Goal: Task Accomplishment & Management: Manage account settings

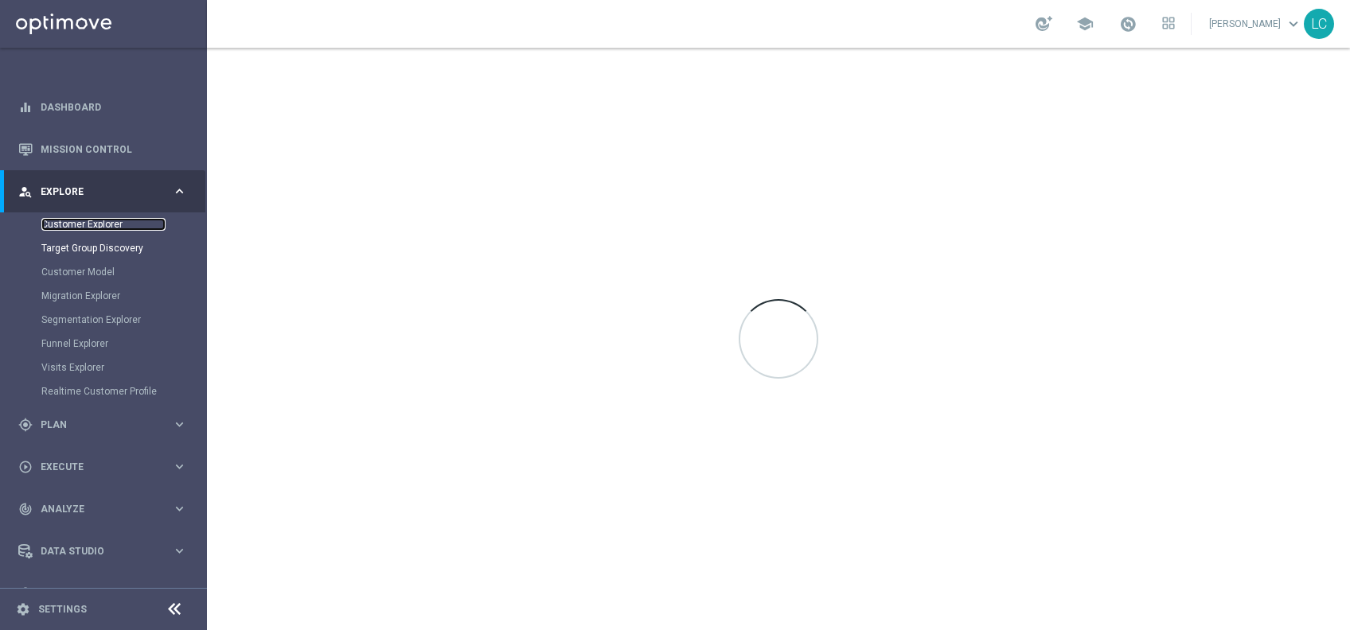
click at [114, 225] on link "Customer Explorer" at bounding box center [103, 224] width 124 height 13
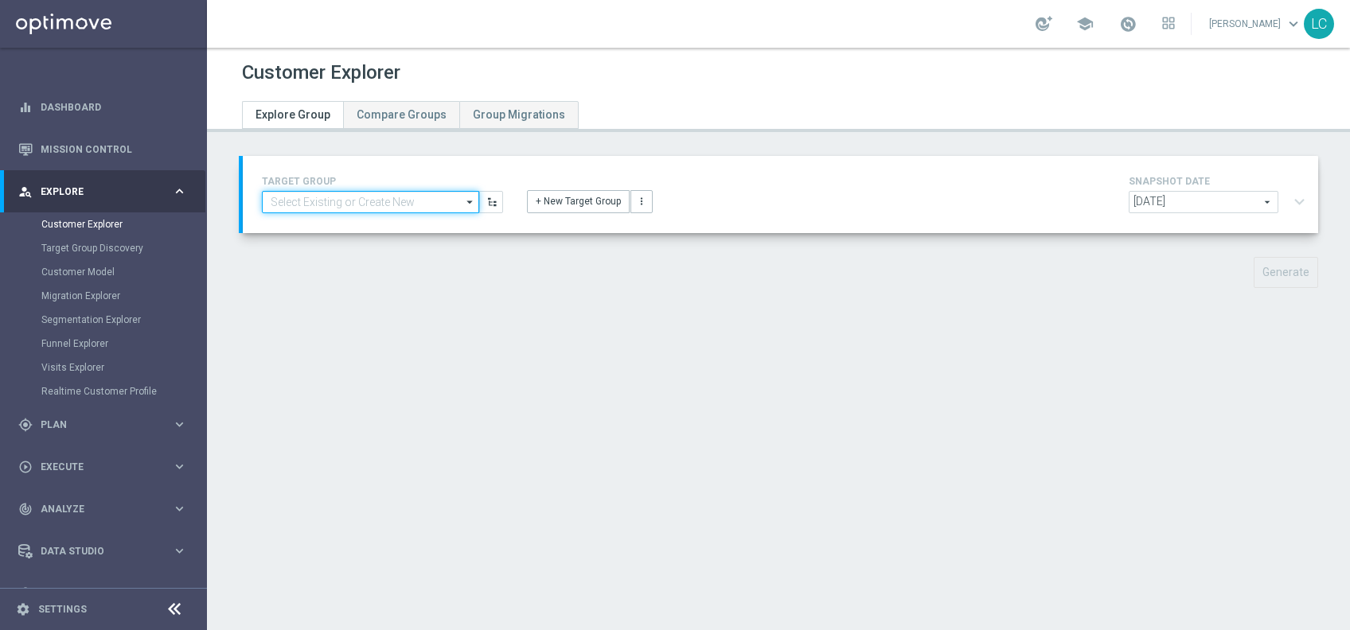
click at [367, 203] on input at bounding box center [370, 202] width 217 height 22
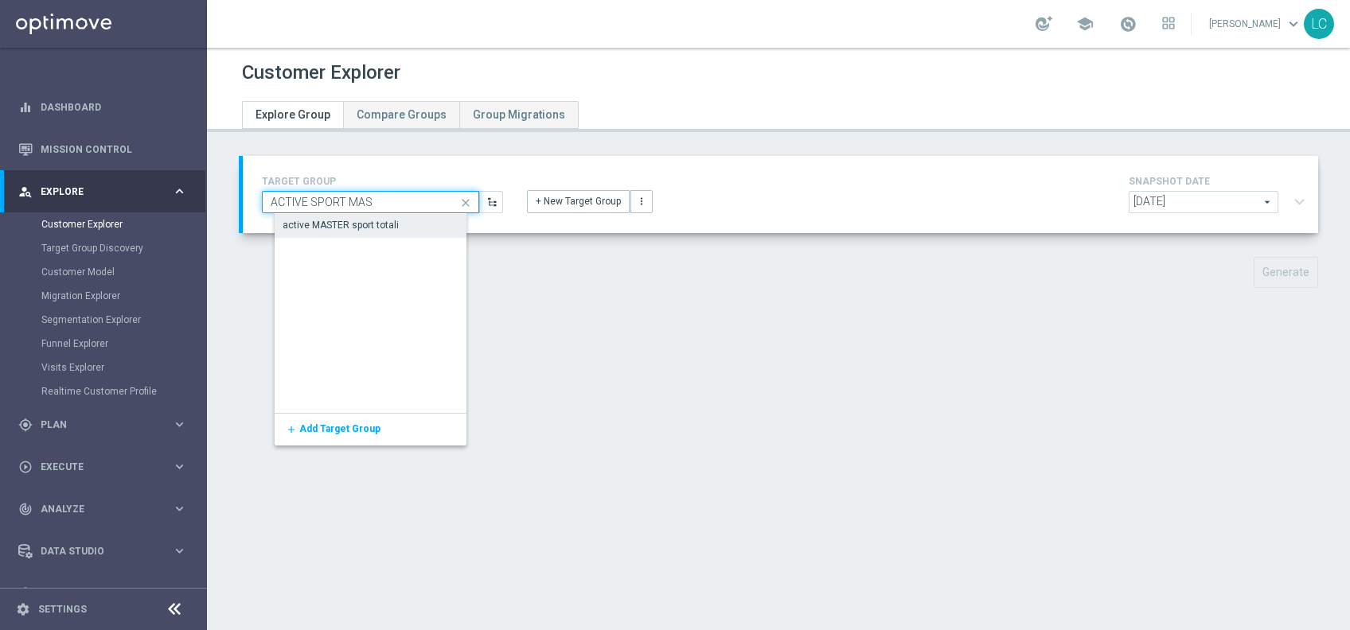
type input "ACTIVE SPORT MAS"
click at [381, 216] on div "active MASTER sport totali" at bounding box center [381, 226] width 213 height 24
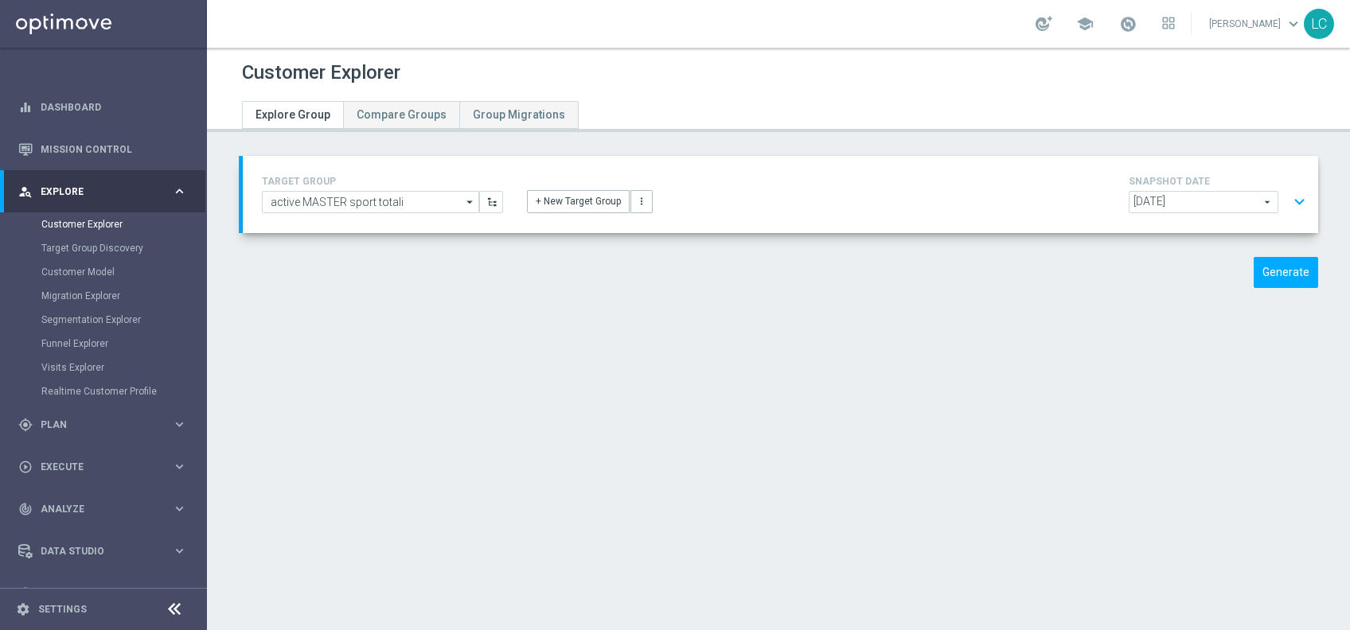
click at [1292, 201] on button "expand_more" at bounding box center [1299, 202] width 23 height 30
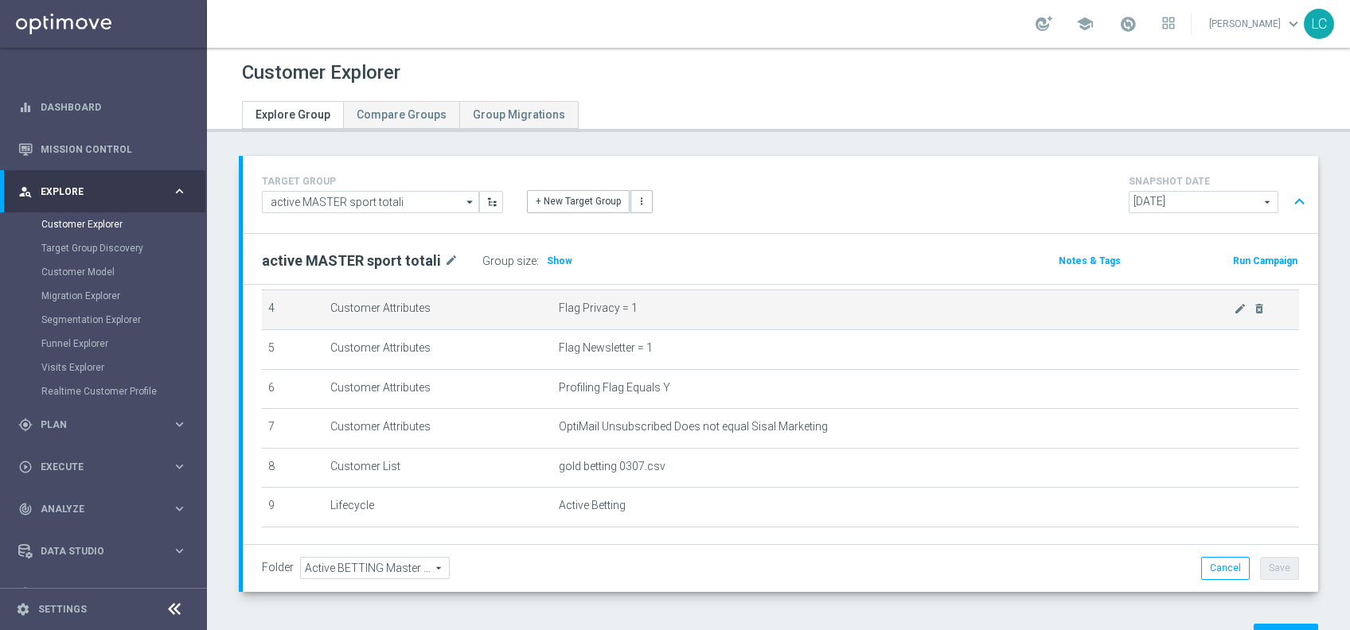
scroll to position [162, 0]
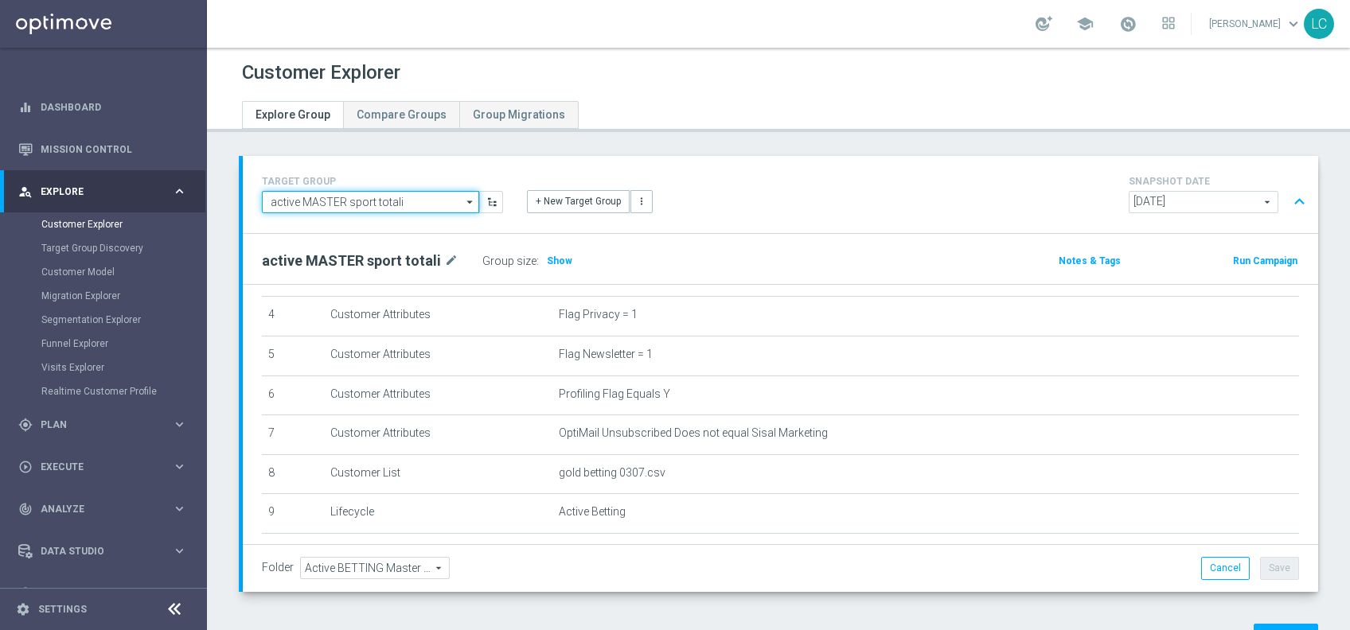
click at [341, 203] on input "active MASTER sport totali" at bounding box center [370, 202] width 217 height 22
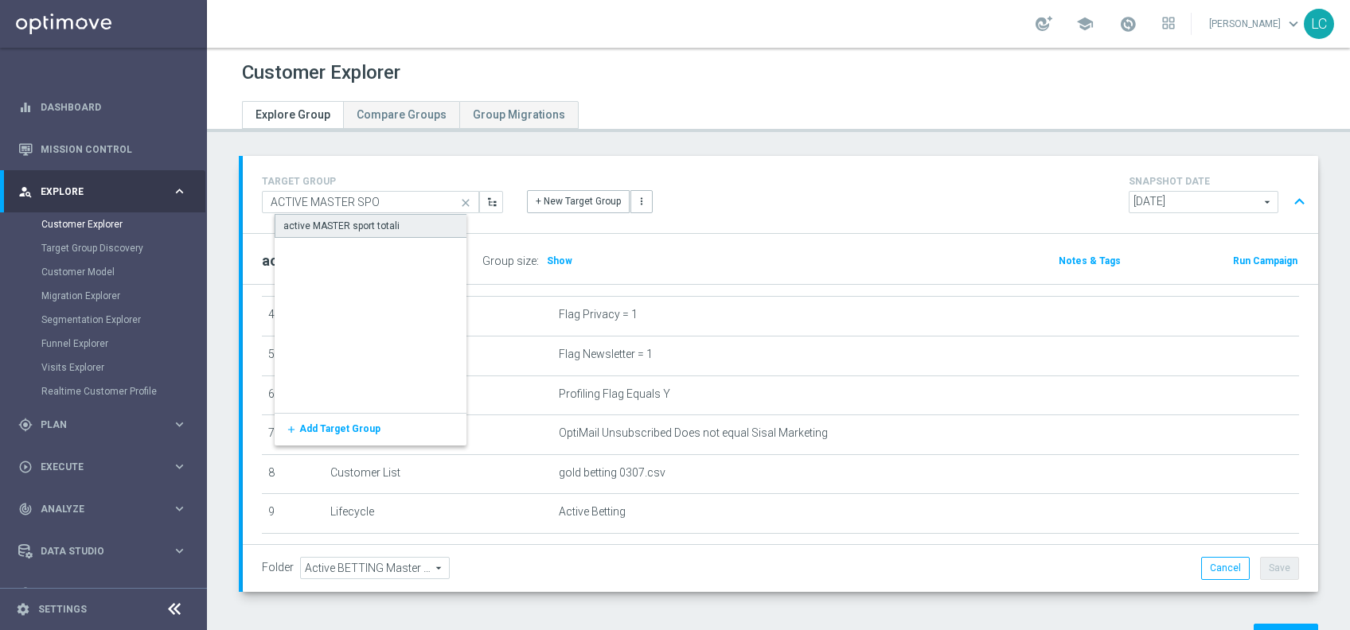
click at [357, 216] on div "active MASTER sport totali" at bounding box center [381, 226] width 213 height 24
type input "active MASTER sport totali"
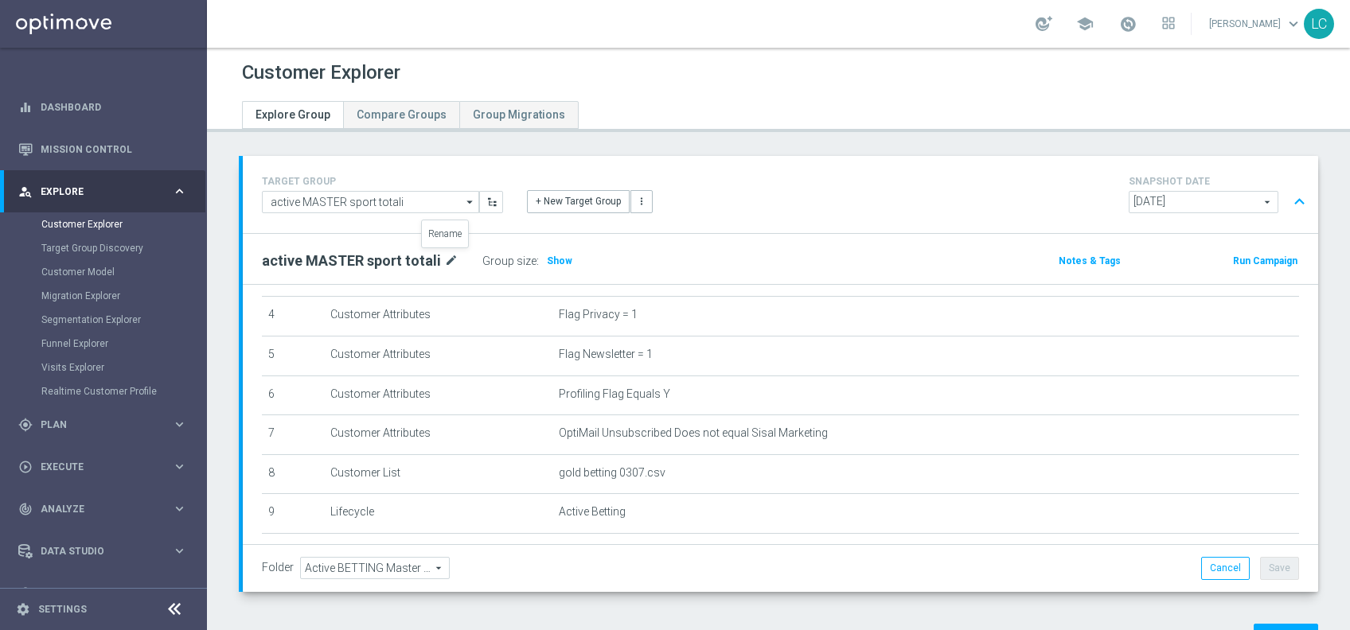
click at [444, 261] on icon "mode_edit" at bounding box center [451, 260] width 14 height 19
click at [341, 258] on input "active MASTER sport totali" at bounding box center [369, 262] width 215 height 22
type input "active MASTER LOW sport totali"
click at [726, 255] on div "active MASTER LOW sport totali Group size : Show" at bounding box center [603, 262] width 707 height 24
click at [1270, 566] on button "Save" at bounding box center [1279, 568] width 39 height 22
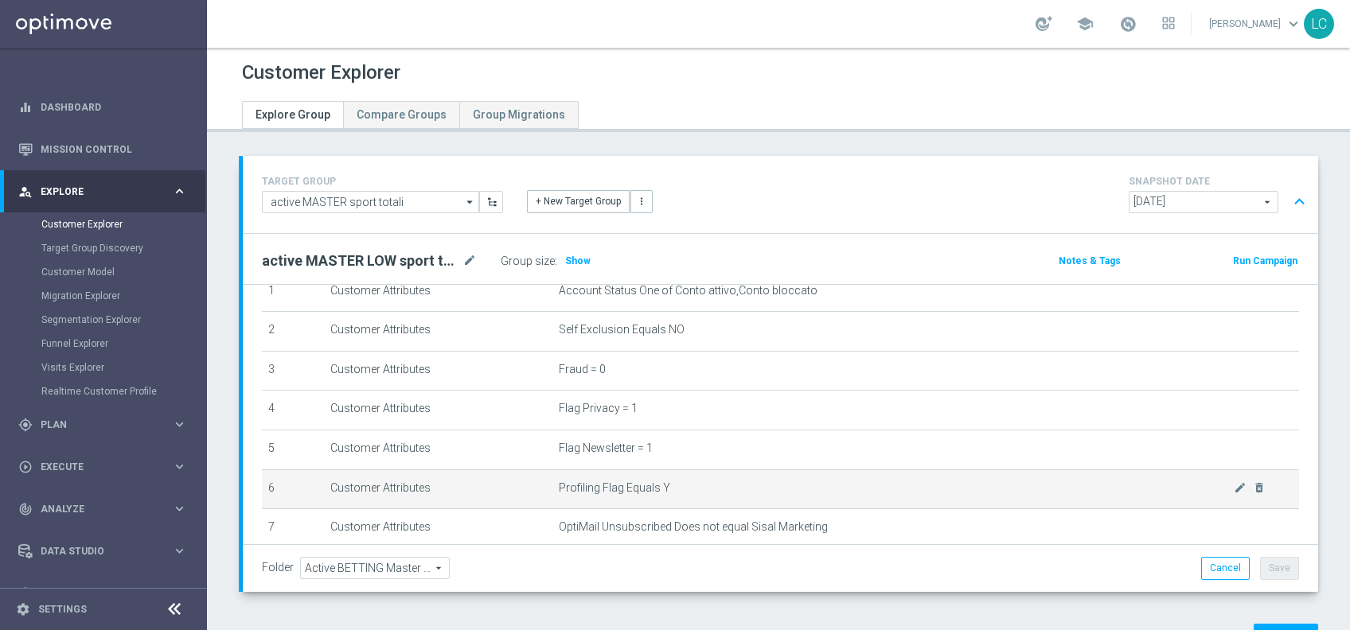
scroll to position [66, 0]
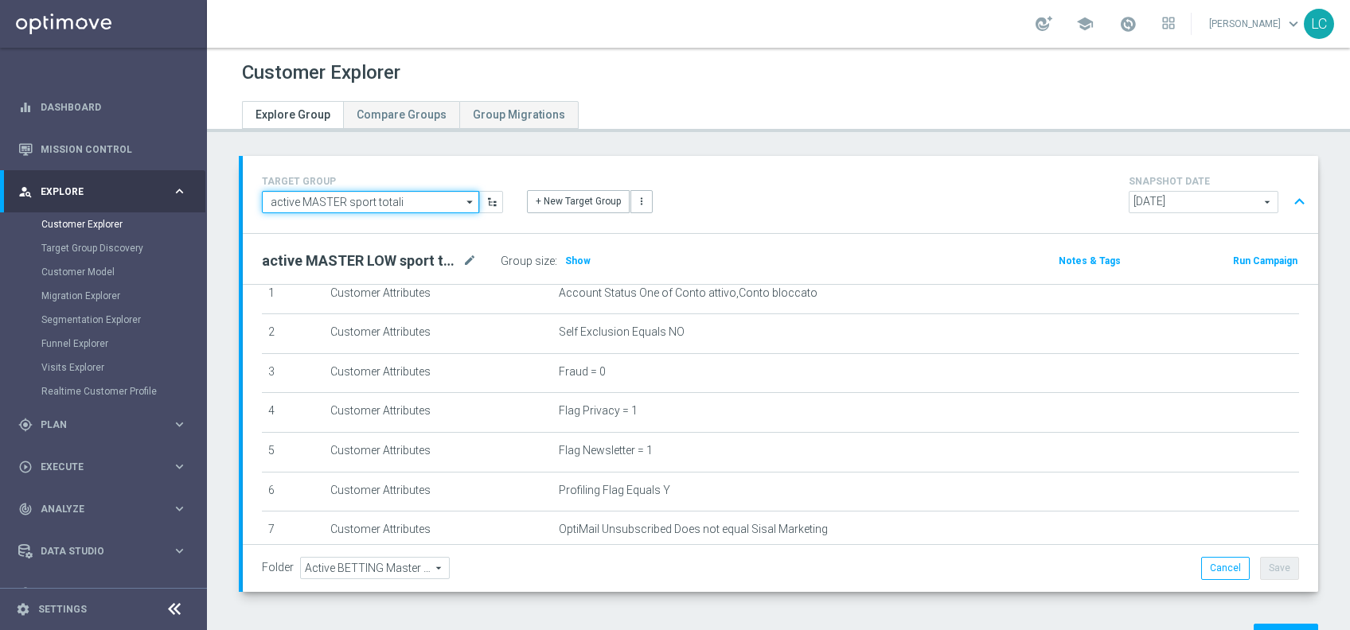
click at [357, 199] on input "active MASTER sport totali" at bounding box center [370, 202] width 217 height 22
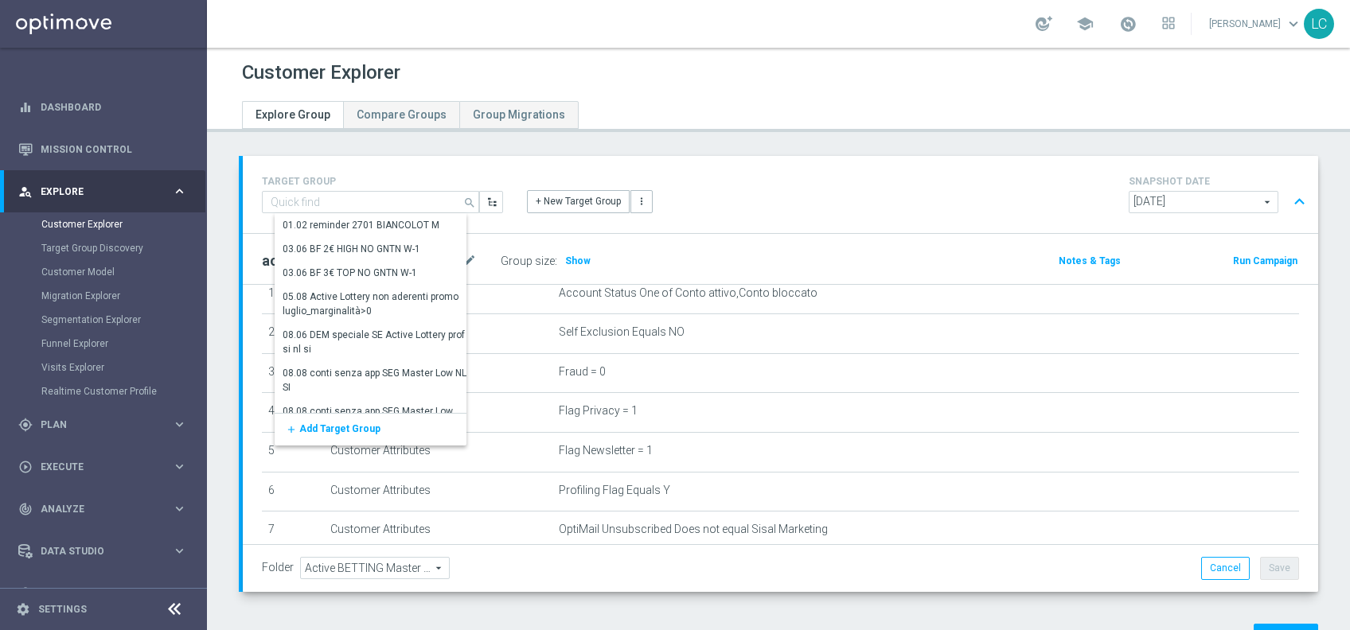
click at [501, 231] on div "TARGET GROUP active MASTER sport totali search Show Selected 0 of NaN 01.02 rem…" at bounding box center [780, 194] width 1075 height 77
type input "active MASTER sport totali"
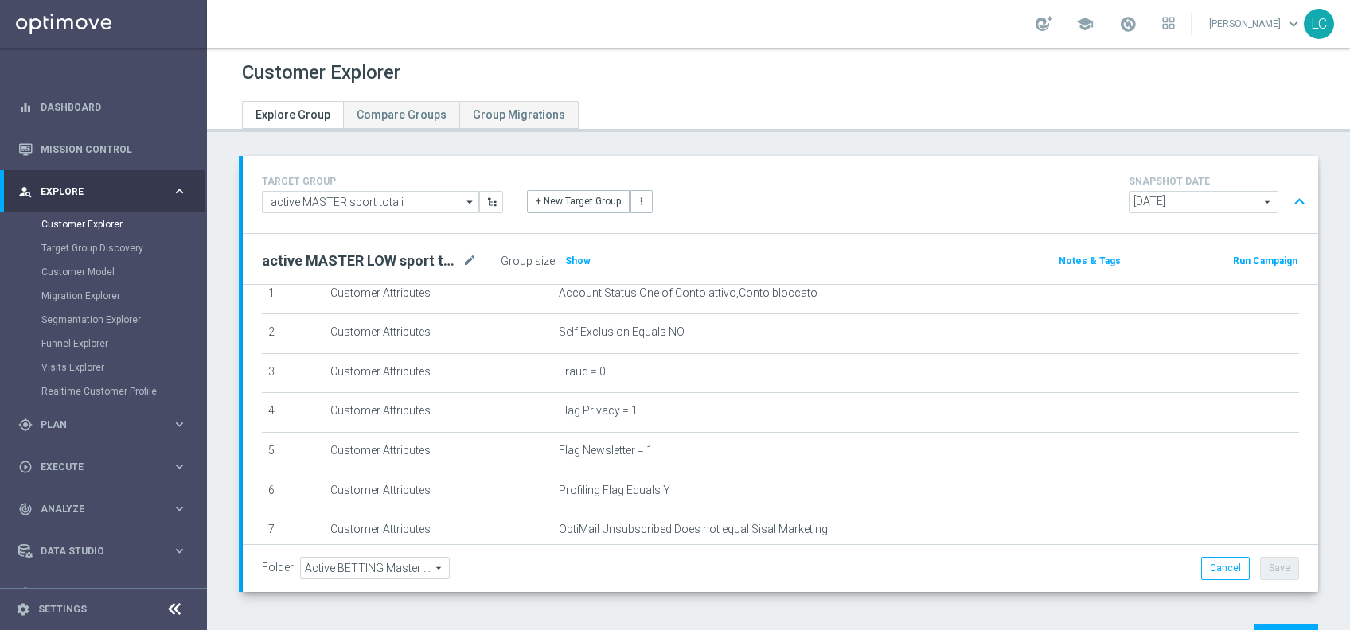
click at [392, 261] on h2 "active MASTER LOW sport totali" at bounding box center [360, 260] width 197 height 19
click at [468, 258] on icon "mode_edit" at bounding box center [469, 260] width 14 height 19
click at [70, 427] on span "Plan" at bounding box center [106, 425] width 131 height 10
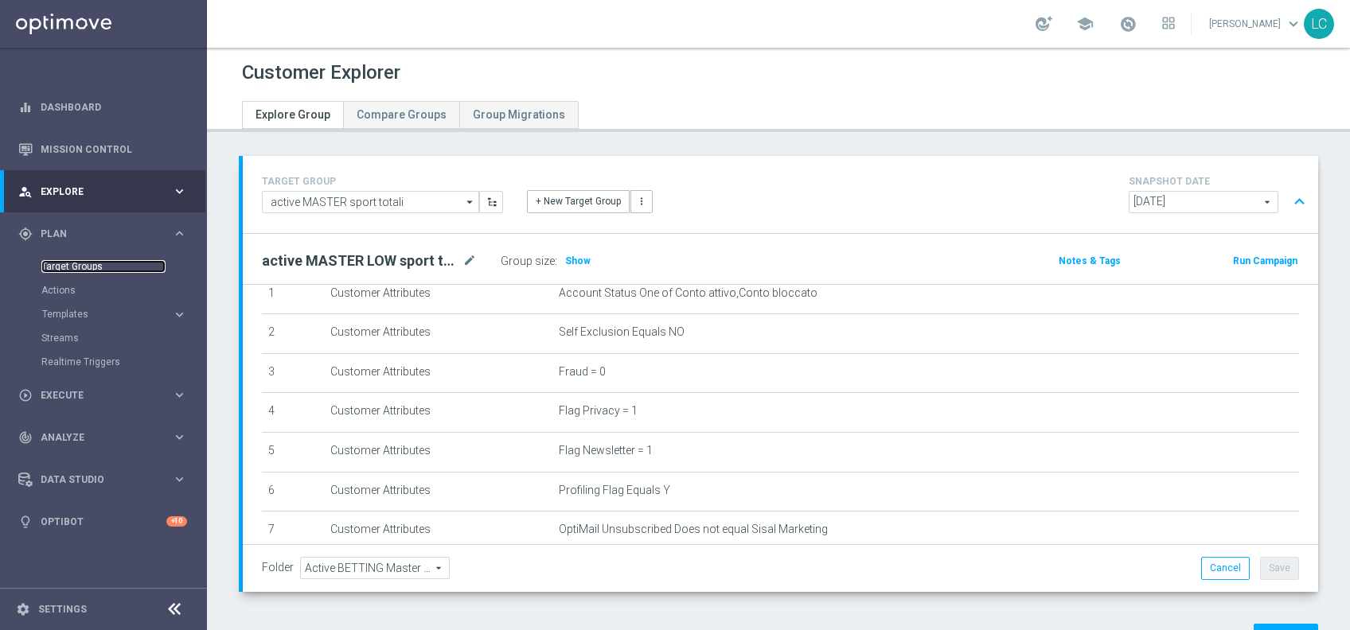
click at [92, 263] on link "Target Groups" at bounding box center [103, 266] width 124 height 13
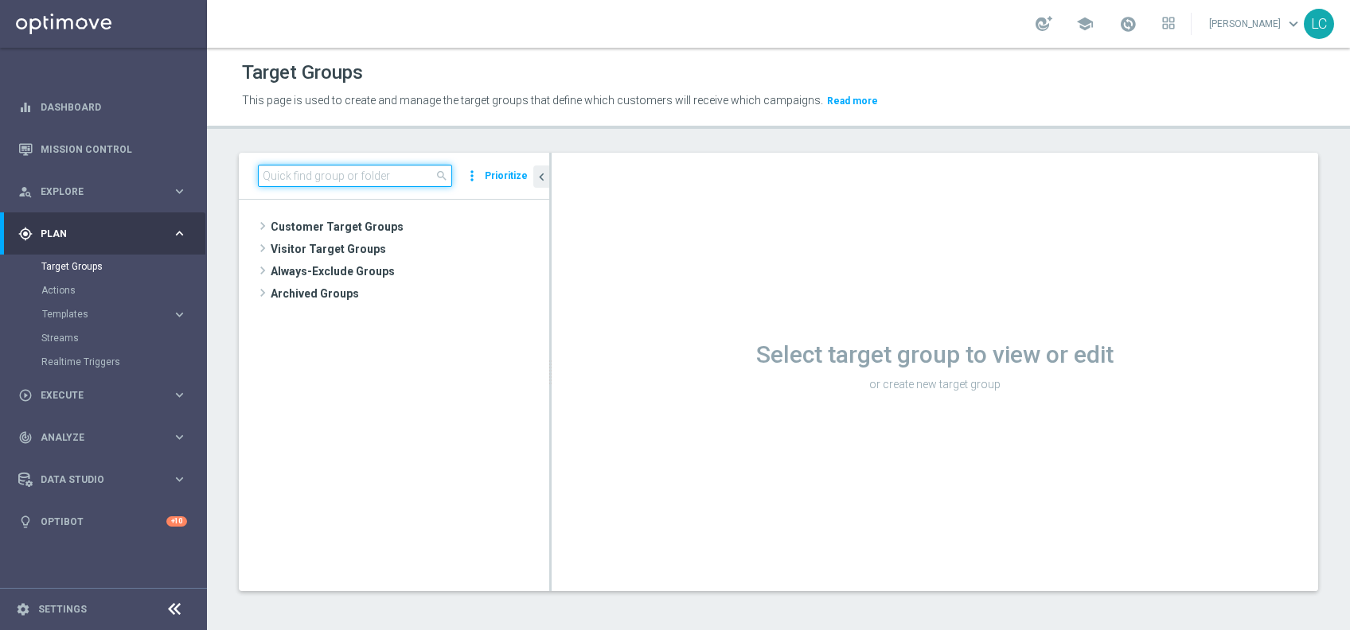
click at [380, 178] on input at bounding box center [355, 176] width 194 height 22
paste input "active MASTER LOW sport totali"
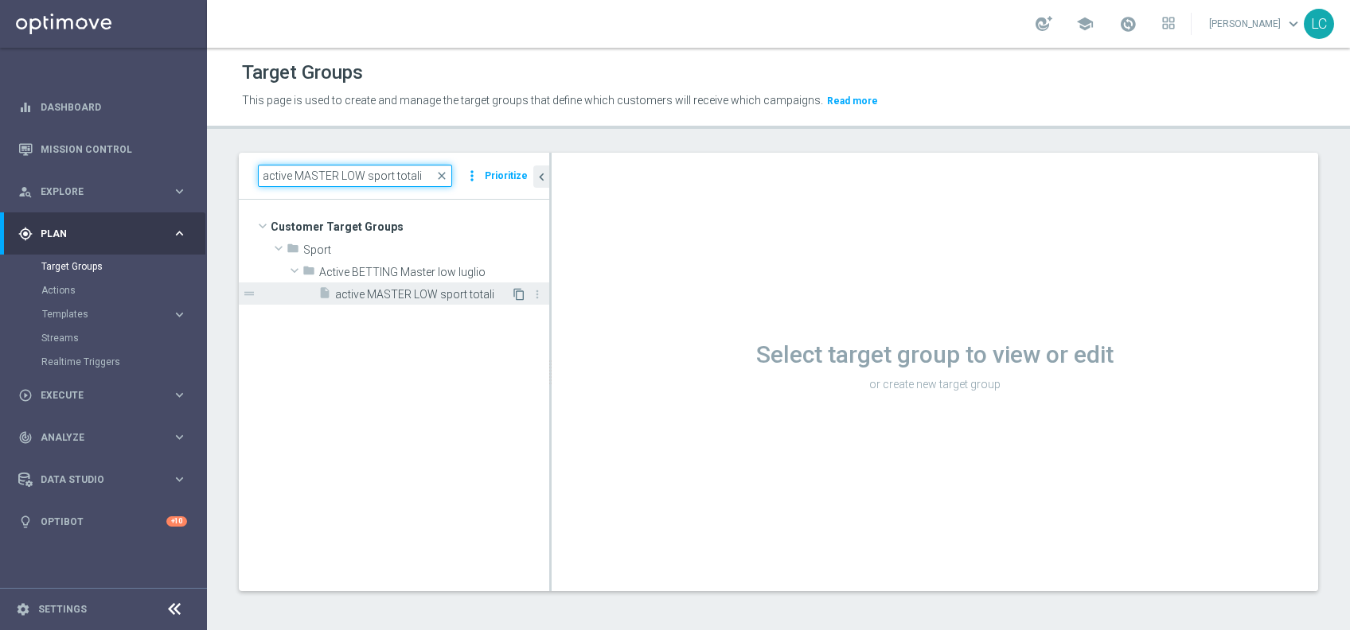
type input "active MASTER LOW sport totali"
click at [521, 293] on icon "content_copy" at bounding box center [518, 294] width 13 height 13
click at [515, 292] on icon "content_copy" at bounding box center [518, 294] width 13 height 13
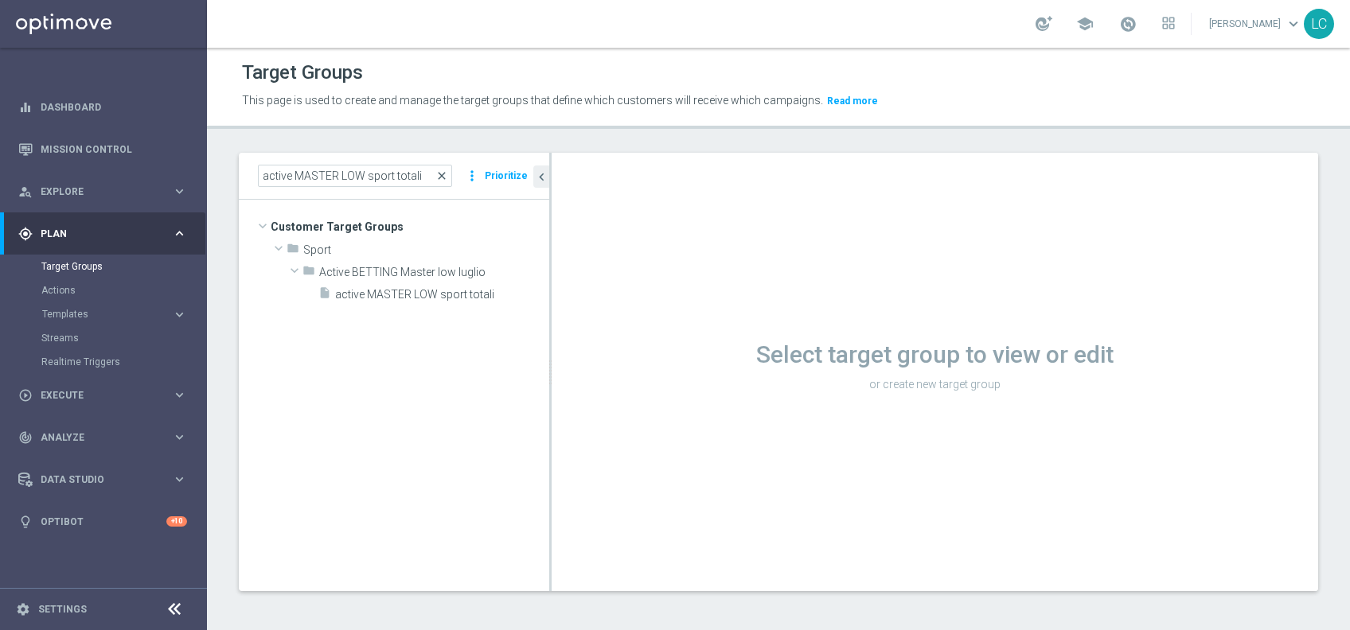
click at [448, 172] on span "close" at bounding box center [441, 176] width 13 height 13
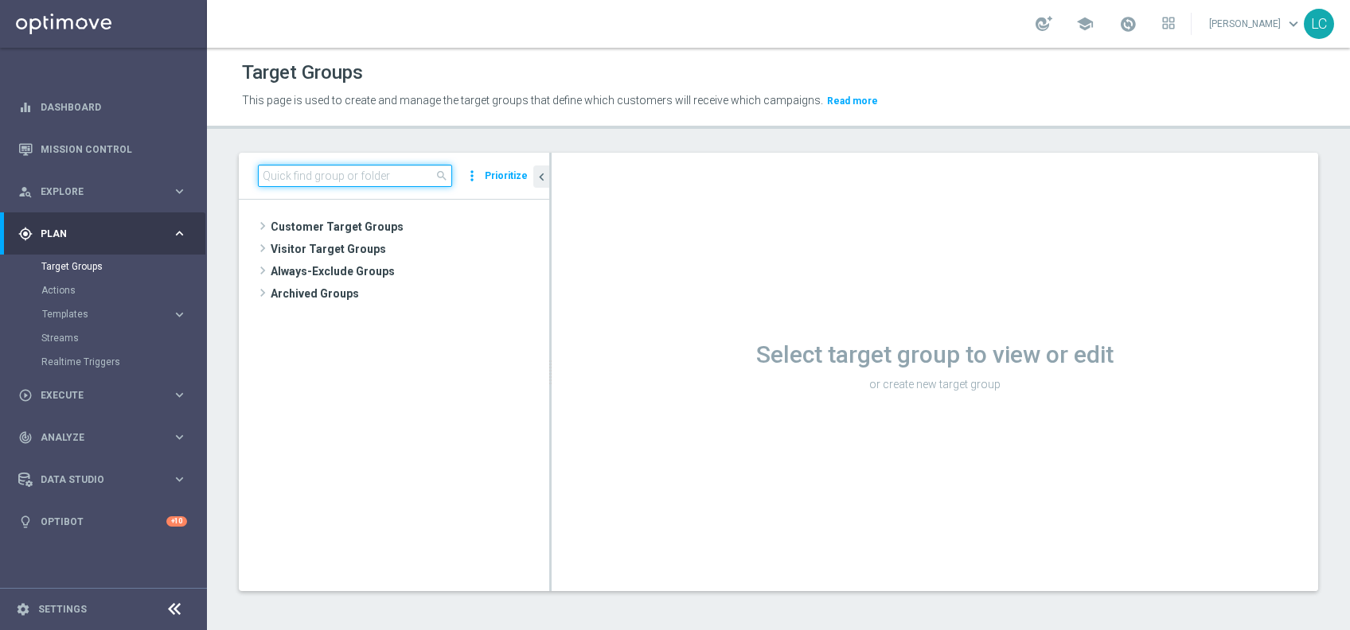
click at [433, 178] on input at bounding box center [355, 176] width 194 height 22
paste input "active MASTER LOW sport totali"
type input "active MASTER LOW sport totali"
click at [407, 144] on div "Target Groups This page is used to create and manage the target groups that def…" at bounding box center [778, 339] width 1143 height 583
click at [410, 166] on input "active MASTER LOW sport totali" at bounding box center [355, 176] width 194 height 22
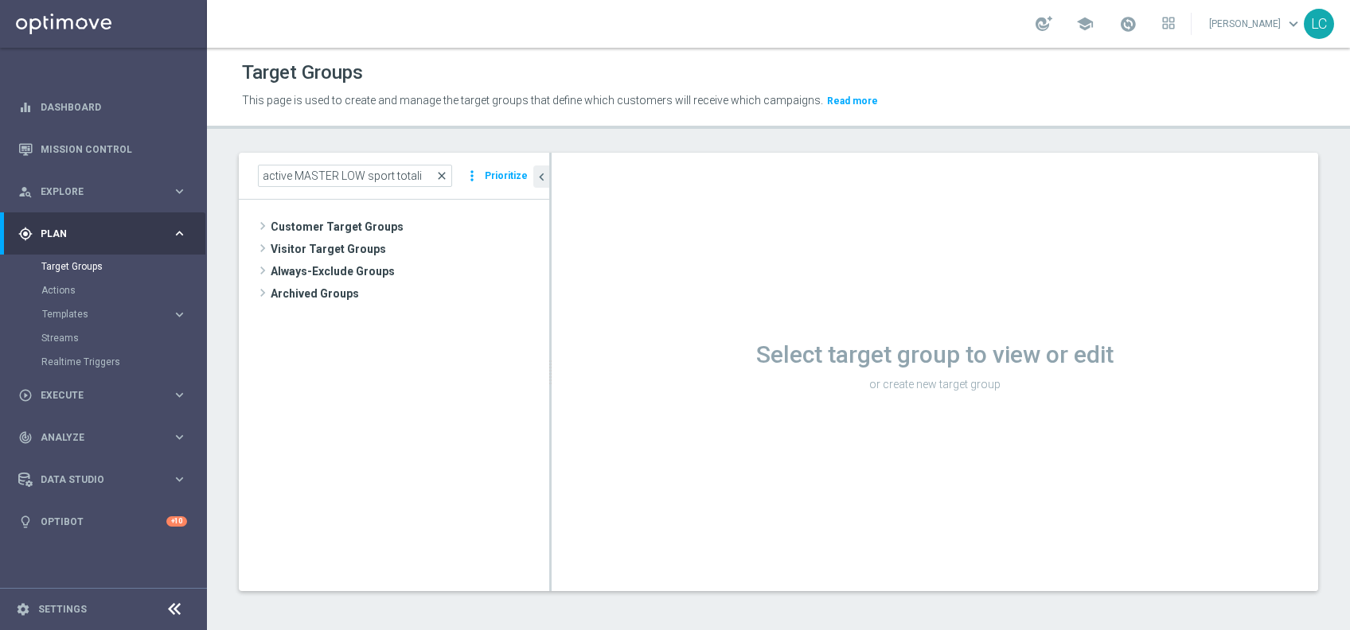
click at [446, 177] on span "close" at bounding box center [441, 176] width 13 height 13
click at [404, 177] on input at bounding box center [355, 176] width 194 height 22
paste input "active MASTER LOW sport totali"
click at [668, 120] on header "Target Groups This page is used to create and manage the target groups that def…" at bounding box center [778, 88] width 1143 height 81
click at [424, 172] on input "active MASTER LOW sport totali" at bounding box center [355, 176] width 194 height 22
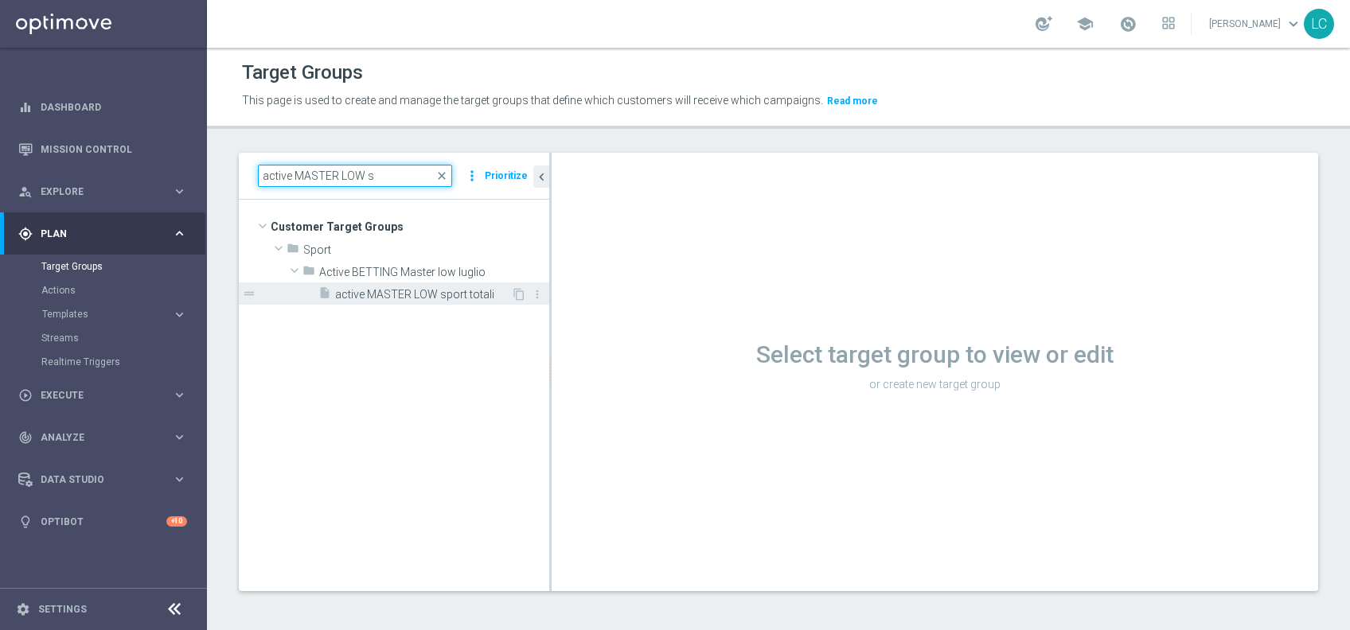
type input "active MASTER LOW s"
click at [462, 299] on span "active MASTER LOW sport totali" at bounding box center [423, 295] width 176 height 14
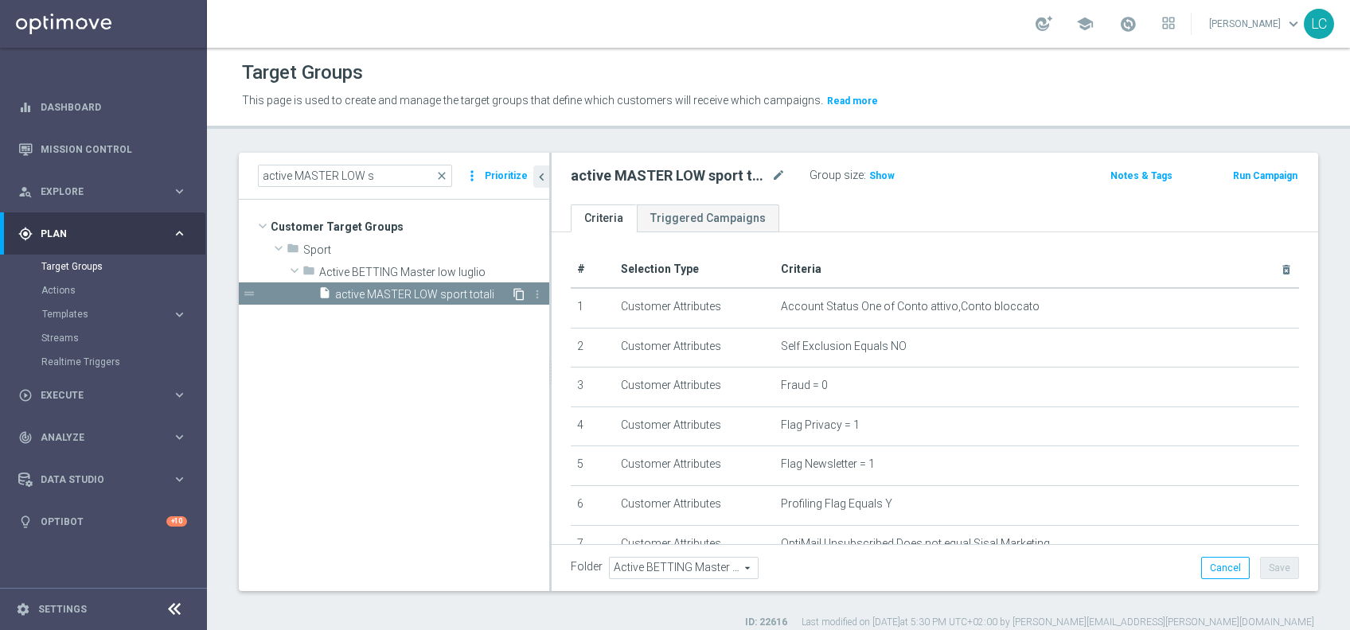
click at [518, 290] on icon "content_copy" at bounding box center [518, 294] width 13 height 13
click at [447, 177] on span "close" at bounding box center [441, 176] width 13 height 13
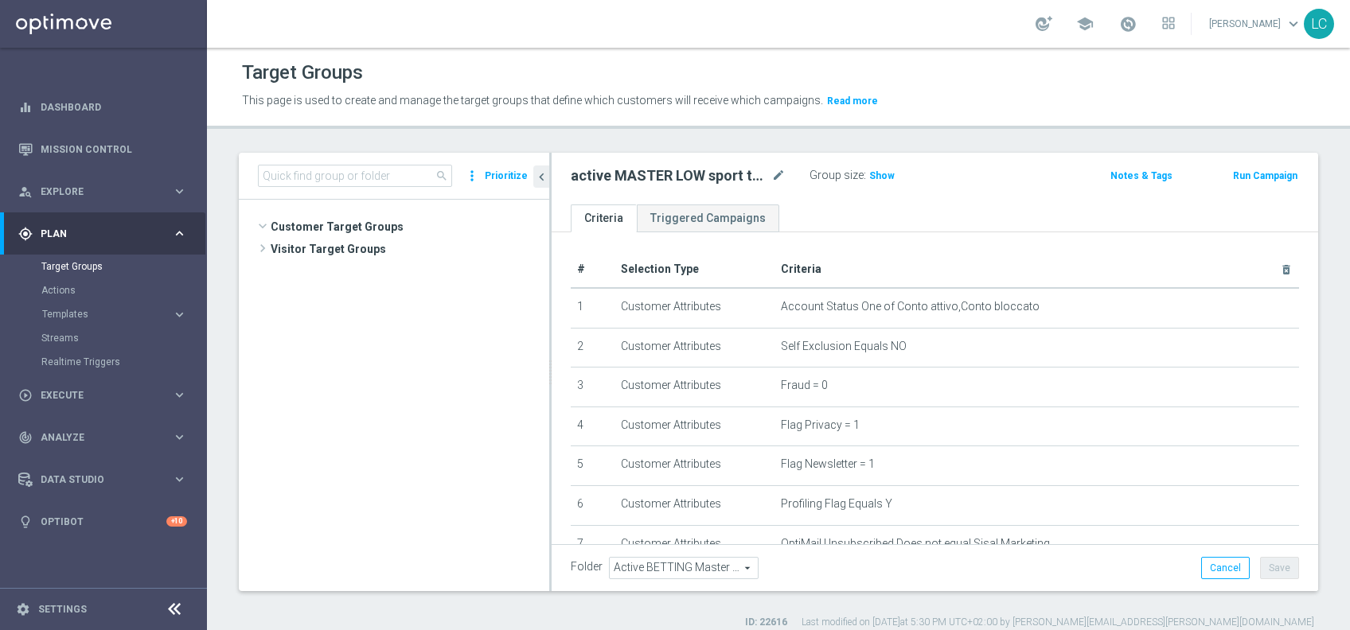
scroll to position [818, 0]
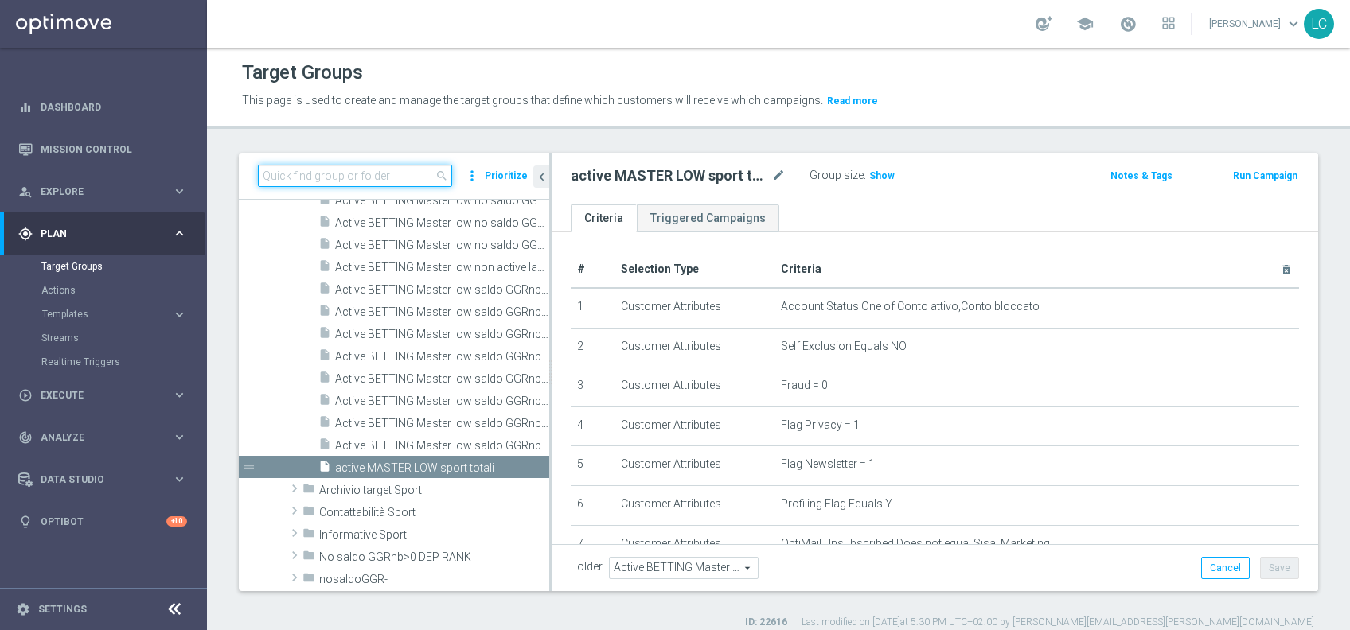
click at [401, 180] on input at bounding box center [355, 176] width 194 height 22
paste input "active MASTER LOW sport totali"
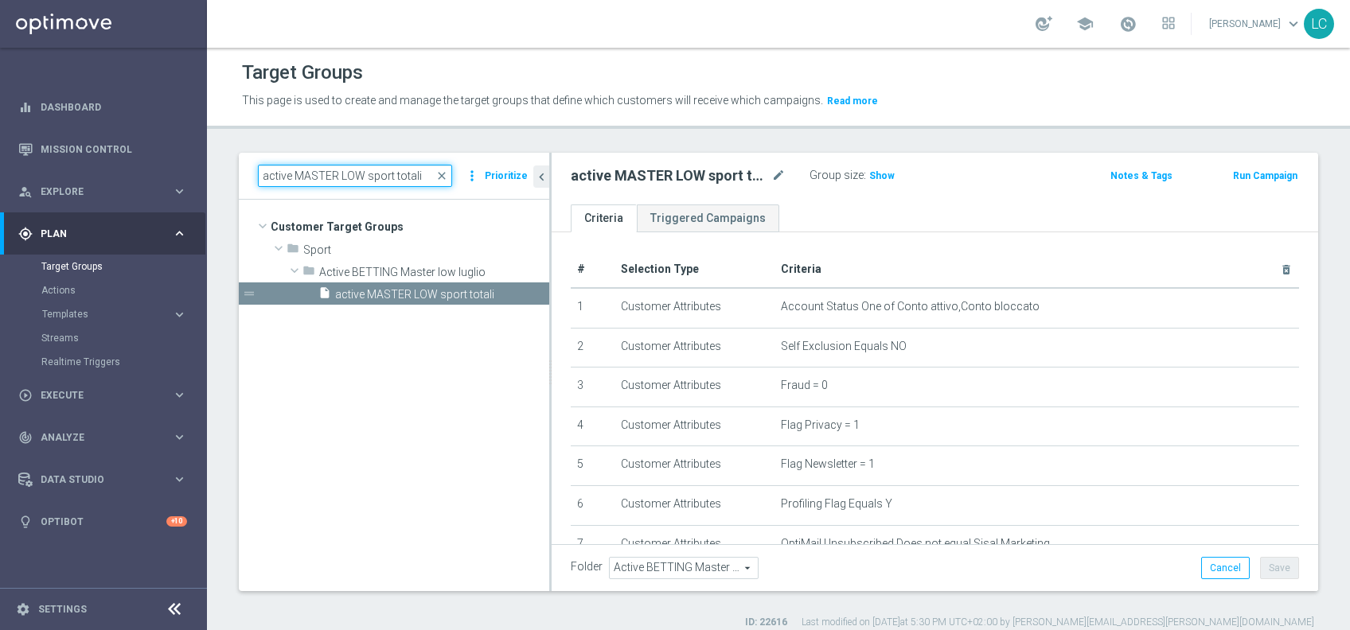
scroll to position [0, 0]
type input "active MASTER LOW sport totali"
click at [395, 295] on span "active MASTER LOW sport totali" at bounding box center [423, 295] width 176 height 14
click at [520, 298] on icon "content_copy" at bounding box center [518, 294] width 13 height 13
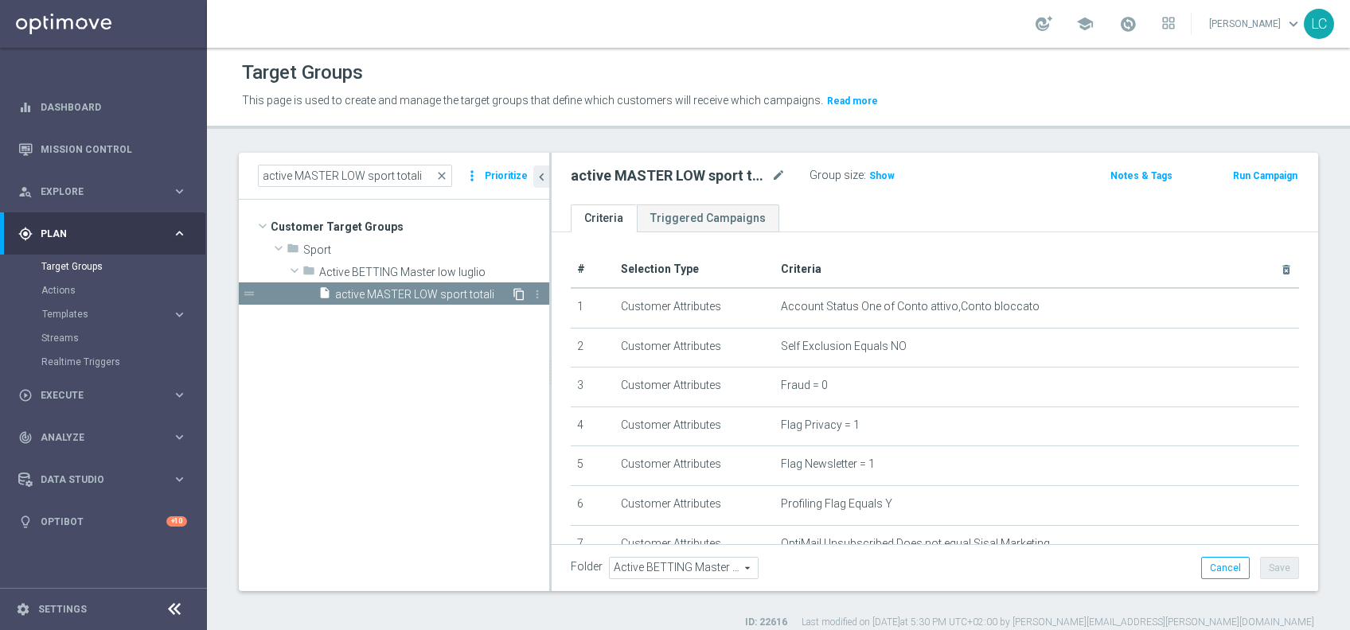
click at [520, 298] on icon "content_copy" at bounding box center [518, 294] width 13 height 13
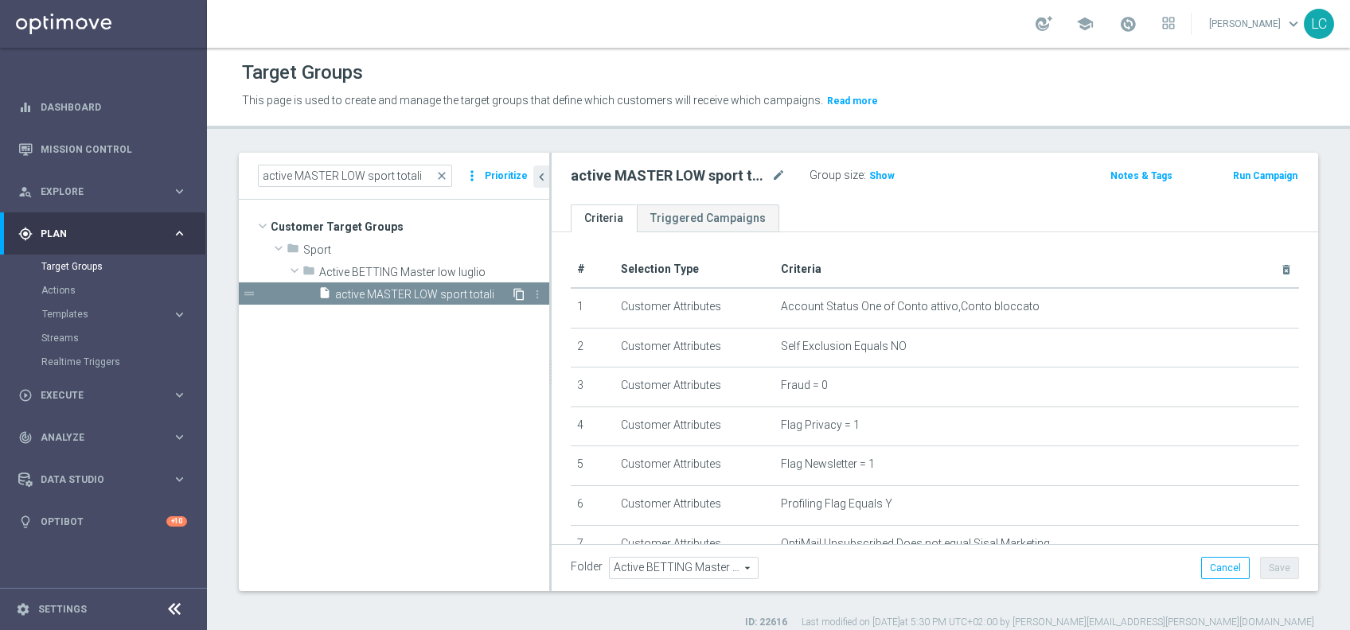
click at [520, 298] on icon "content_copy" at bounding box center [518, 294] width 13 height 13
click at [540, 312] on li "Duplicate Target group" at bounding box center [581, 319] width 123 height 25
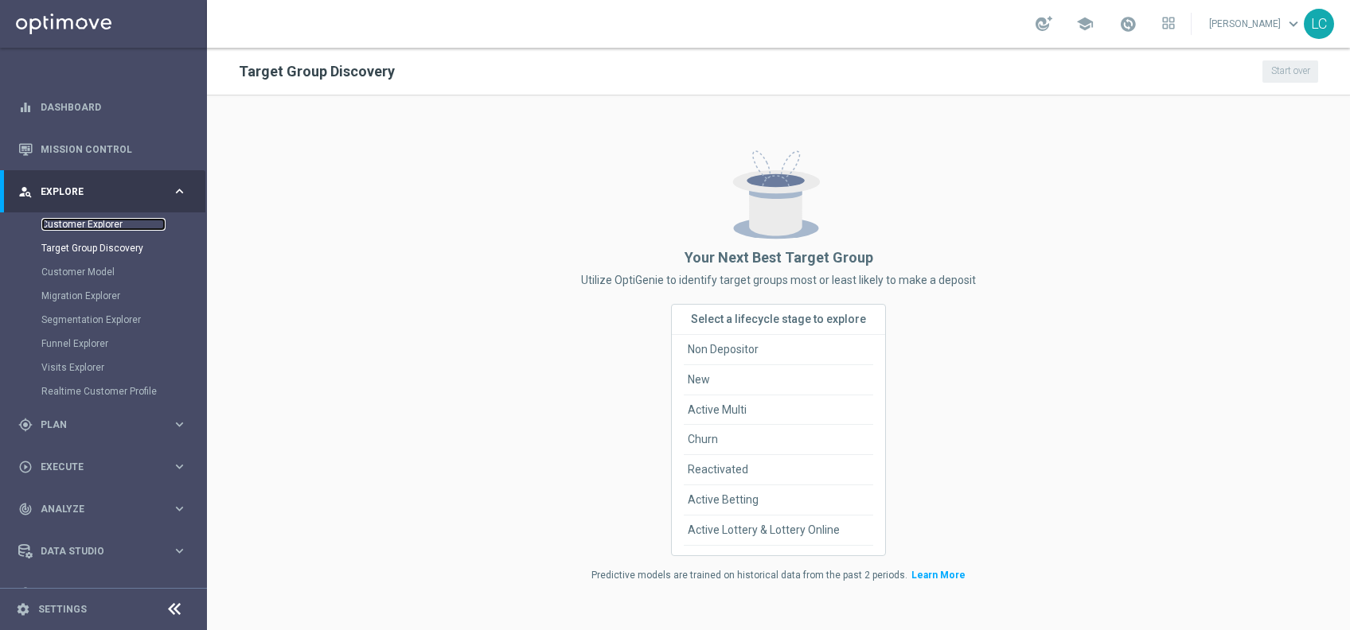
click at [101, 226] on link "Customer Explorer" at bounding box center [103, 224] width 124 height 13
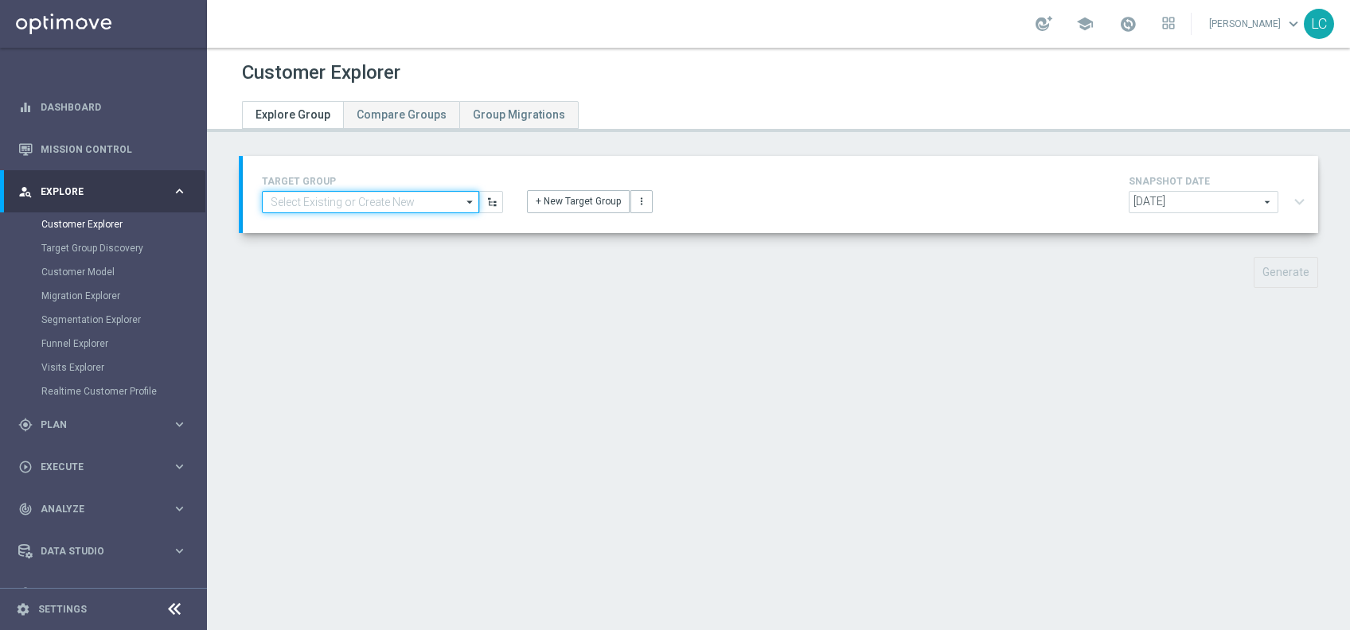
click at [364, 199] on input at bounding box center [370, 202] width 217 height 22
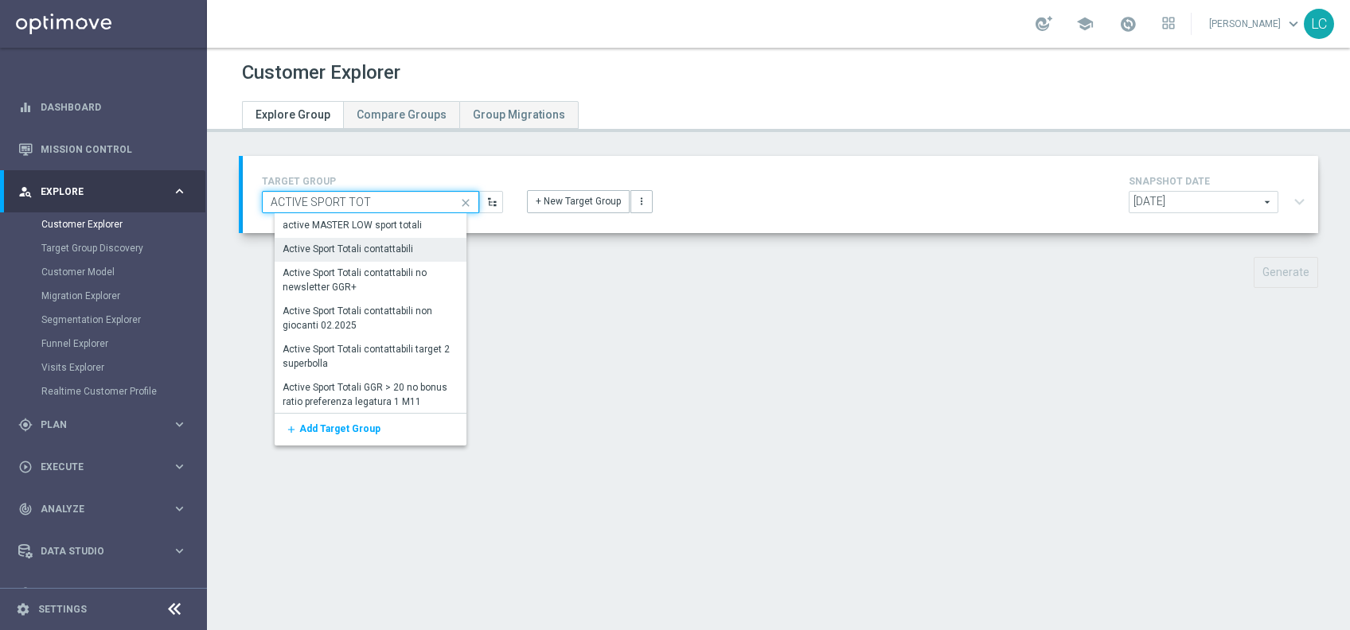
type input "ACTIVE SPORT TOT"
click at [384, 252] on div "Active Sport Totali contattabili" at bounding box center [348, 250] width 131 height 14
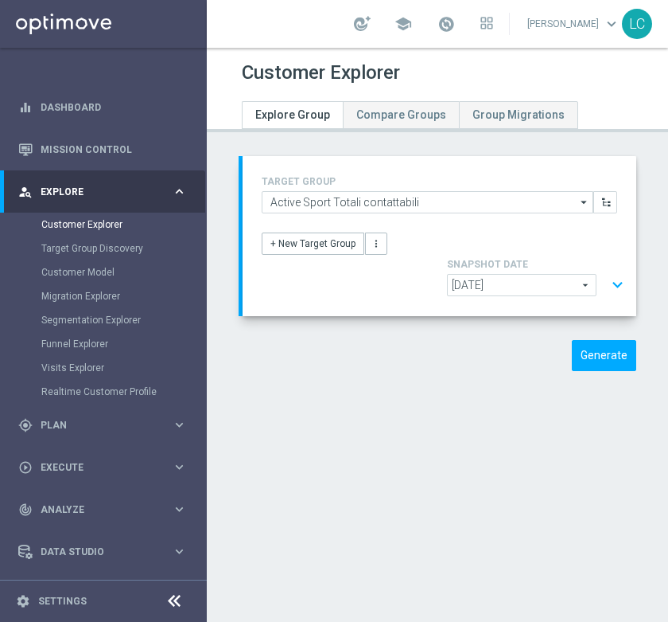
click at [606, 279] on button "expand_more" at bounding box center [617, 285] width 23 height 30
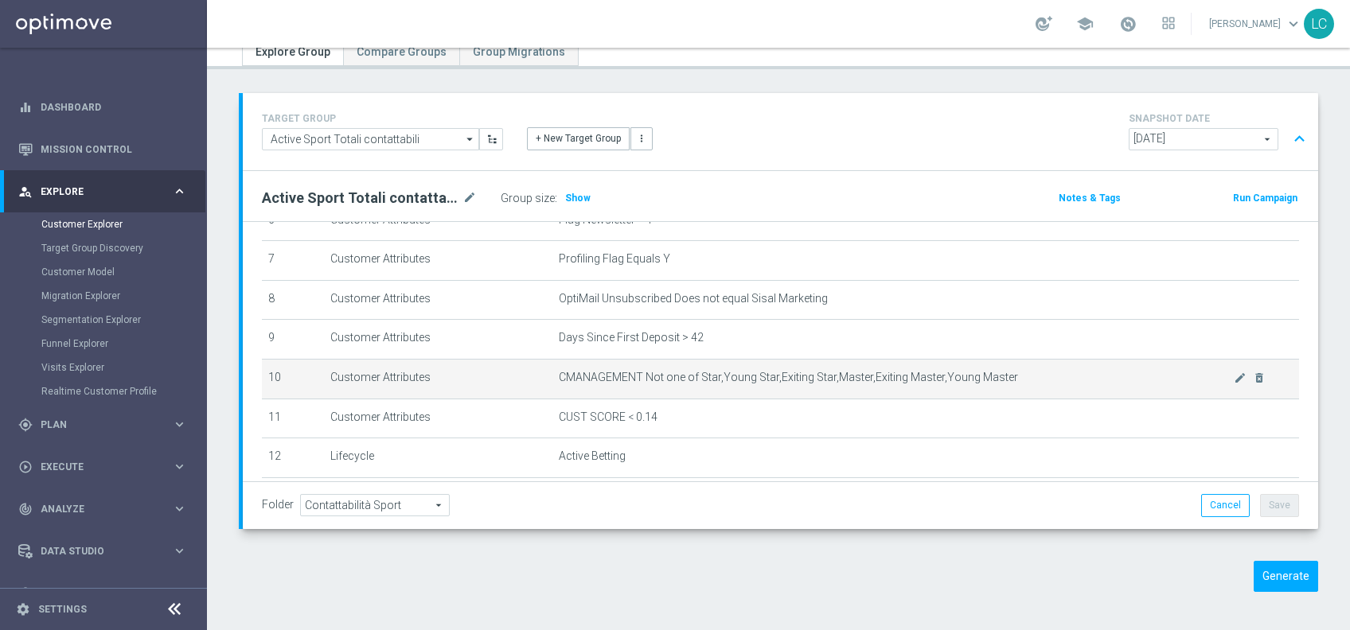
scroll to position [260, 0]
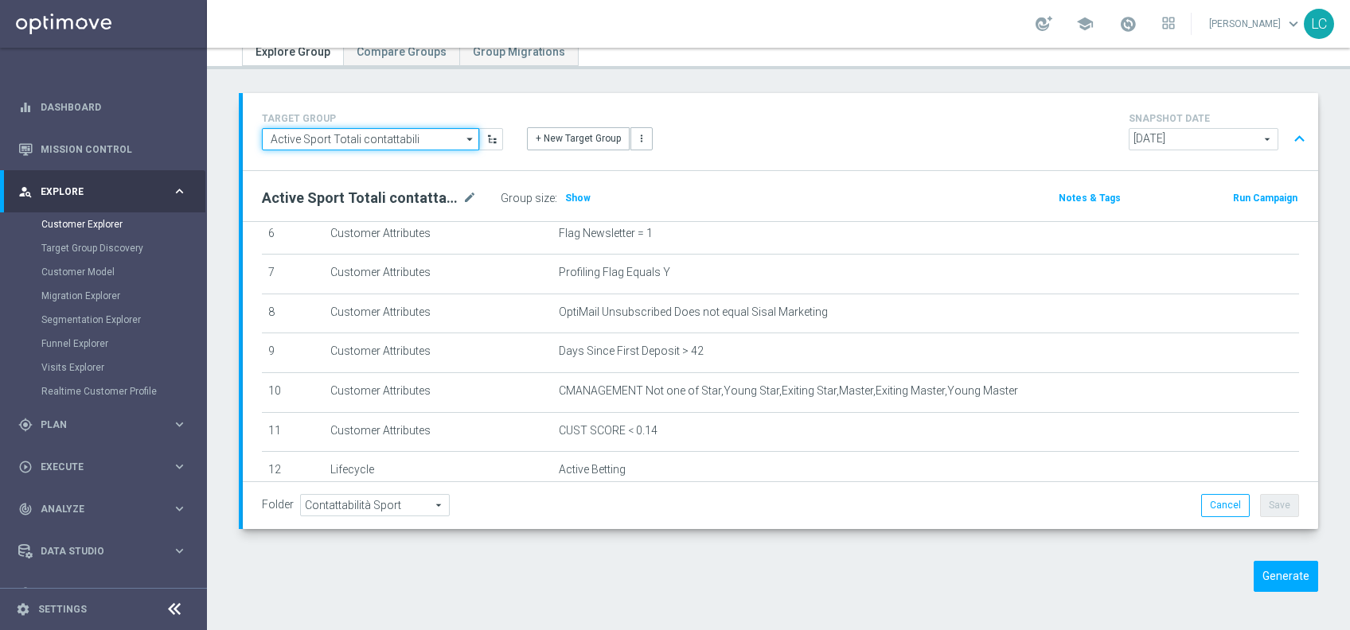
click at [444, 141] on input "Active Sport Totali contattabili" at bounding box center [370, 139] width 217 height 22
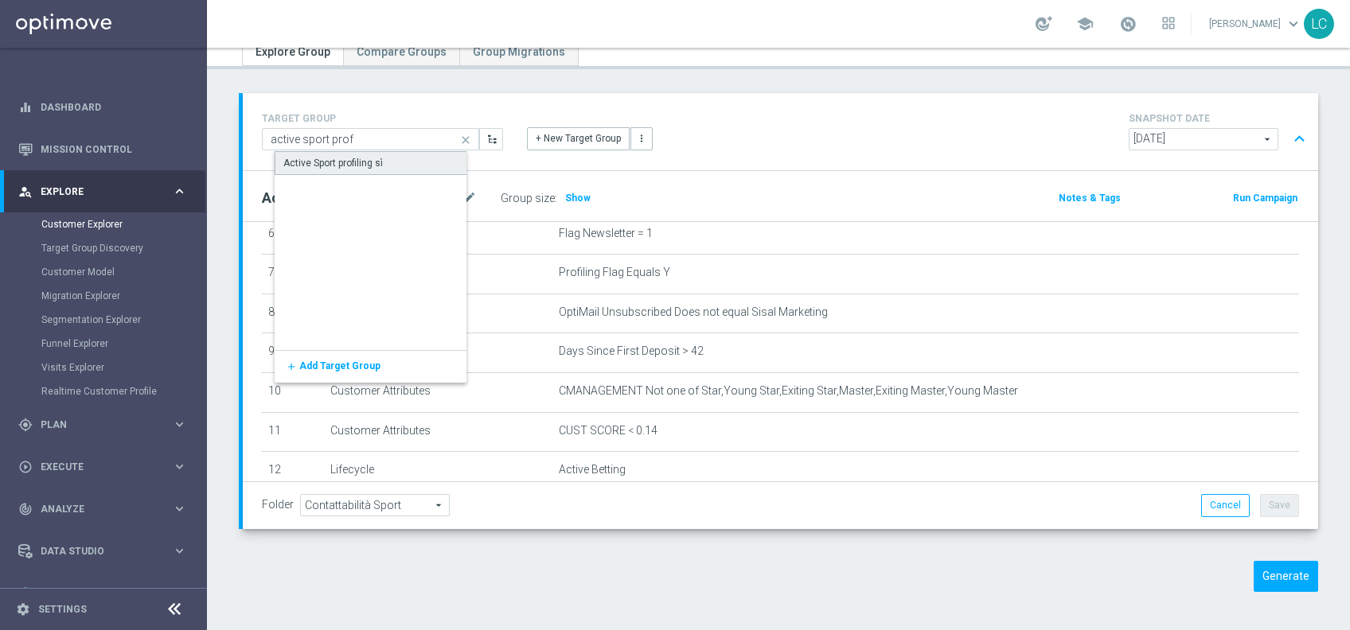
click at [399, 159] on div "Active Sport profiling sì" at bounding box center [381, 163] width 213 height 24
type input "Active Sport profiling sì"
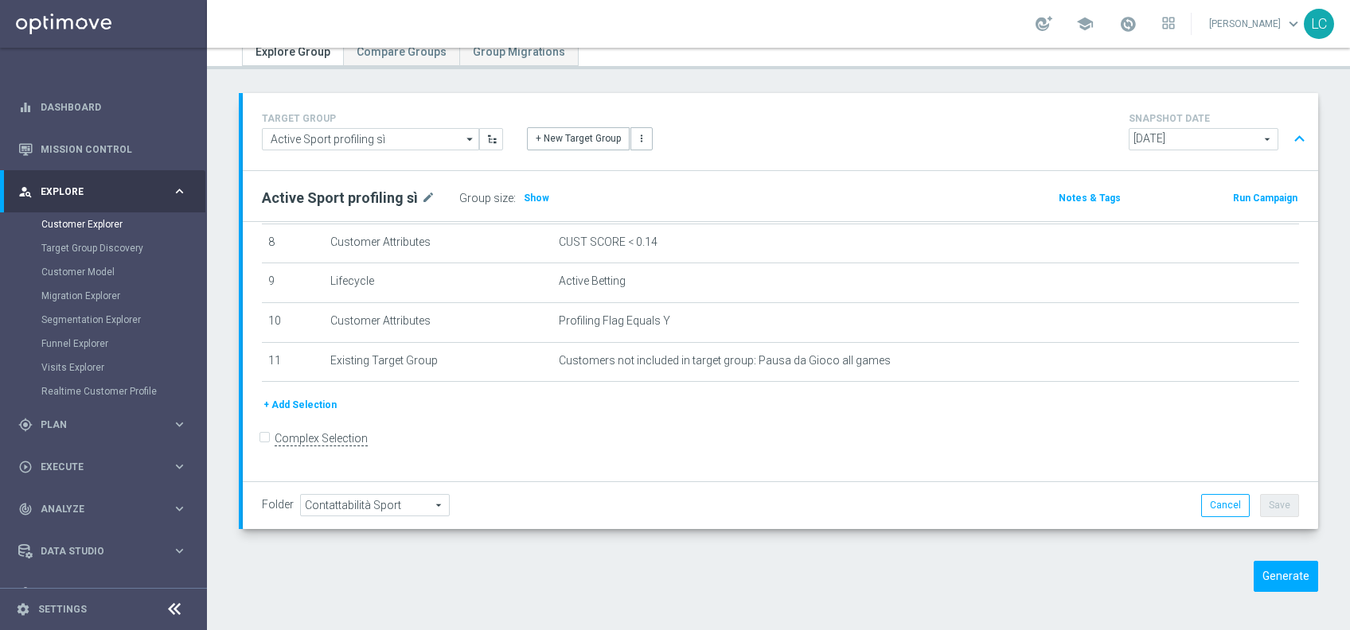
scroll to position [320, 0]
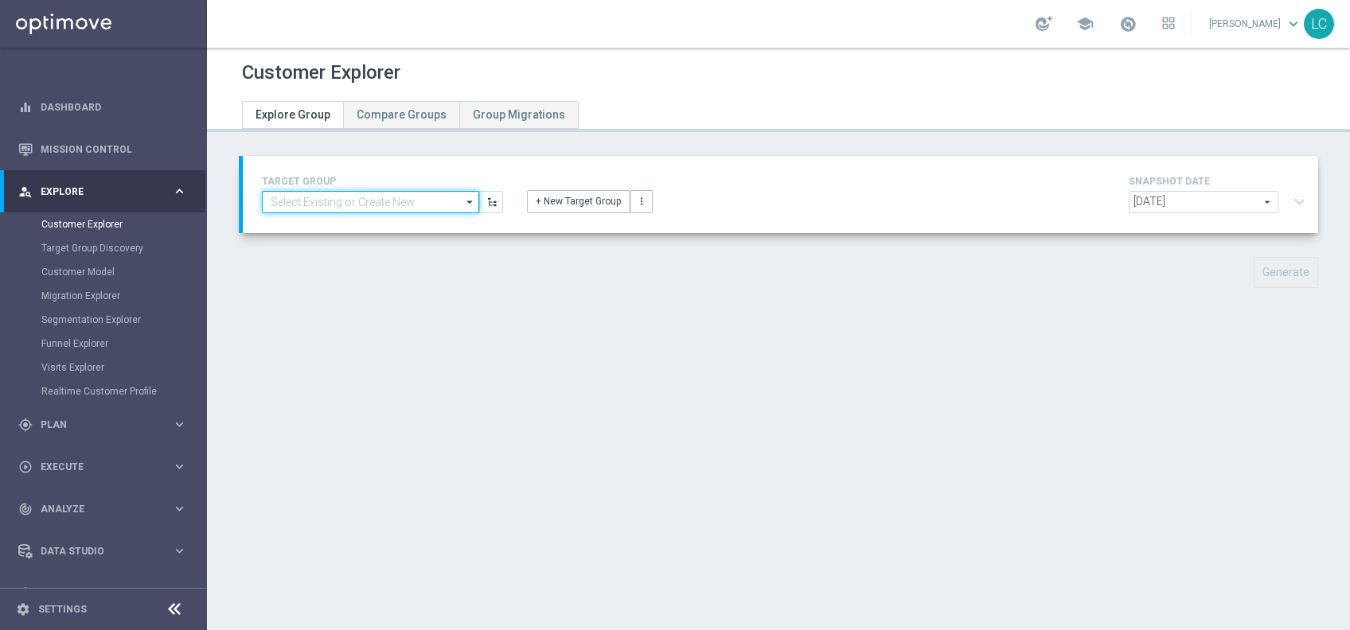
click at [335, 205] on input at bounding box center [370, 202] width 217 height 22
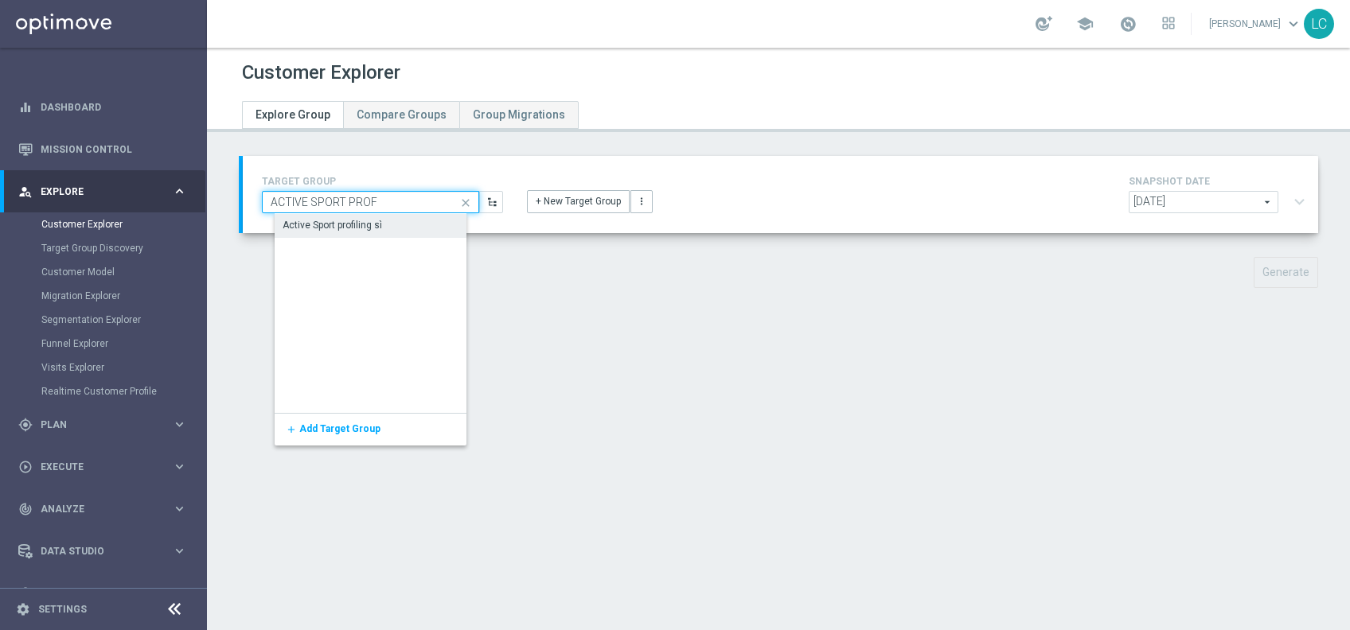
type input "ACTIVE SPORT PROF"
click at [350, 223] on div "Active Sport profiling sì" at bounding box center [332, 226] width 99 height 14
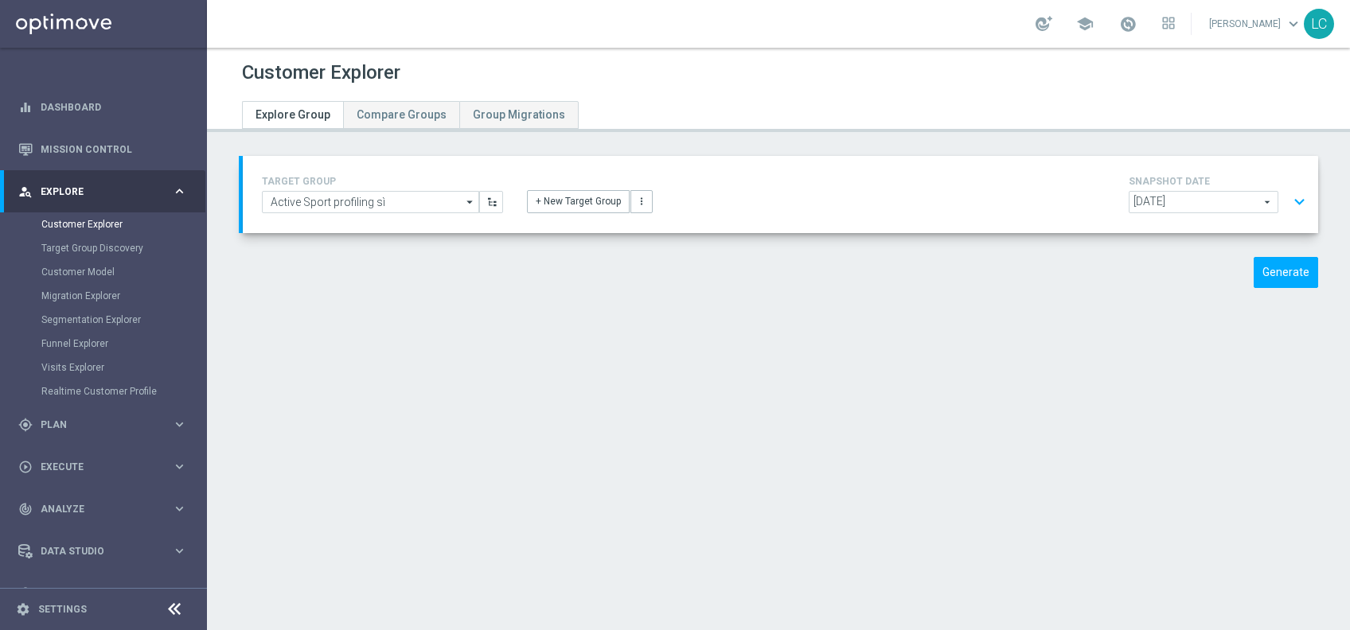
click at [1288, 196] on button "expand_more" at bounding box center [1299, 202] width 23 height 30
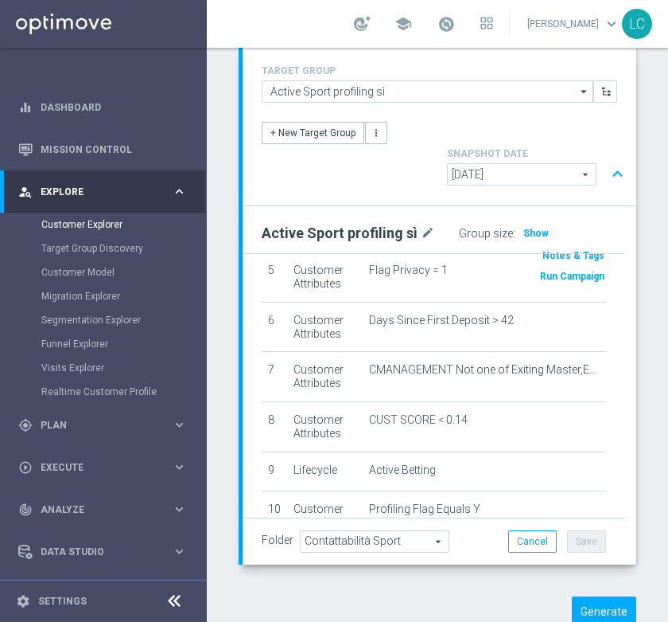
scroll to position [109, 0]
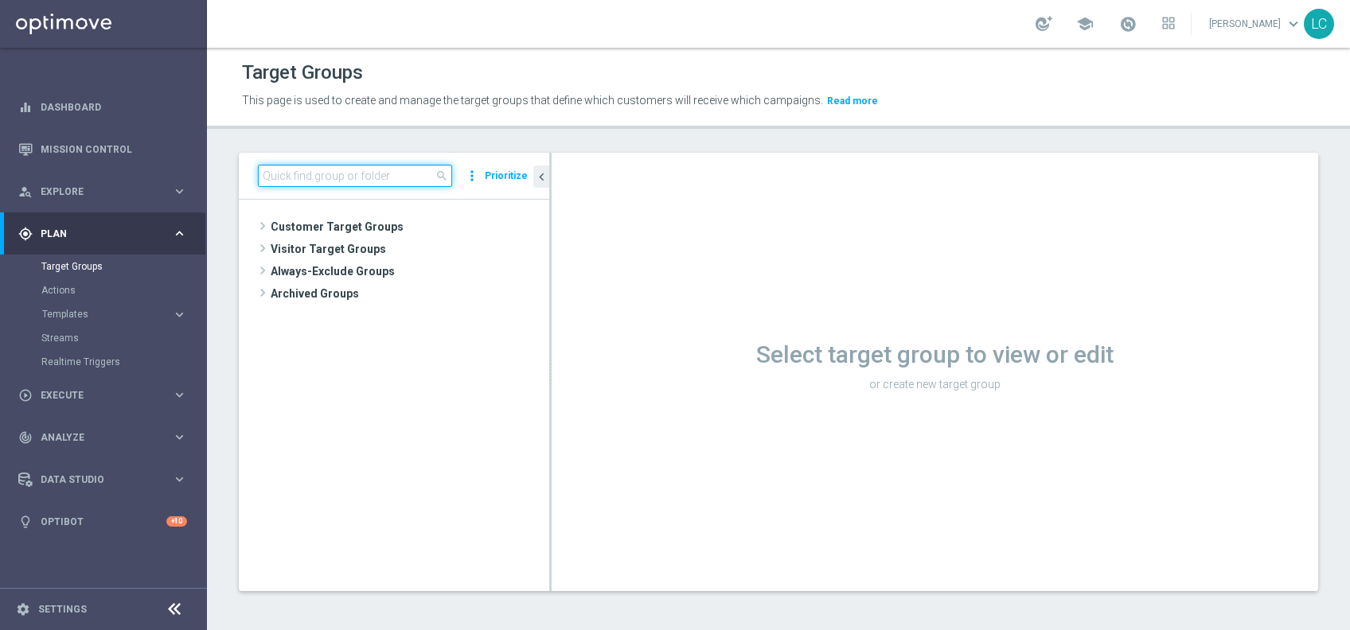
click at [354, 172] on input at bounding box center [355, 176] width 194 height 22
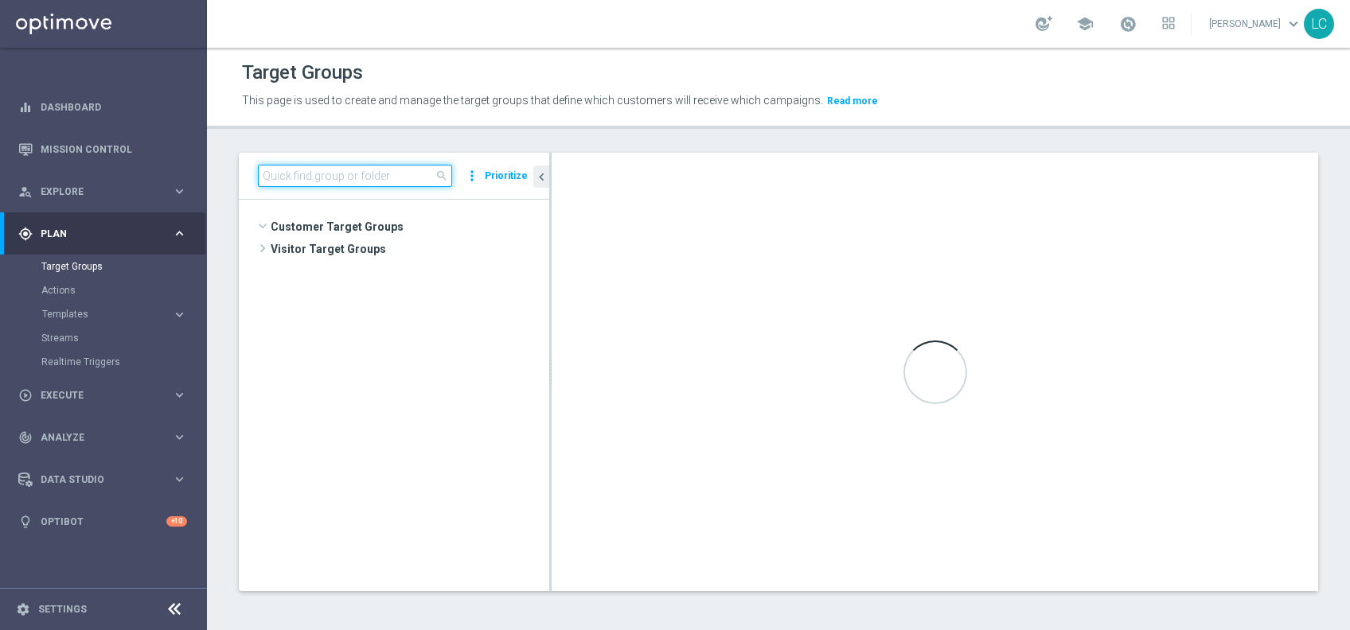
paste input "active MASTER LOW sport totali"
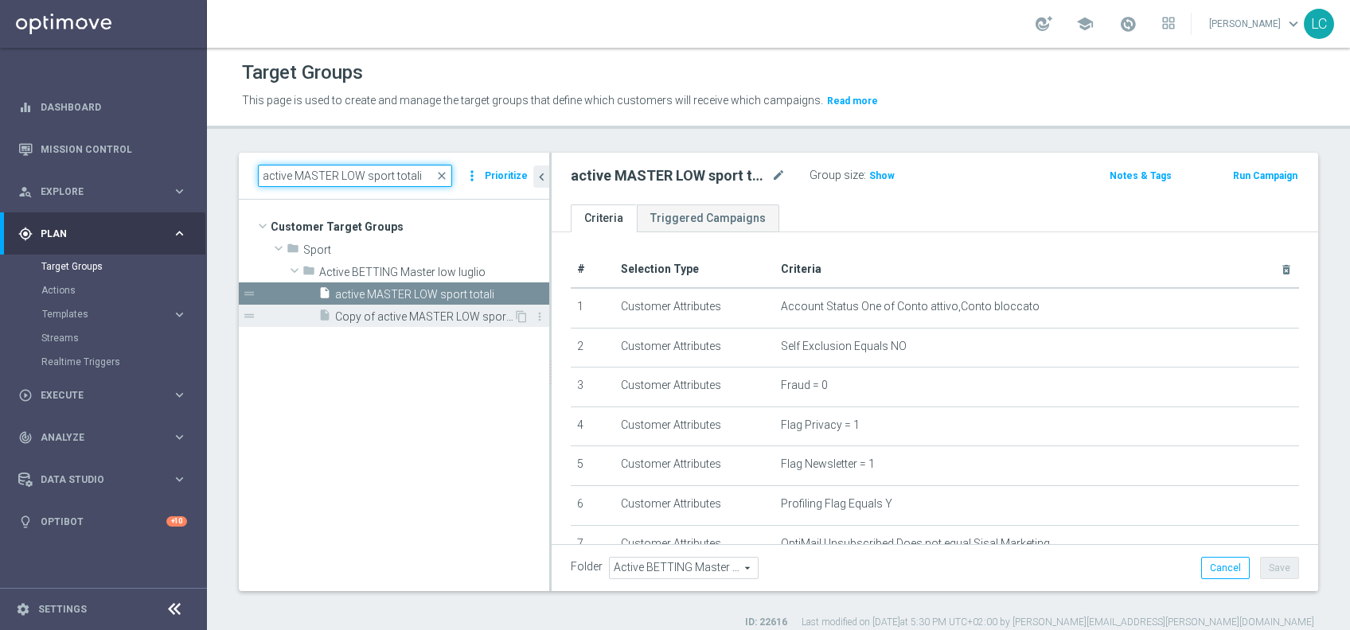
type input "active MASTER LOW sport totali"
click at [399, 316] on span "Copy of active MASTER LOW sport totali" at bounding box center [424, 317] width 178 height 14
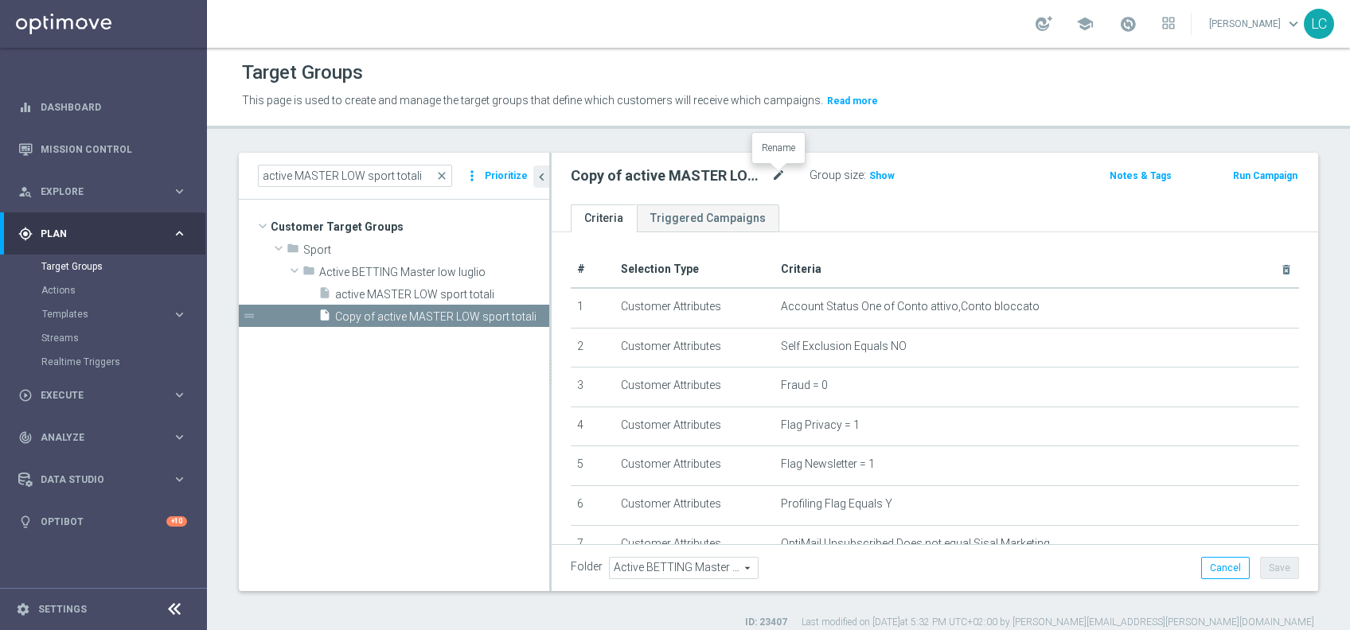
click at [777, 169] on icon "mode_edit" at bounding box center [778, 175] width 14 height 19
click at [593, 176] on input "Copy of active MASTER LOW sport totali" at bounding box center [678, 177] width 215 height 22
drag, startPoint x: 593, startPoint y: 176, endPoint x: 608, endPoint y: 177, distance: 15.2
click at [608, 177] on input "Copy of active MASTER LOW sport totali" at bounding box center [678, 177] width 215 height 22
type input "active MASTER LOW sport prof sì"
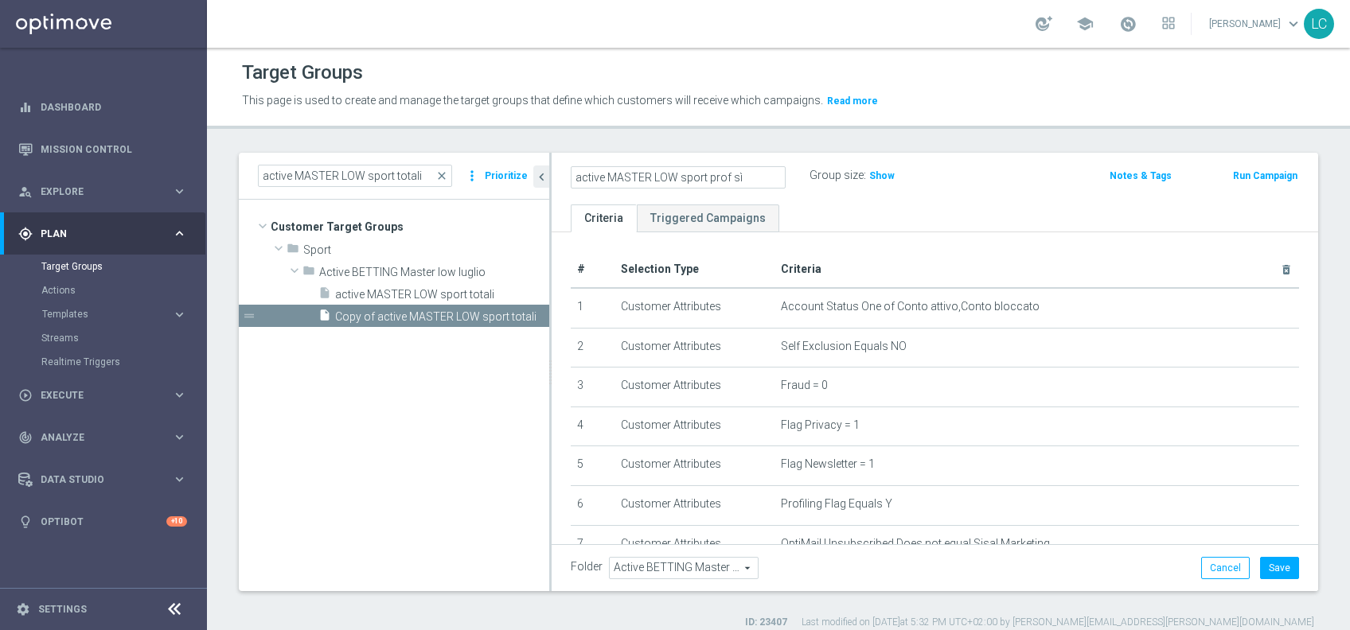
click at [868, 228] on ul "Criteria Triggered Campaigns" at bounding box center [934, 219] width 766 height 28
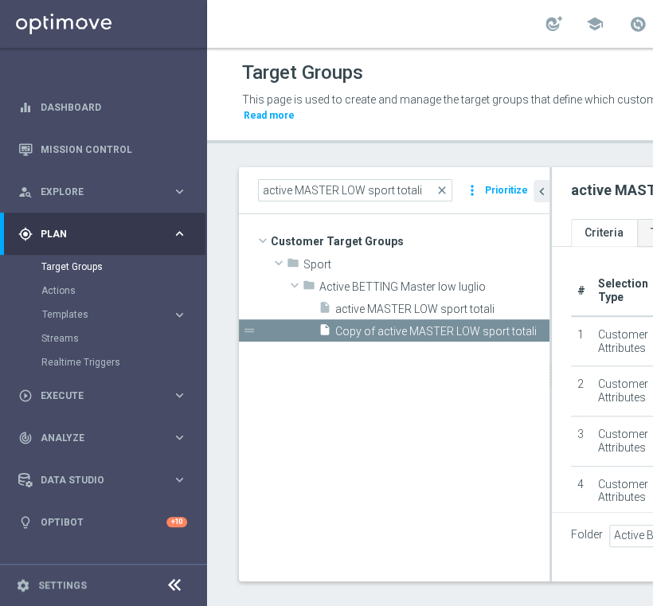
drag, startPoint x: 598, startPoint y: 318, endPoint x: 565, endPoint y: 321, distance: 33.5
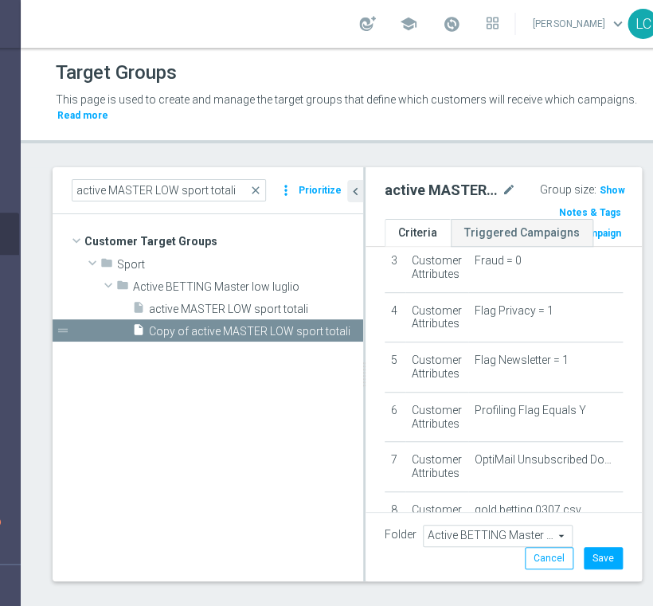
scroll to position [189, 0]
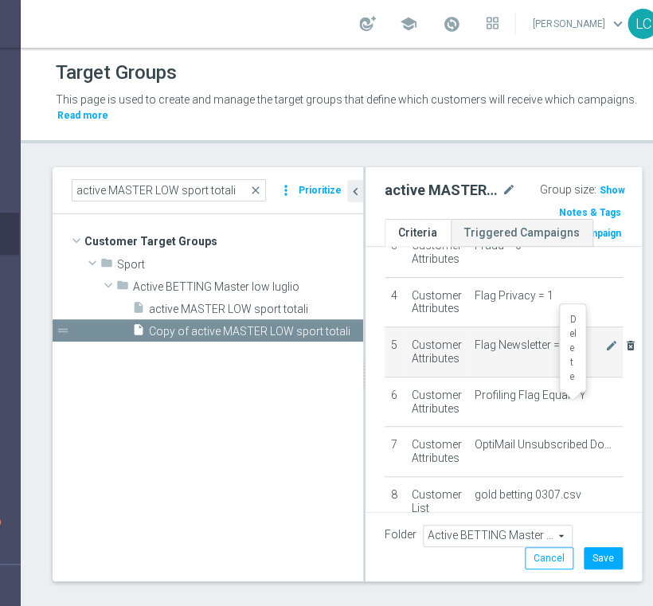
click at [624, 342] on icon "delete_forever" at bounding box center [630, 345] width 13 height 13
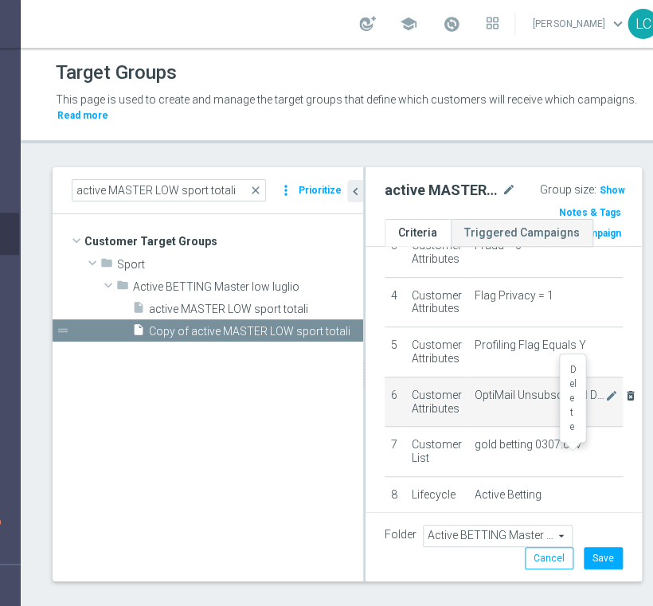
click at [624, 392] on icon "delete_forever" at bounding box center [630, 395] width 13 height 13
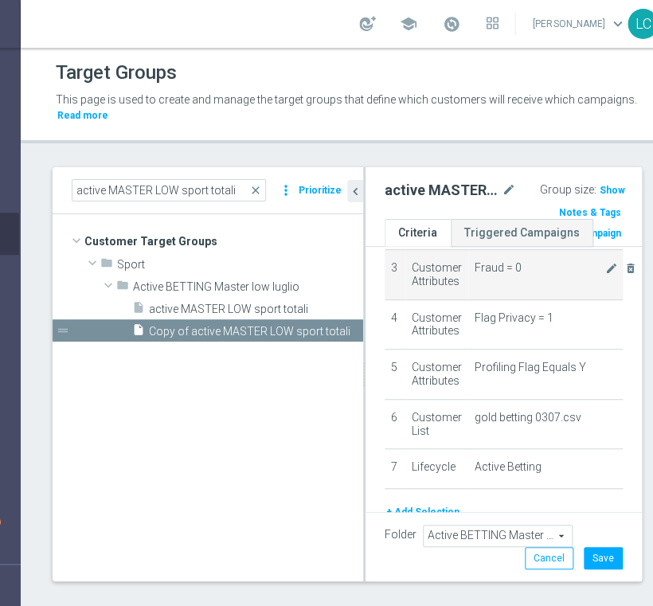
scroll to position [166, 0]
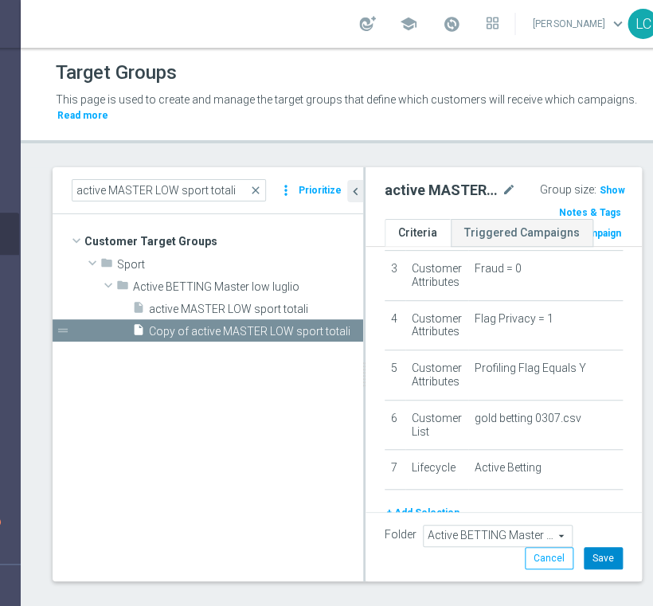
click at [583, 568] on button "Save" at bounding box center [602, 558] width 39 height 22
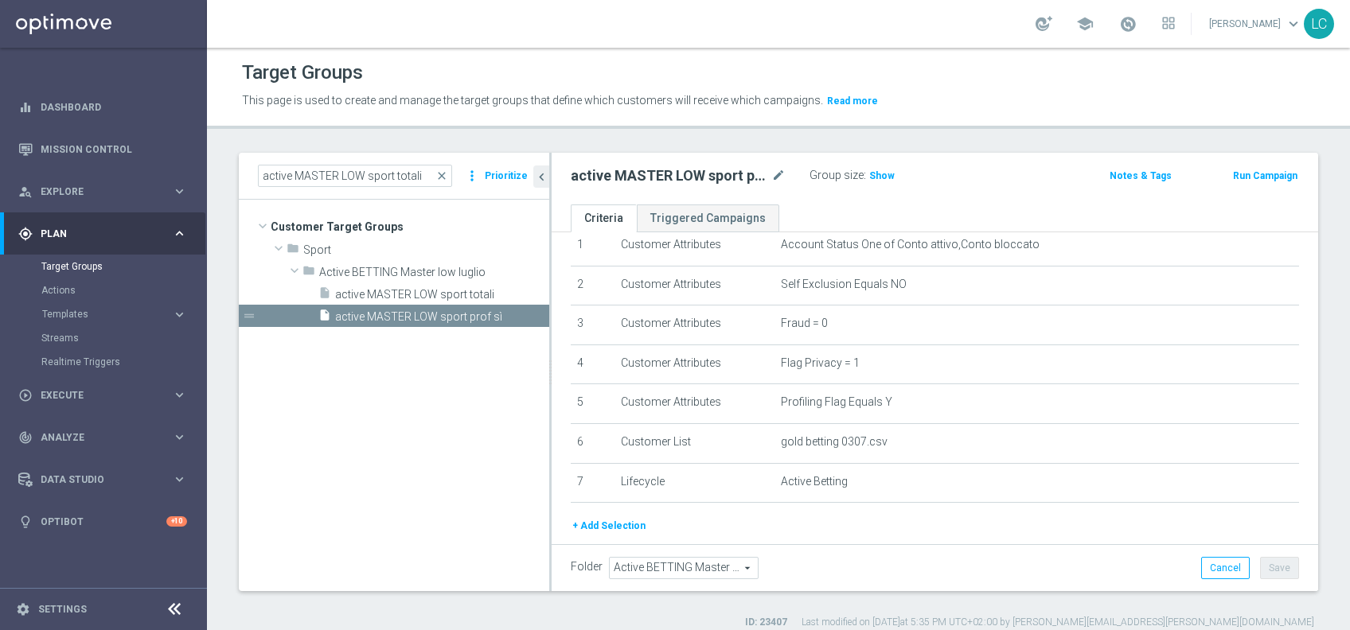
scroll to position [60, 0]
click at [885, 174] on span "Show" at bounding box center [881, 175] width 25 height 11
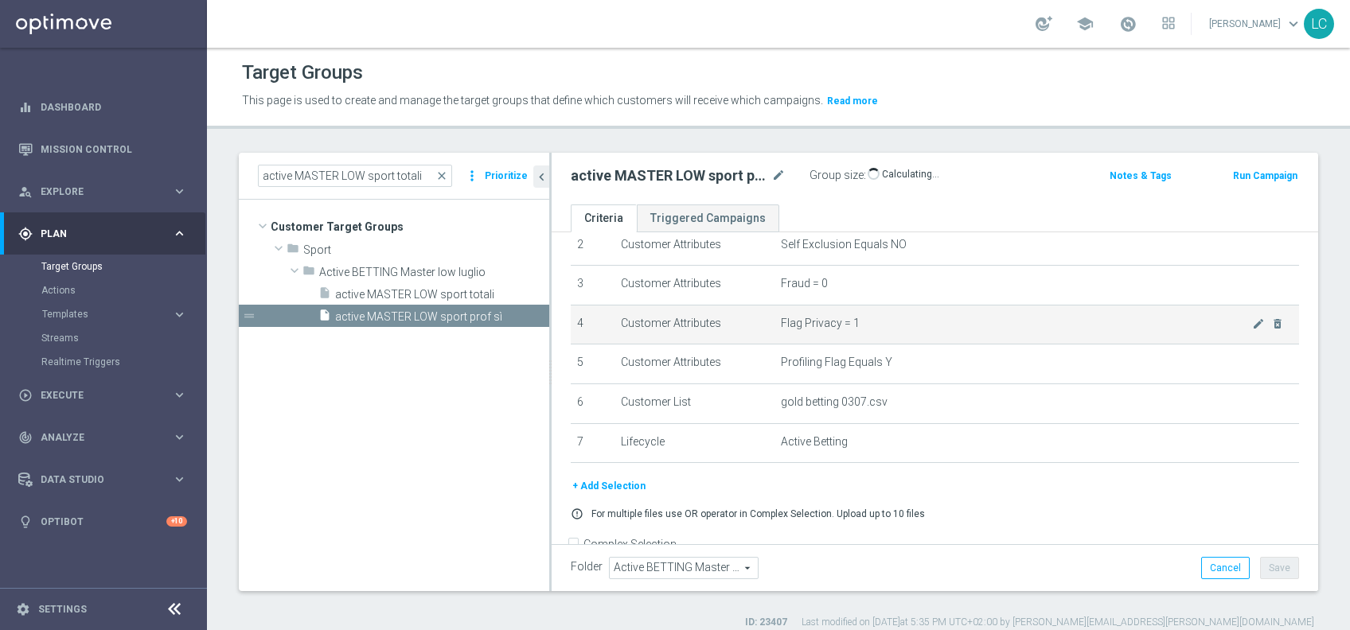
scroll to position [124, 0]
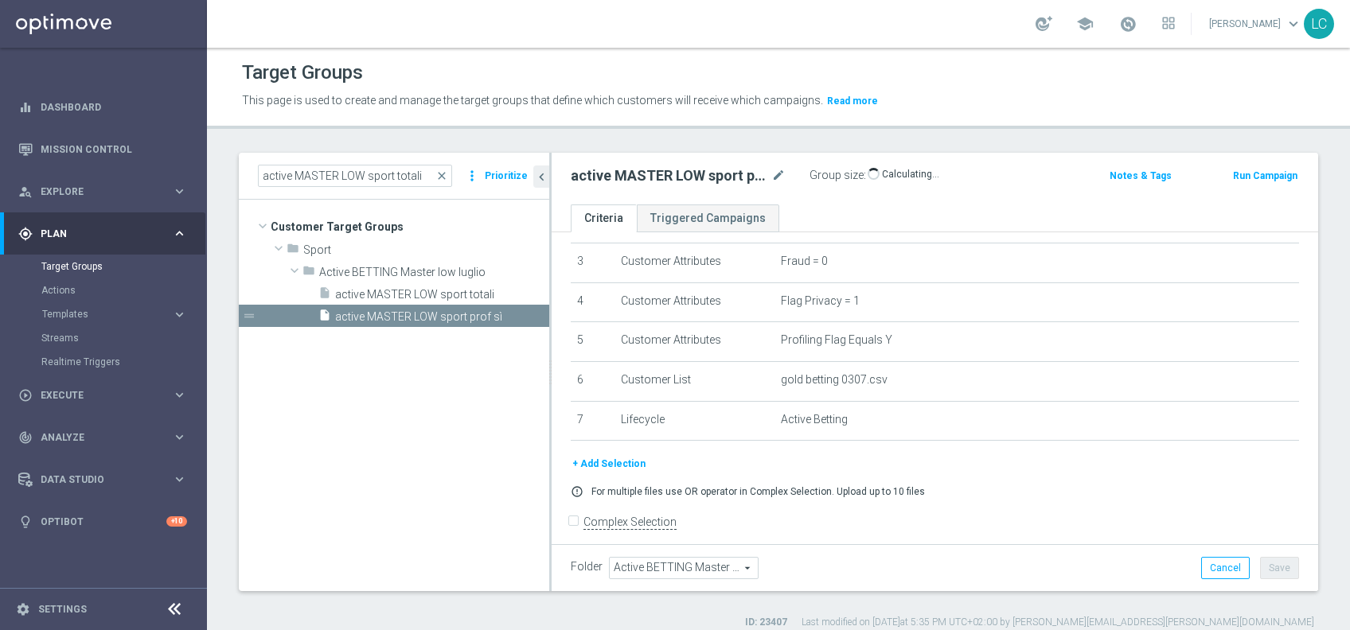
click at [609, 460] on button "+ Add Selection" at bounding box center [609, 464] width 76 height 18
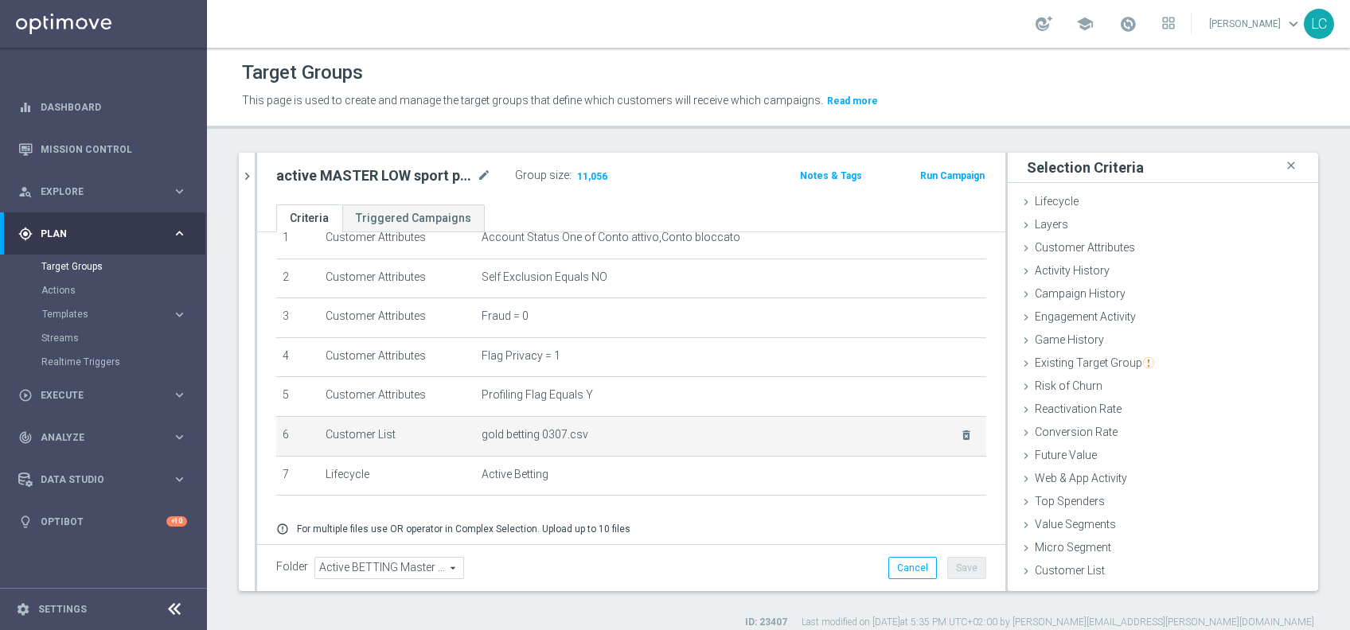
scroll to position [70, 0]
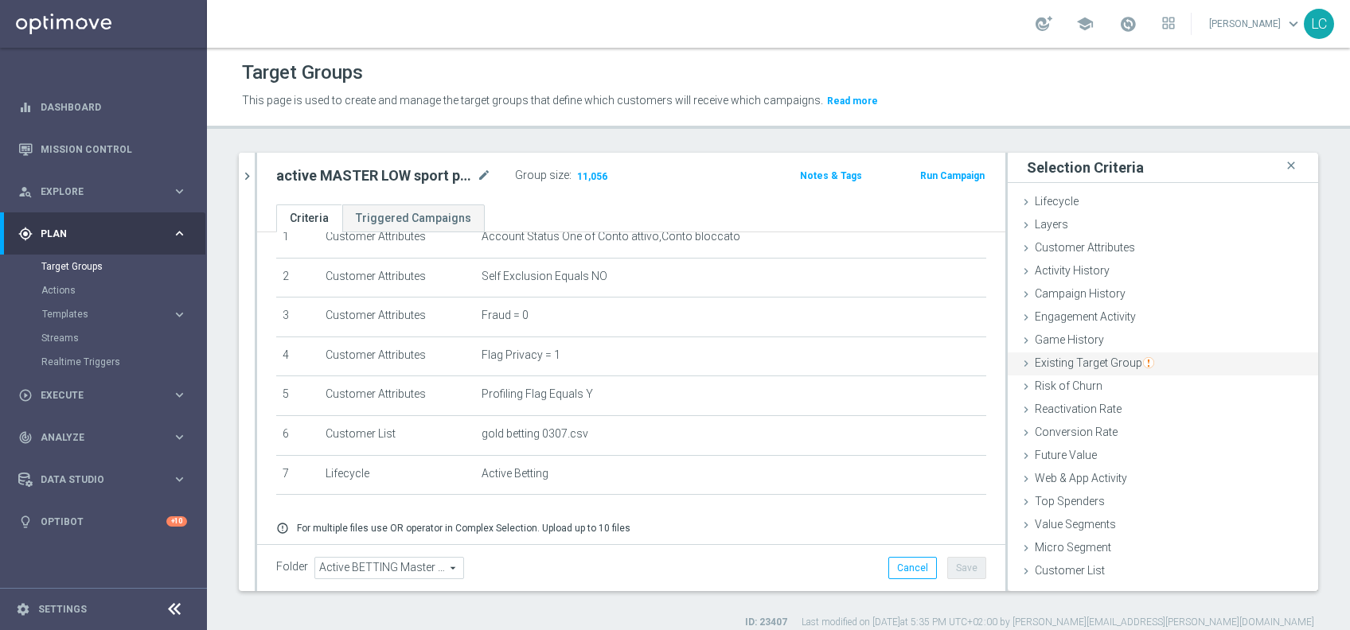
click at [1058, 357] on span "Existing Target Group" at bounding box center [1094, 363] width 119 height 13
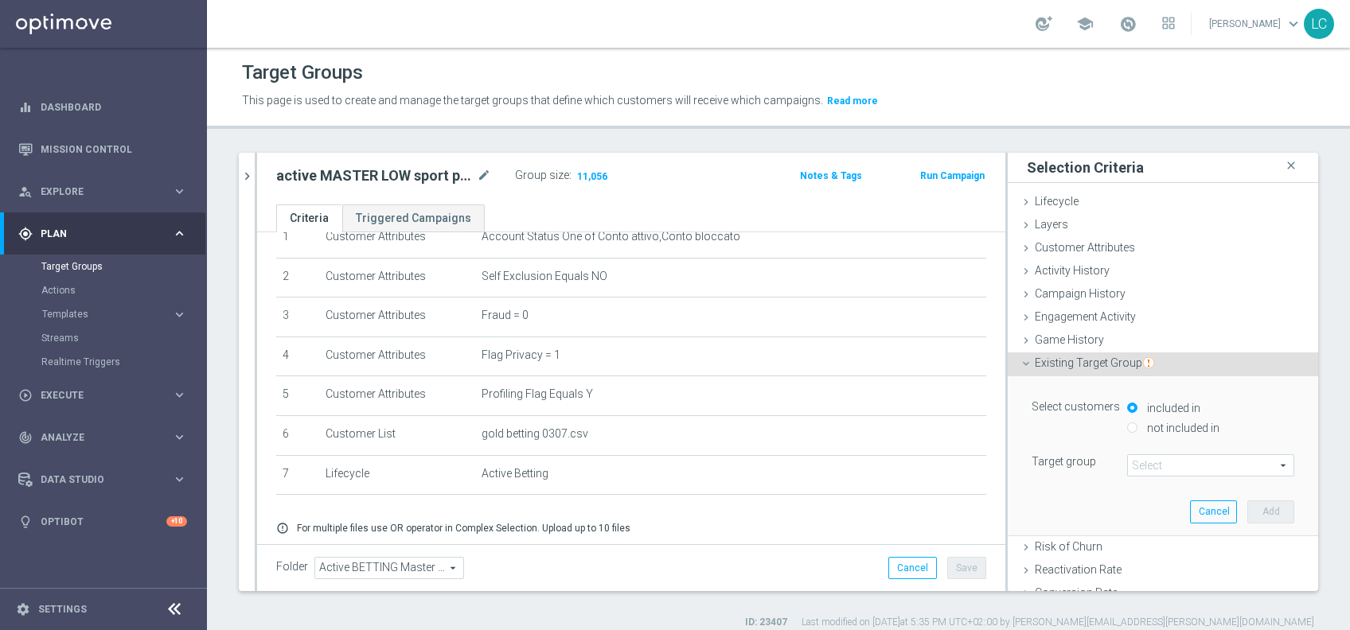
click at [1143, 421] on label "not included in" at bounding box center [1181, 428] width 76 height 14
click at [1127, 423] on input "not included in" at bounding box center [1132, 428] width 10 height 10
radio input "true"
click at [1128, 458] on span at bounding box center [1211, 465] width 166 height 21
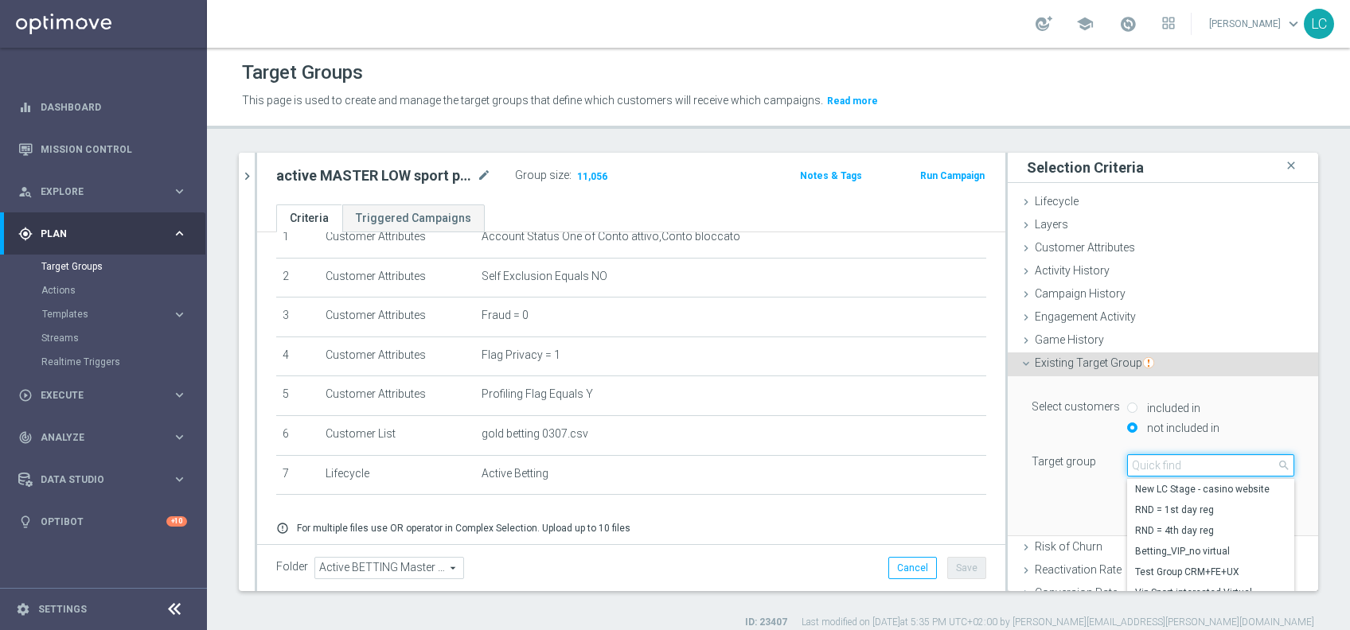
click at [1127, 458] on input "search" at bounding box center [1210, 465] width 167 height 22
type input "top master"
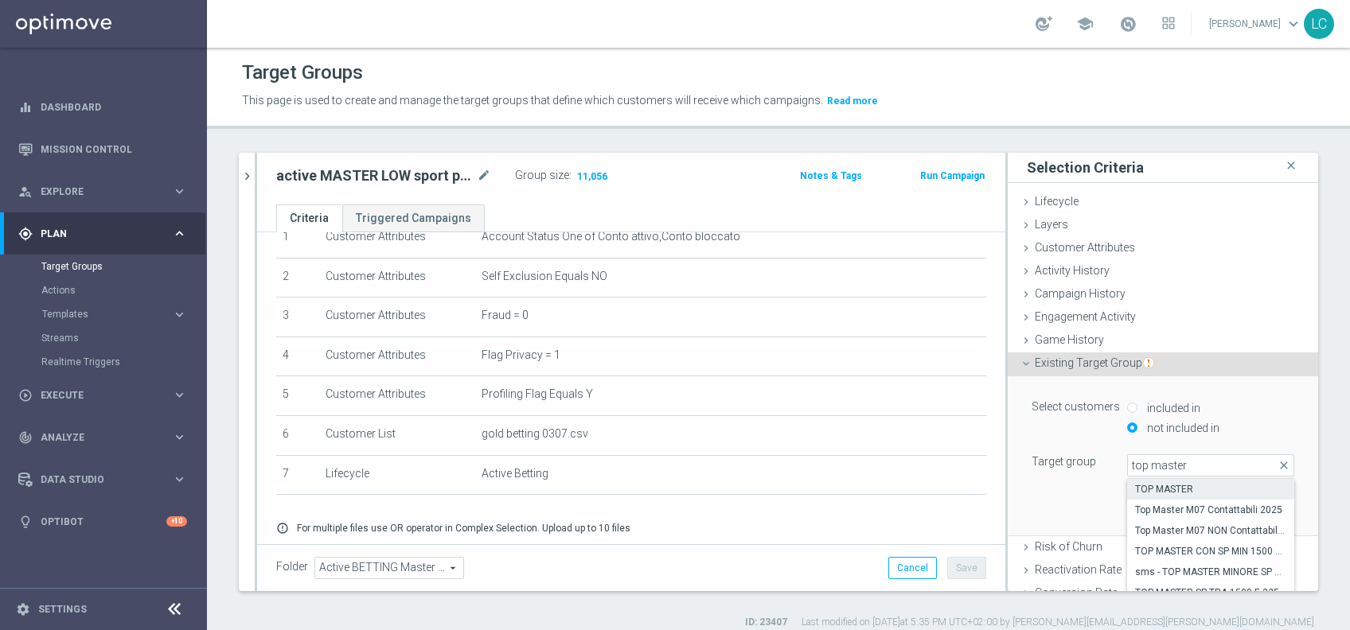
click at [1142, 485] on span "TOP MASTER" at bounding box center [1210, 489] width 151 height 13
type input "TOP MASTER"
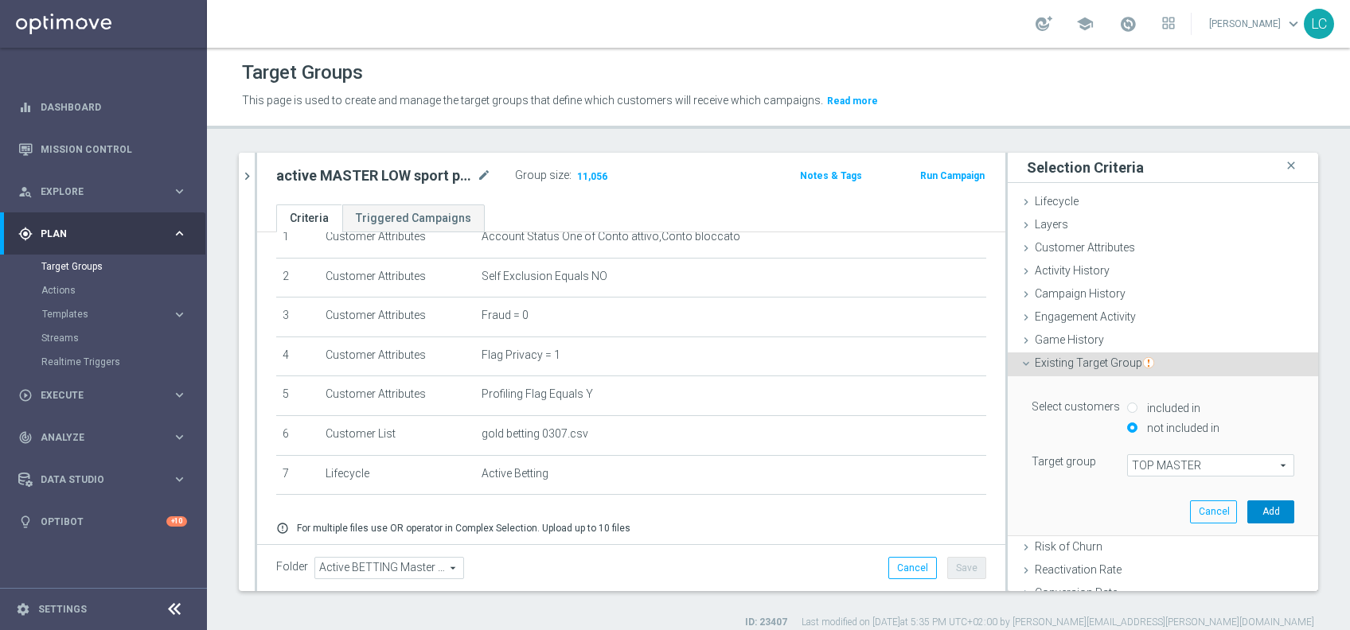
click at [1247, 503] on button "Add" at bounding box center [1270, 512] width 47 height 22
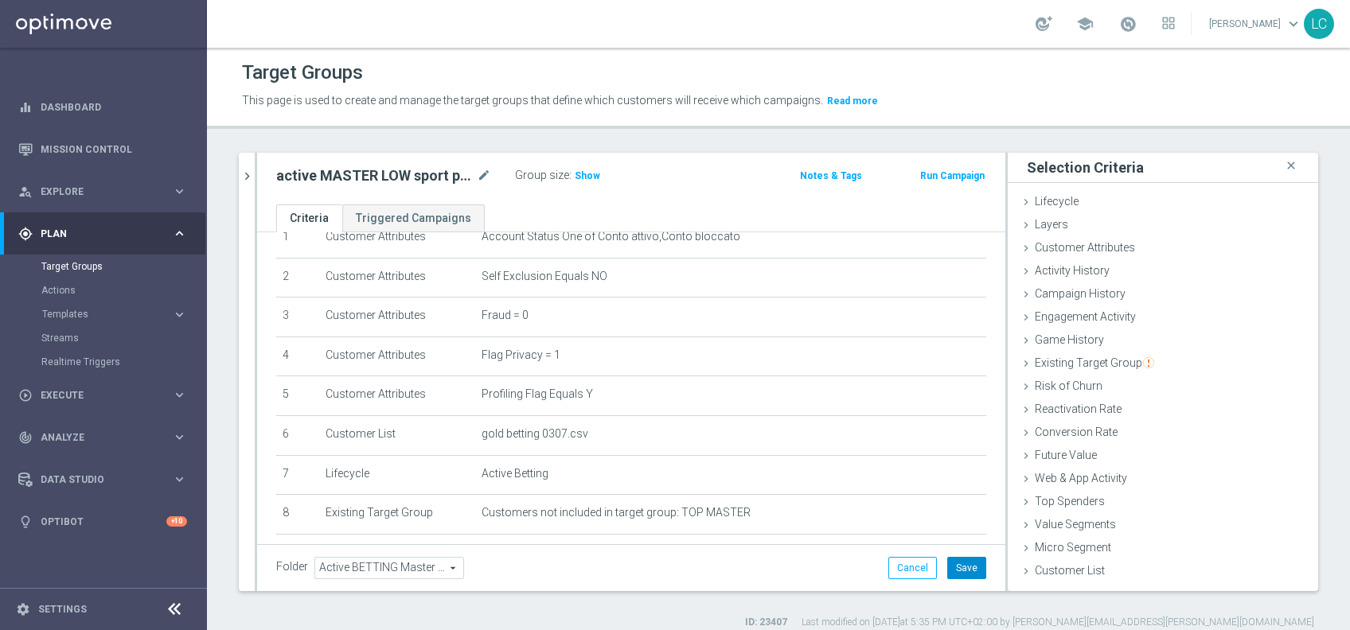
click at [953, 559] on button "Save" at bounding box center [966, 568] width 39 height 22
click at [584, 173] on span "Show" at bounding box center [587, 175] width 25 height 11
click at [586, 173] on span "10,234" at bounding box center [591, 177] width 33 height 15
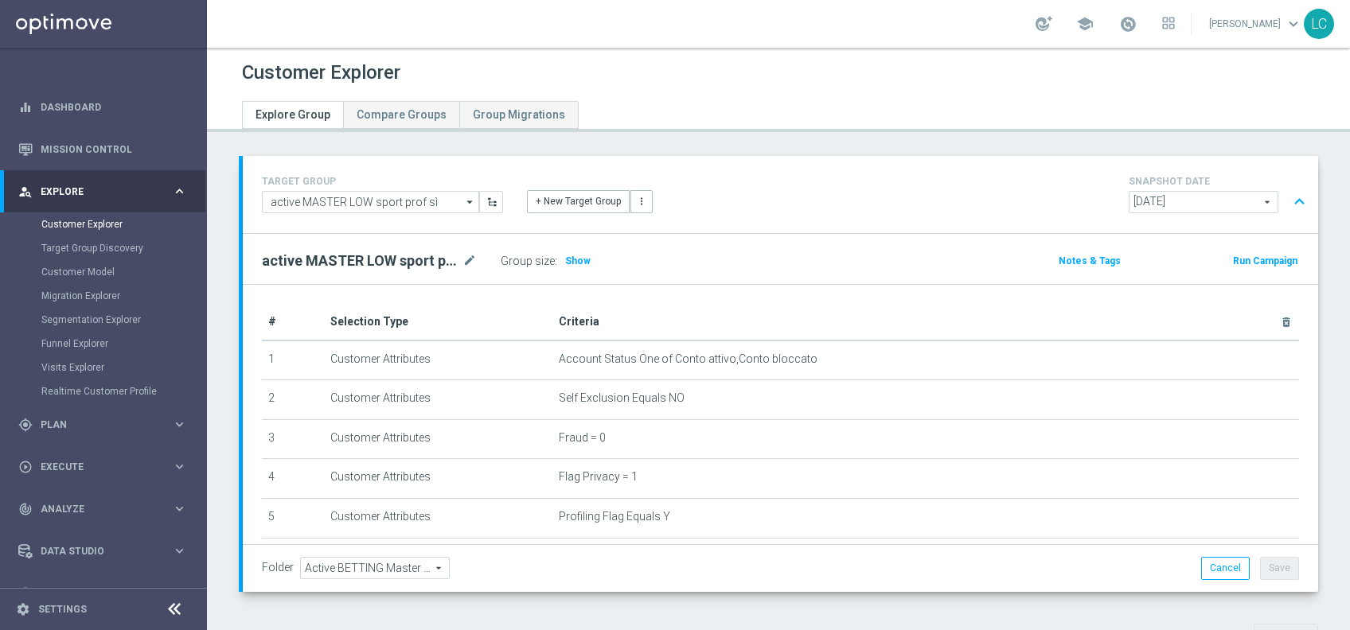
click at [1288, 197] on button "expand_less" at bounding box center [1299, 202] width 23 height 30
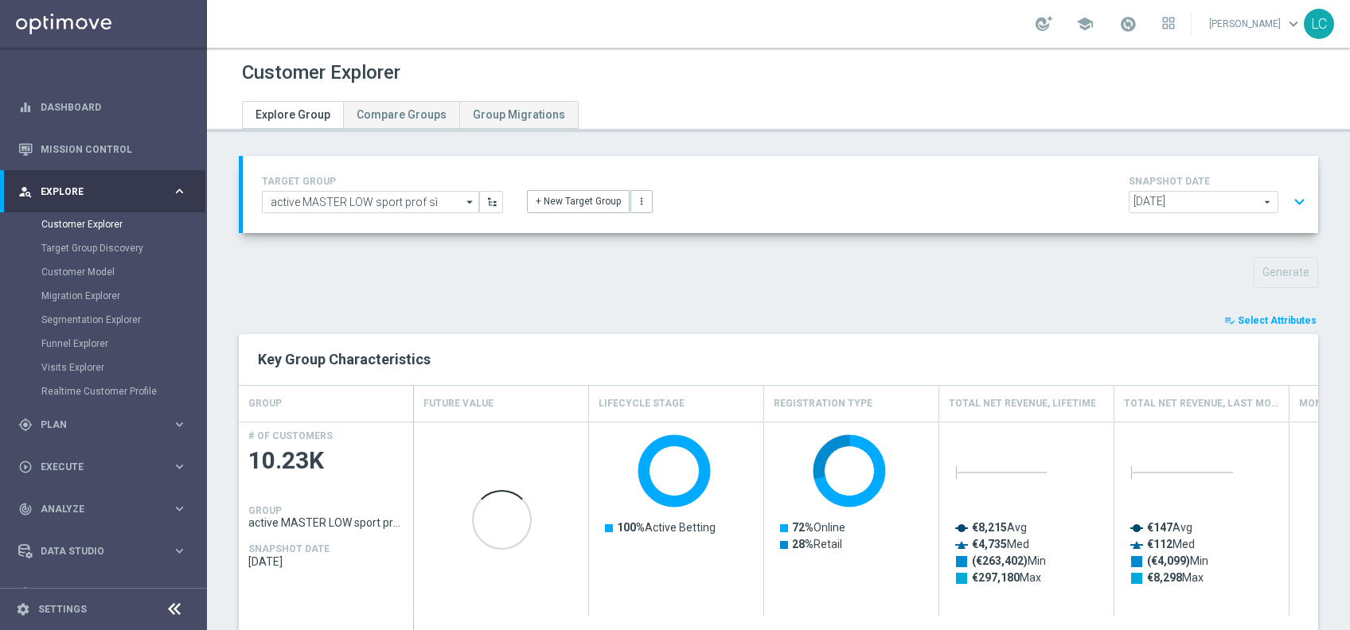
scroll to position [148, 0]
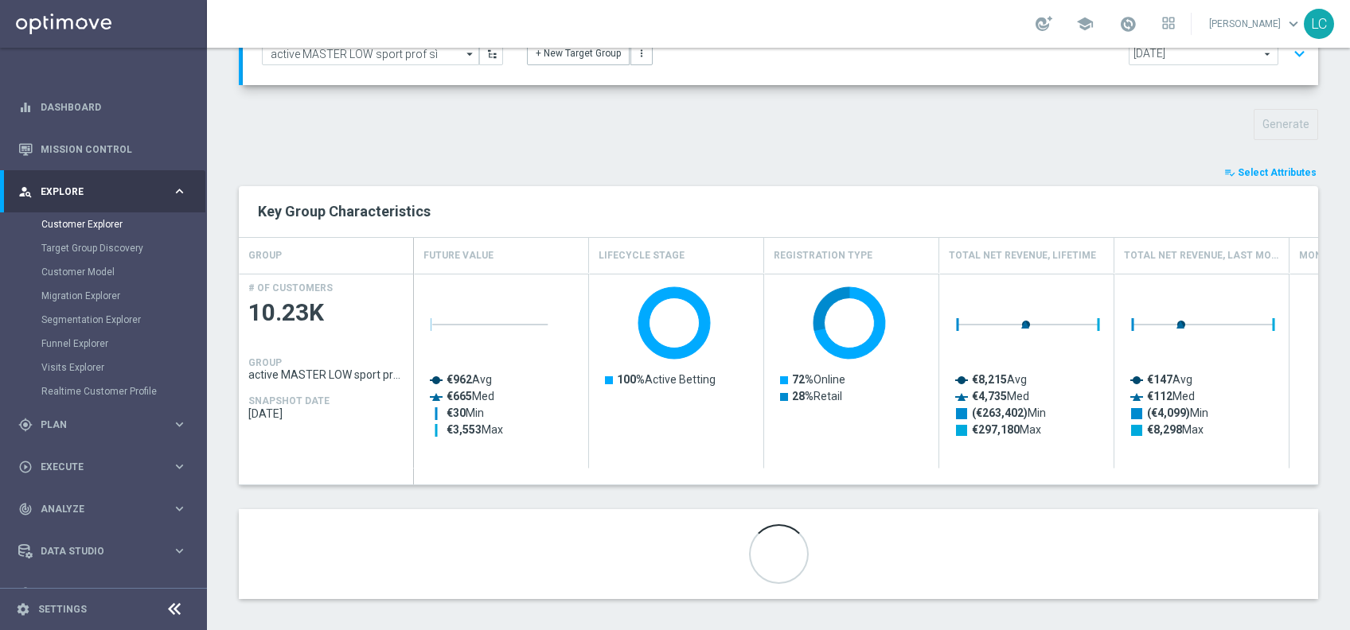
click at [1267, 167] on span "Select Attributes" at bounding box center [1276, 172] width 79 height 11
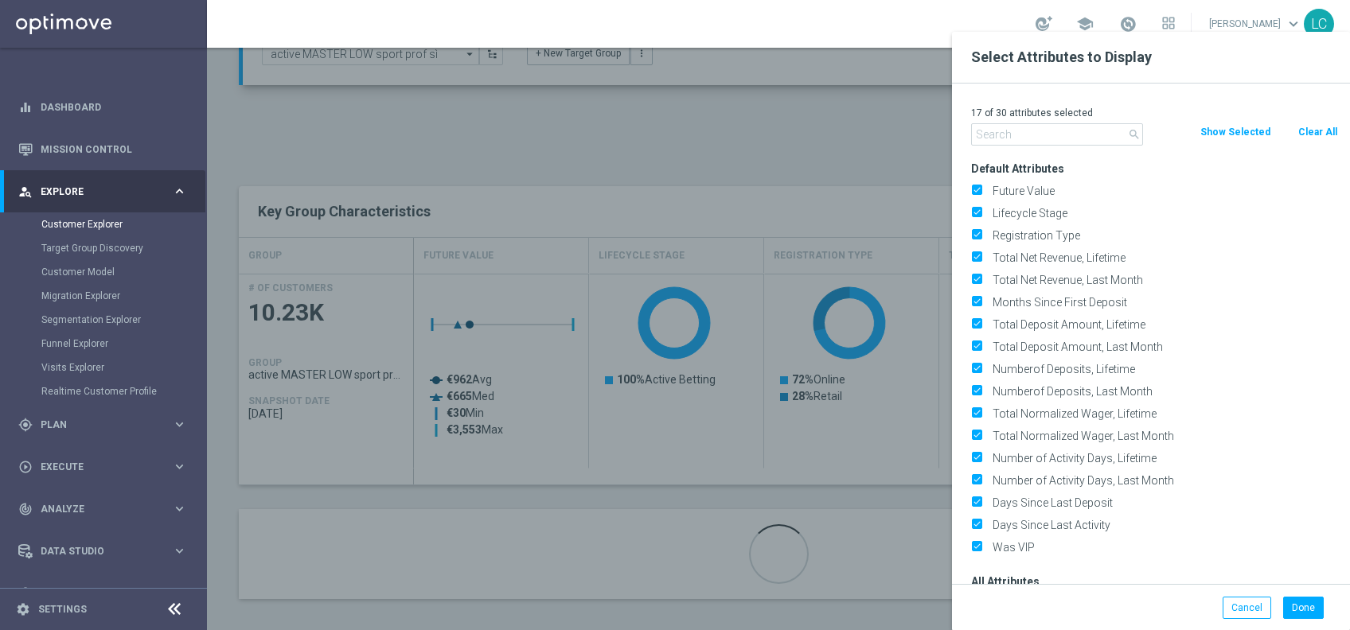
click at [1300, 131] on button "Clear All" at bounding box center [1317, 132] width 42 height 18
checkbox input "false"
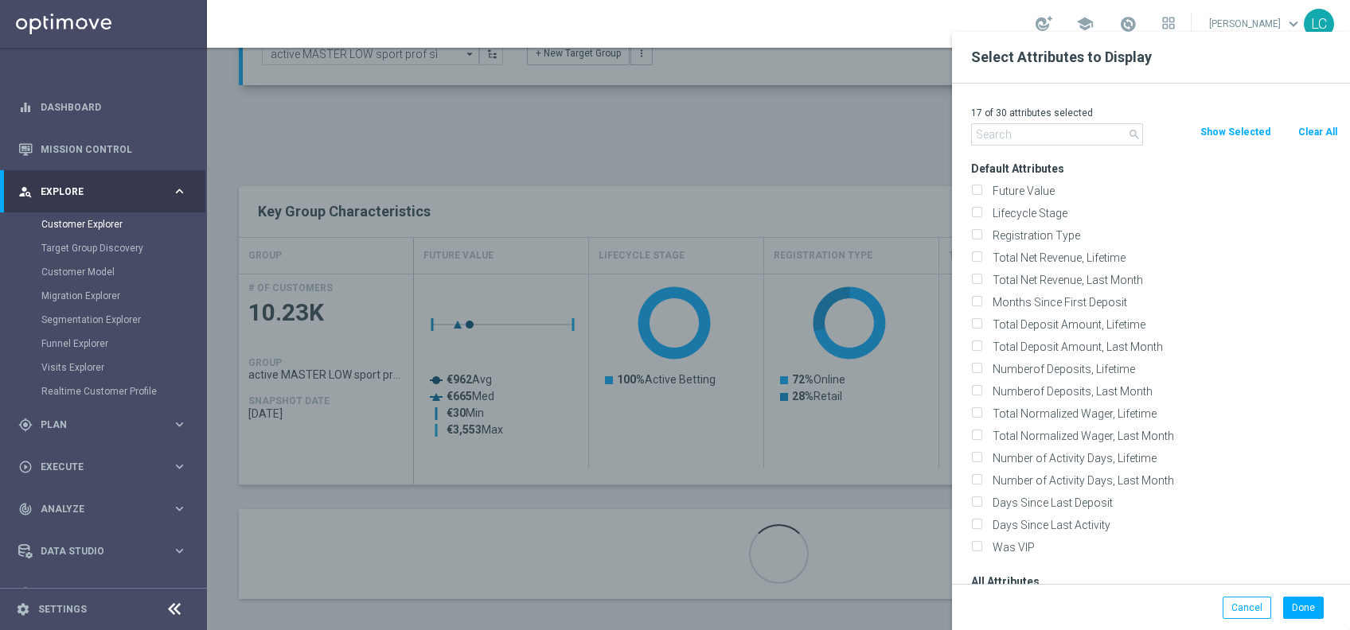
checkbox input "false"
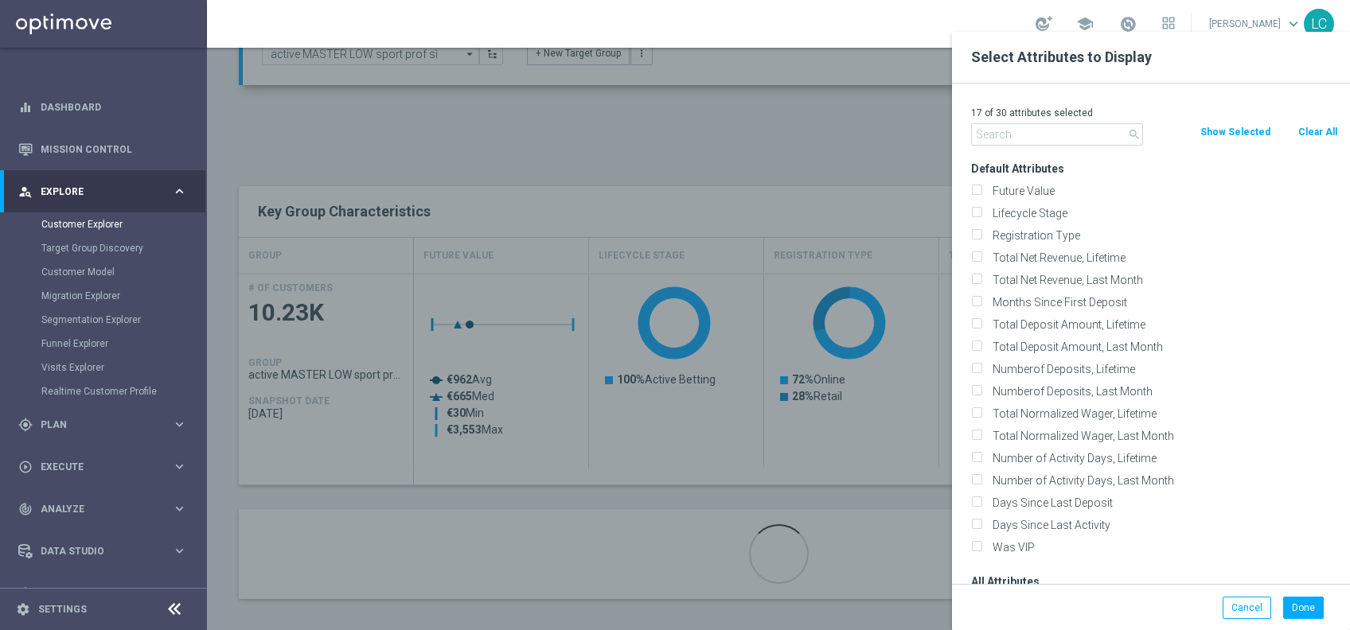
checkbox input "false"
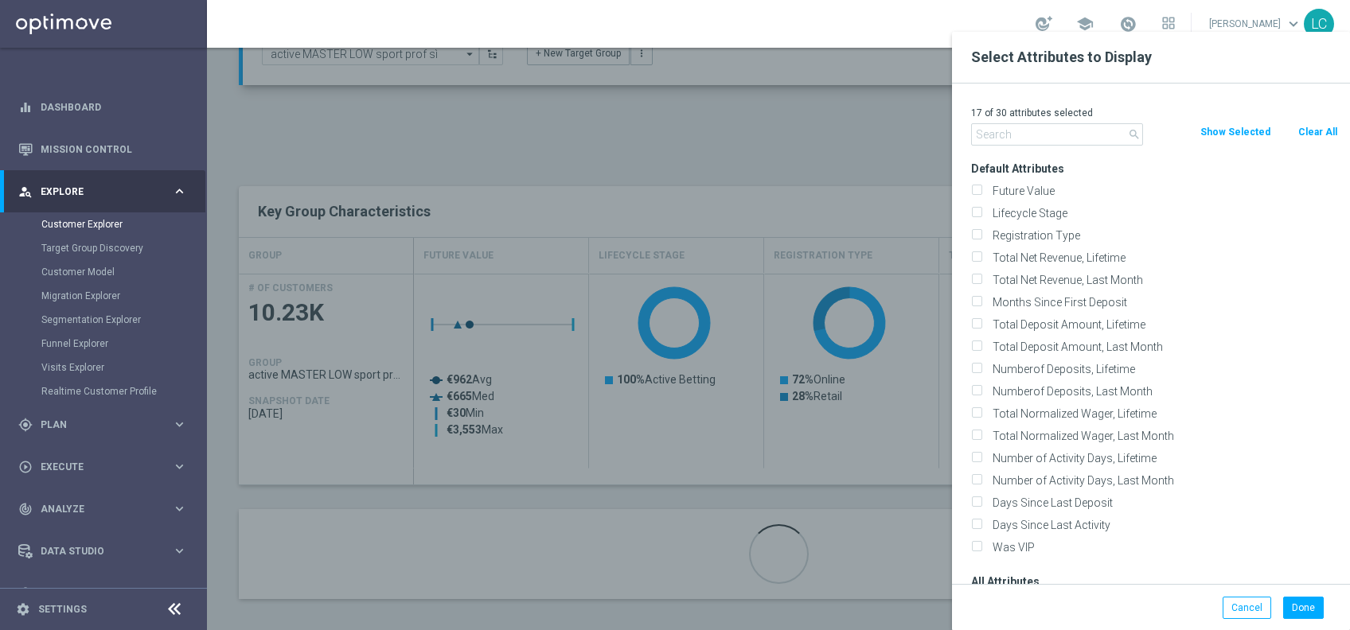
checkbox input "false"
click at [1081, 134] on input "text" at bounding box center [1057, 134] width 172 height 22
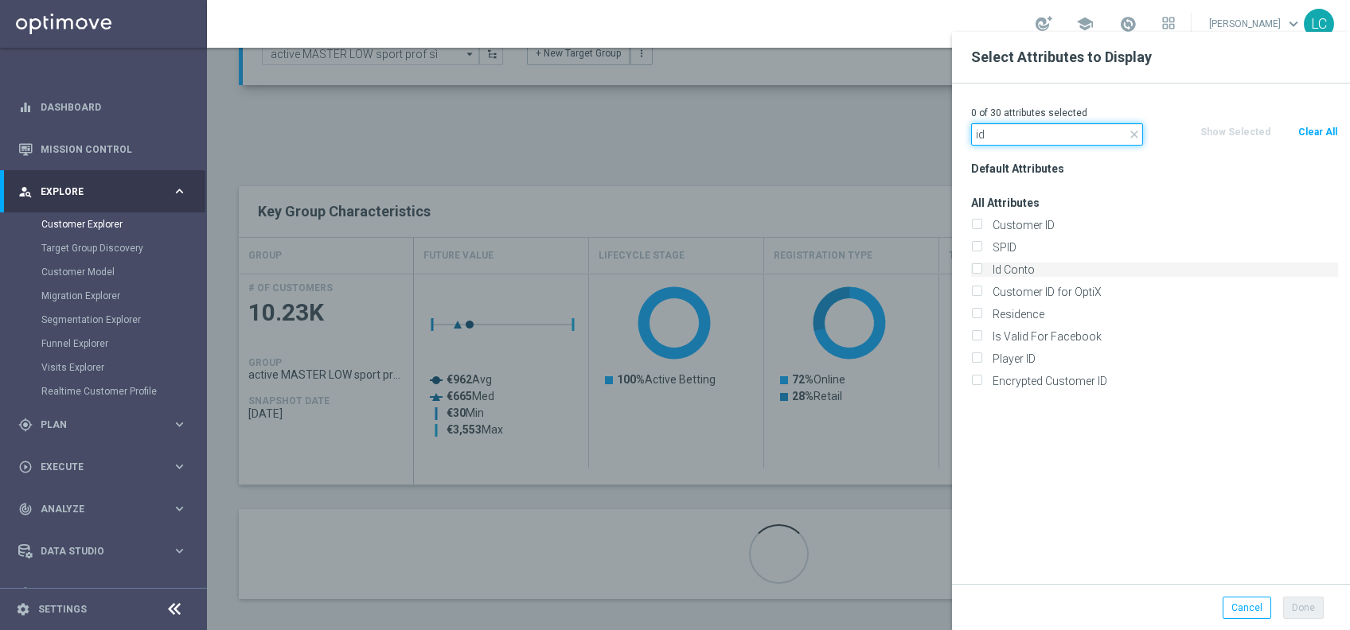
type input "id"
click at [991, 264] on label "Id Conto" at bounding box center [1162, 270] width 351 height 14
click at [981, 267] on input "Id Conto" at bounding box center [976, 272] width 10 height 10
checkbox input "true"
click at [1302, 610] on button "Done" at bounding box center [1303, 608] width 41 height 22
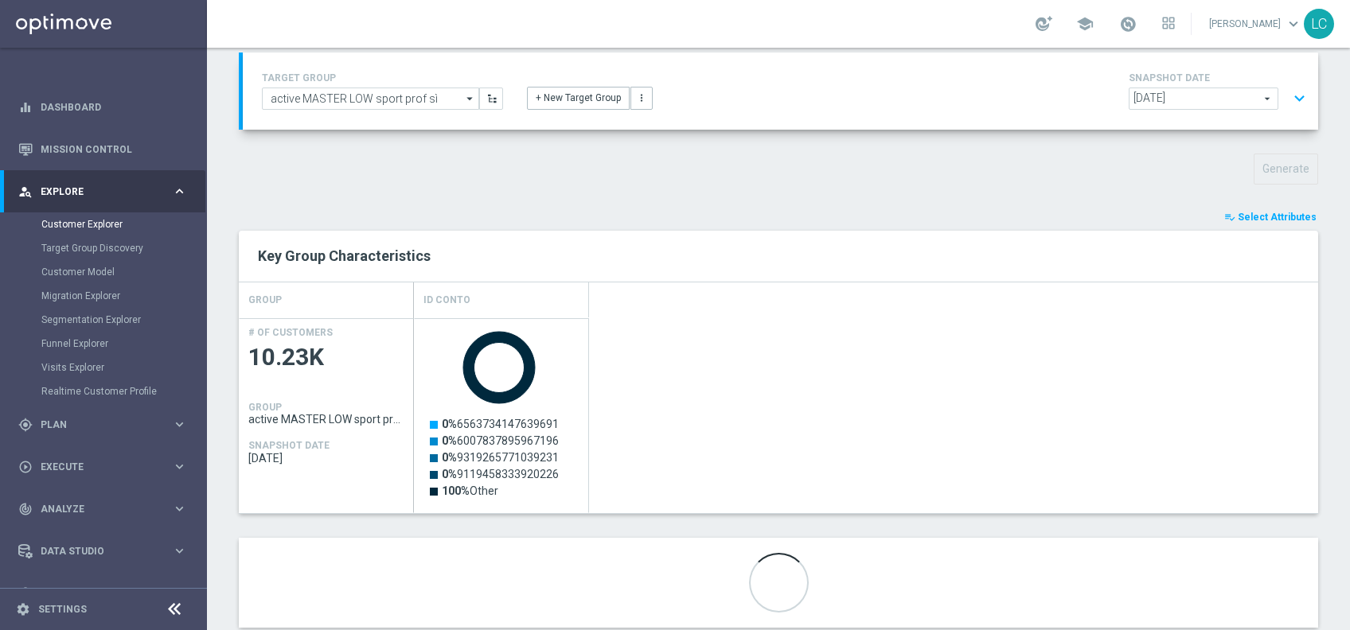
scroll to position [139, 0]
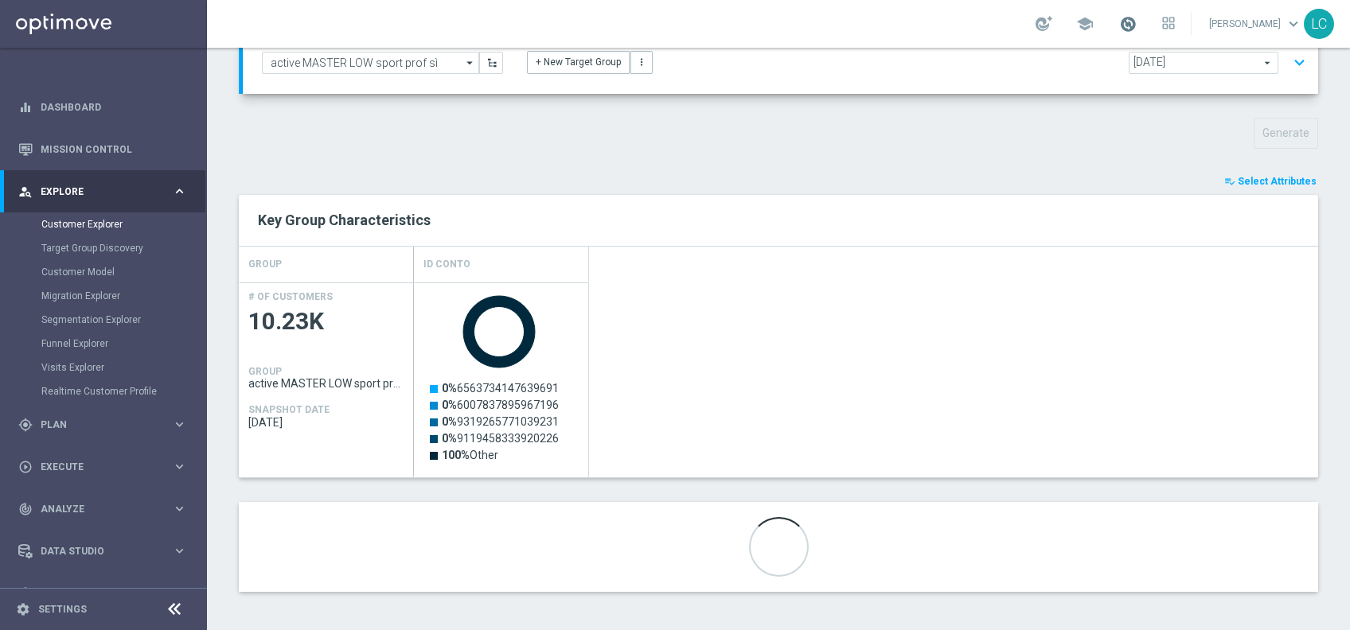
click at [1119, 19] on span at bounding box center [1128, 24] width 18 height 18
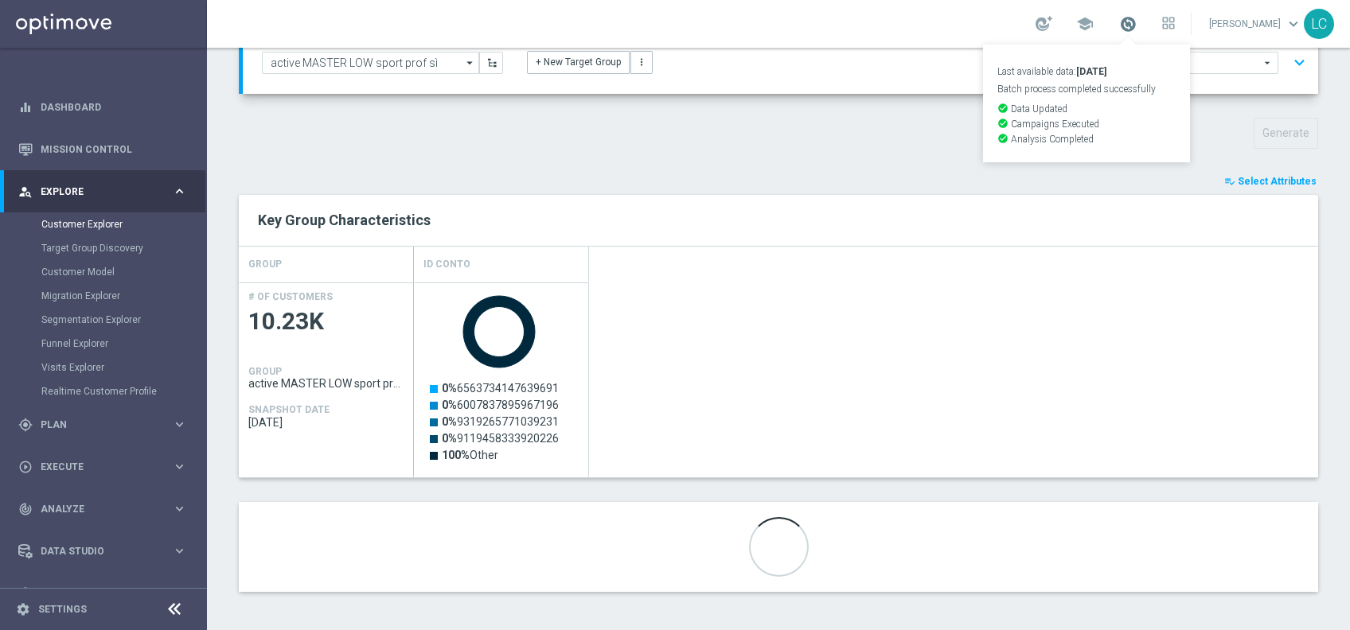
click at [1119, 19] on span at bounding box center [1128, 24] width 18 height 18
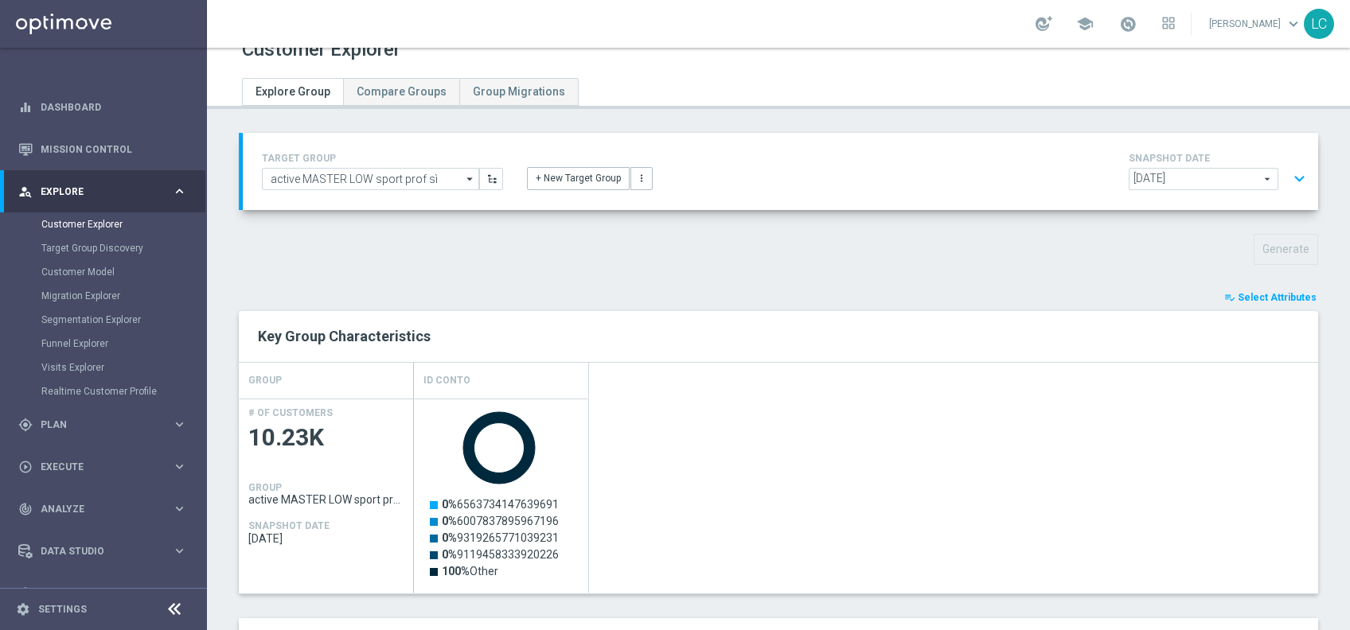
scroll to position [6, 0]
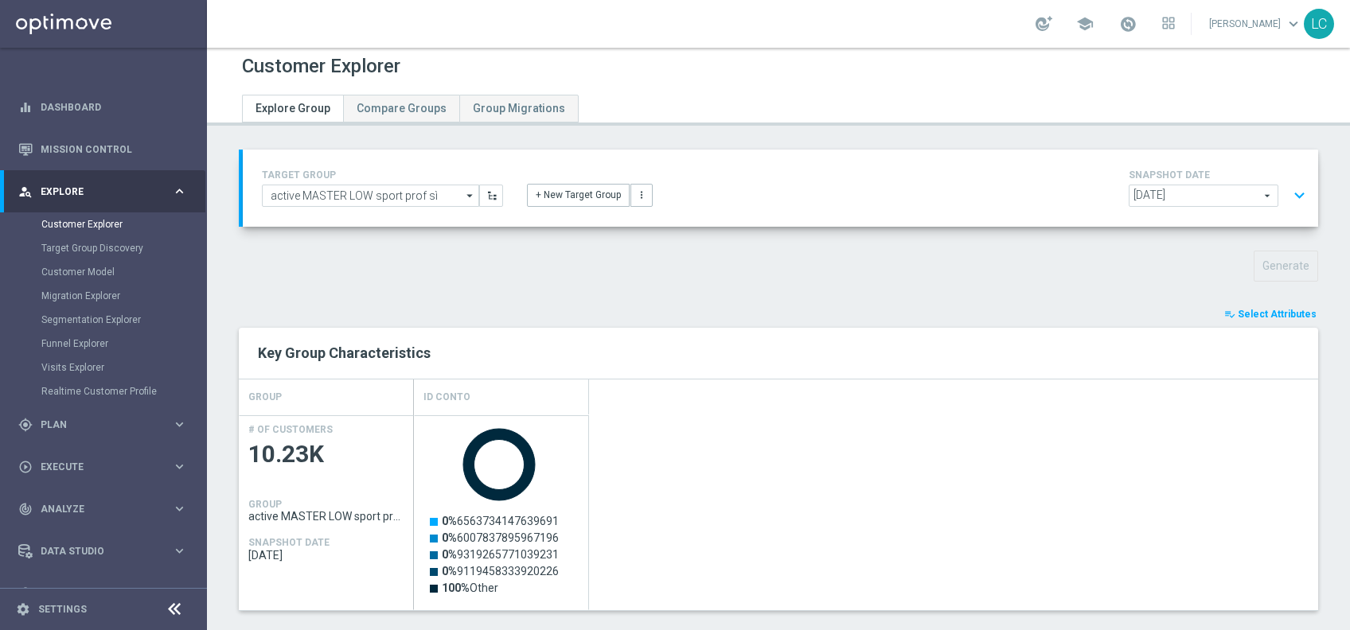
click at [1249, 187] on span "[DATE]" at bounding box center [1203, 195] width 148 height 21
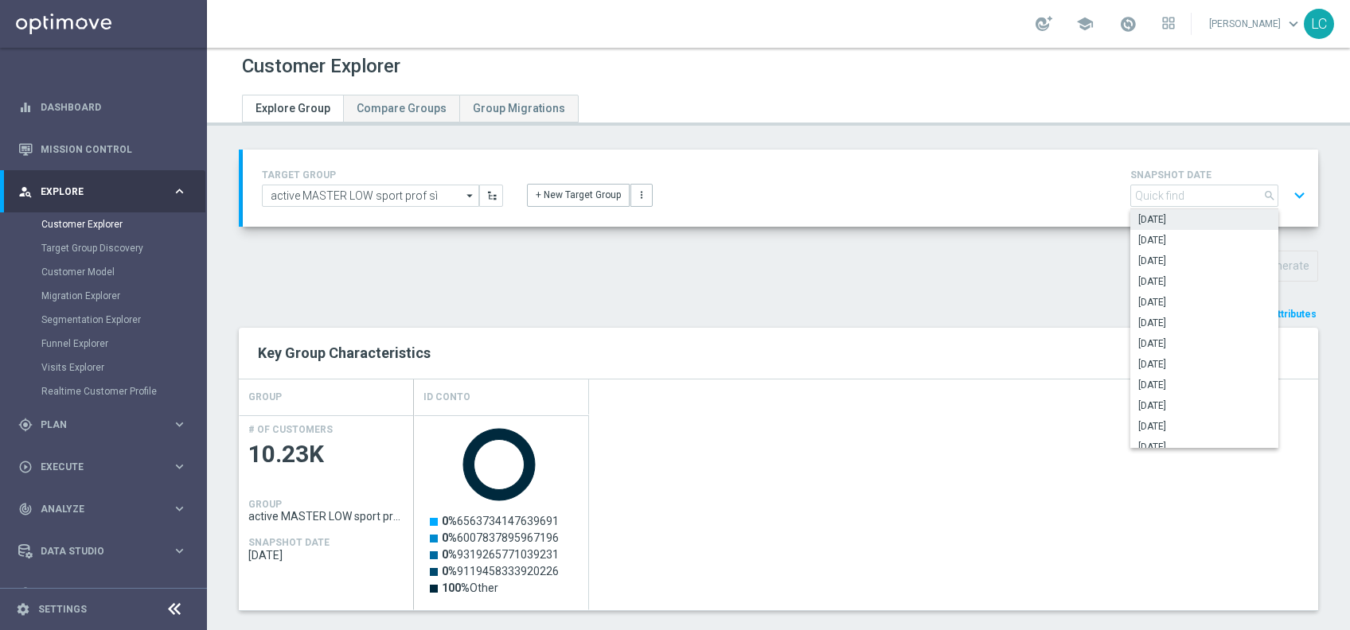
click at [1016, 319] on div "playlist_add_check Select Attributes" at bounding box center [778, 315] width 1103 height 18
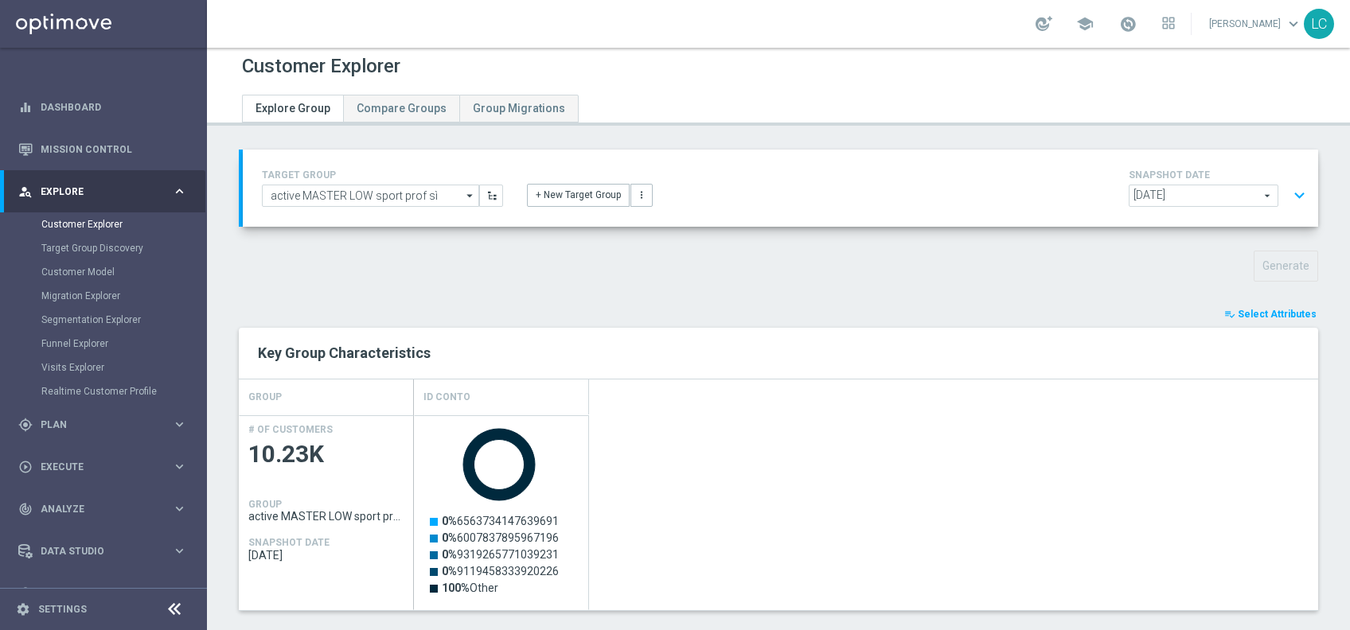
scroll to position [139, 0]
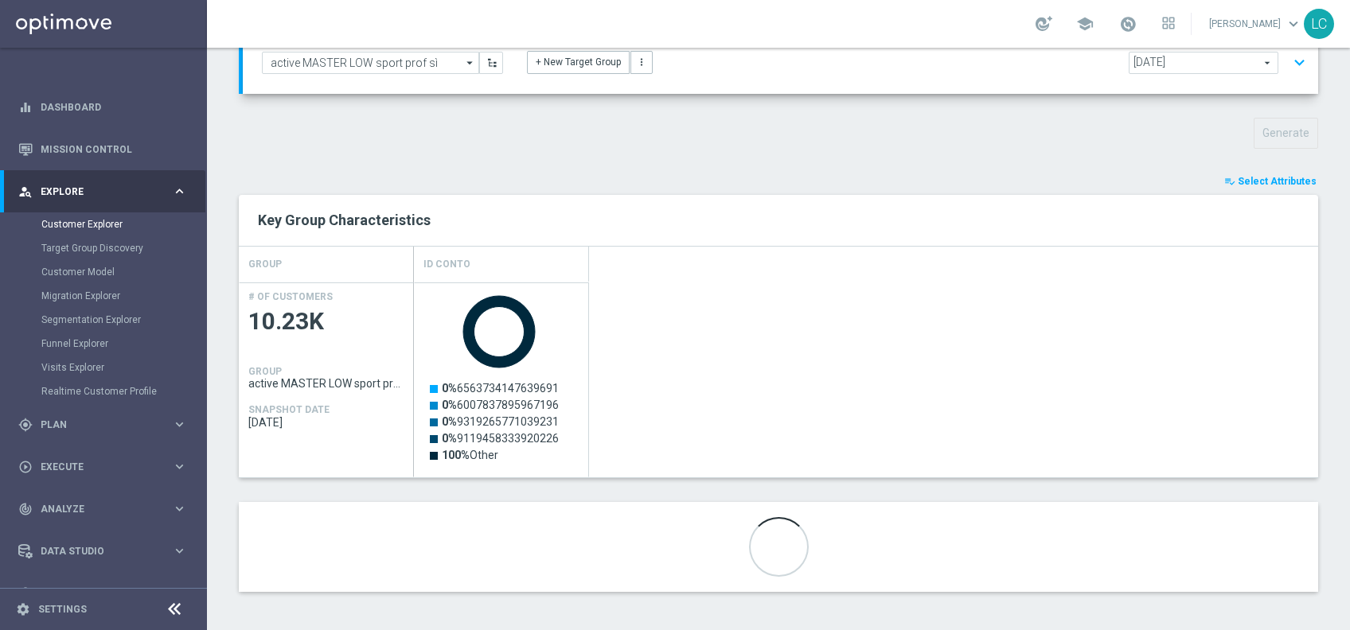
click at [1237, 180] on span "Select Attributes" at bounding box center [1276, 181] width 79 height 11
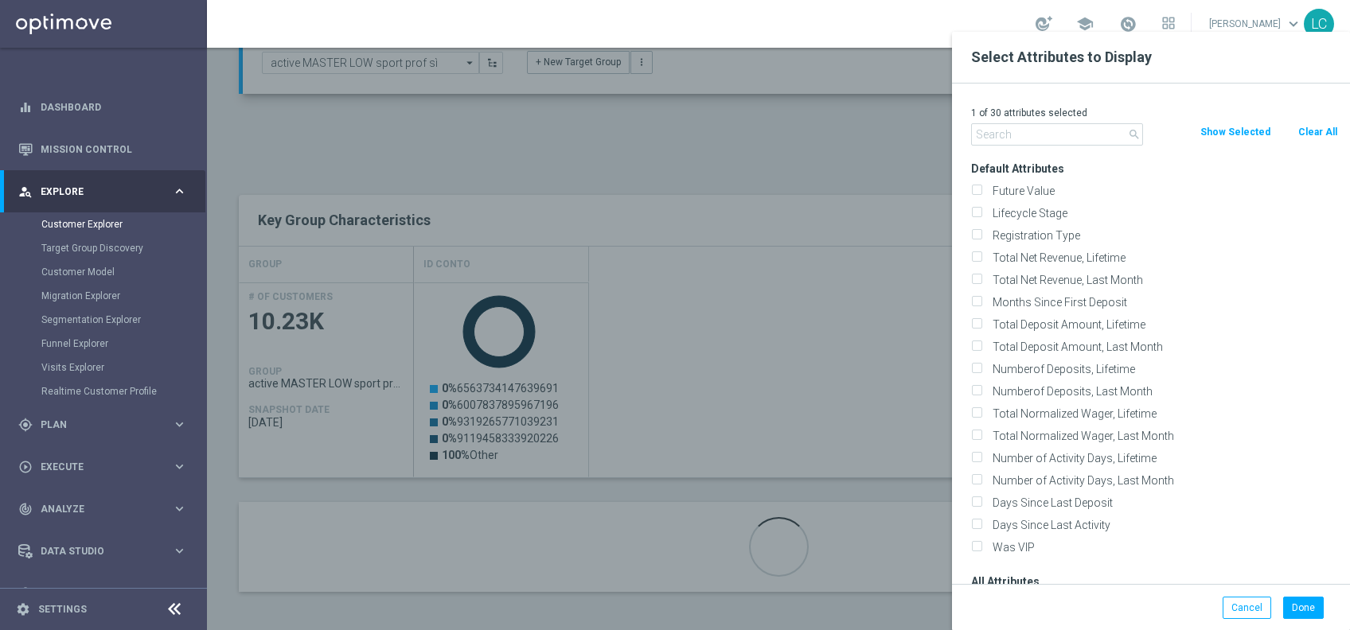
click at [871, 134] on div at bounding box center [882, 347] width 1350 height 630
click at [1301, 616] on button "Done" at bounding box center [1303, 608] width 41 height 22
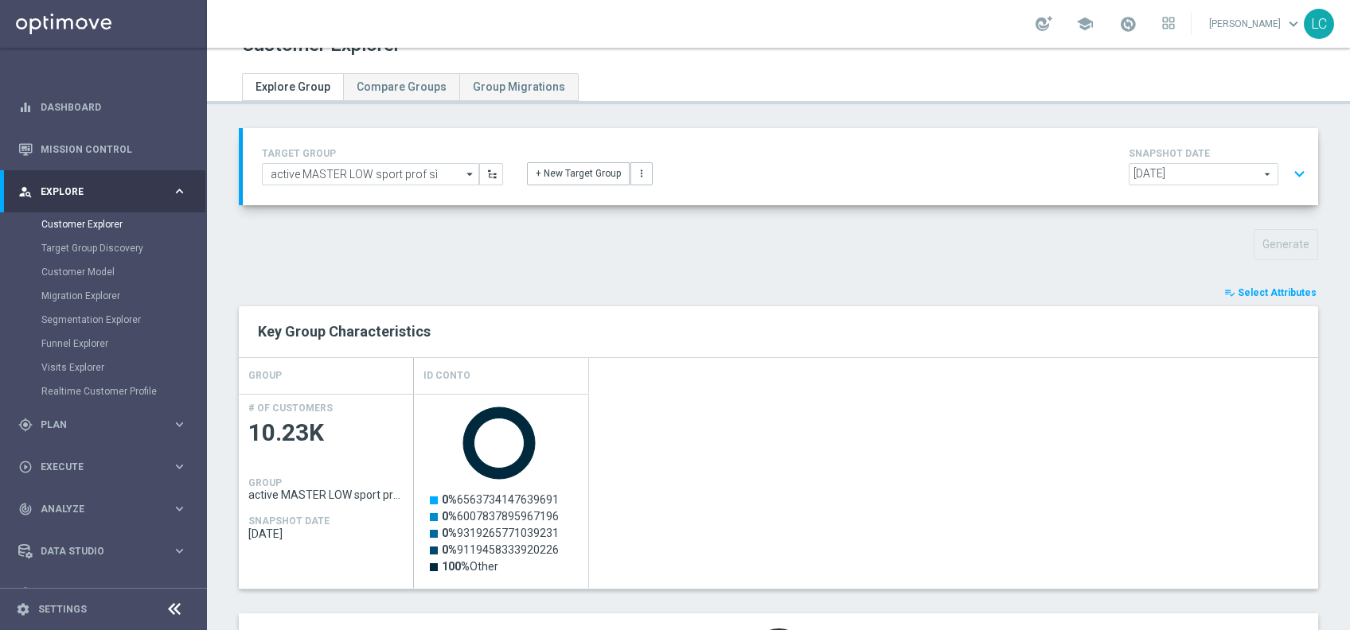
scroll to position [0, 0]
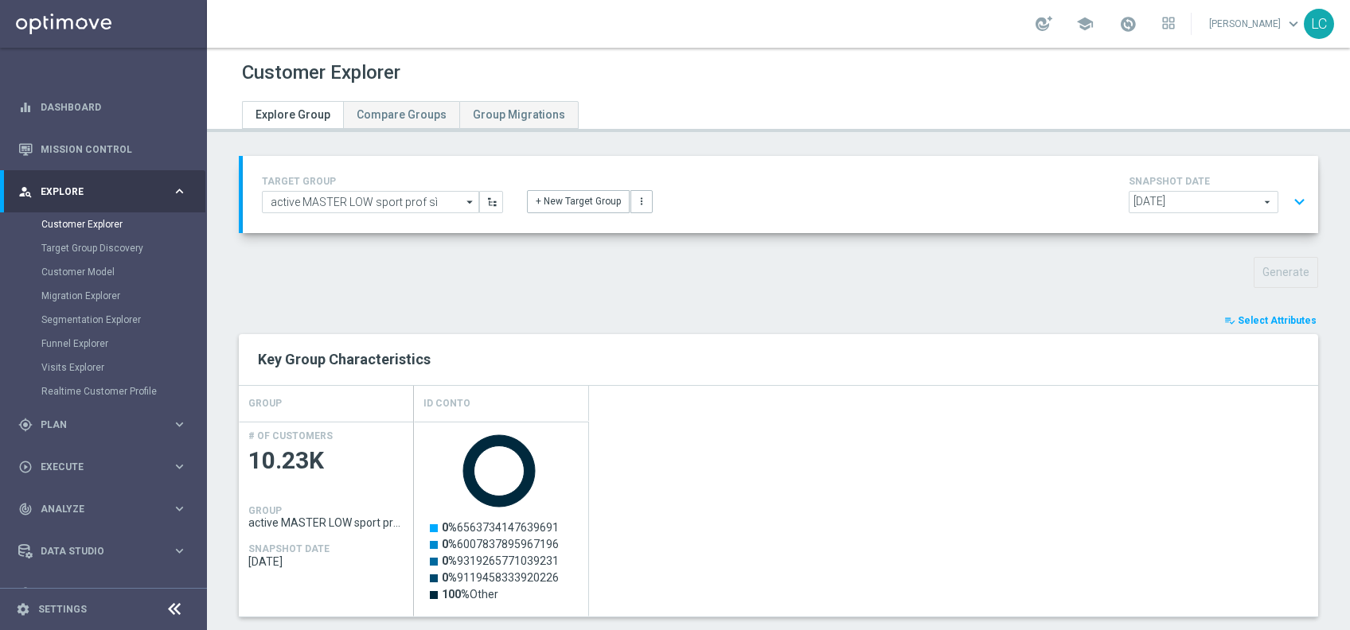
click at [1288, 197] on button "expand_more" at bounding box center [1299, 202] width 23 height 30
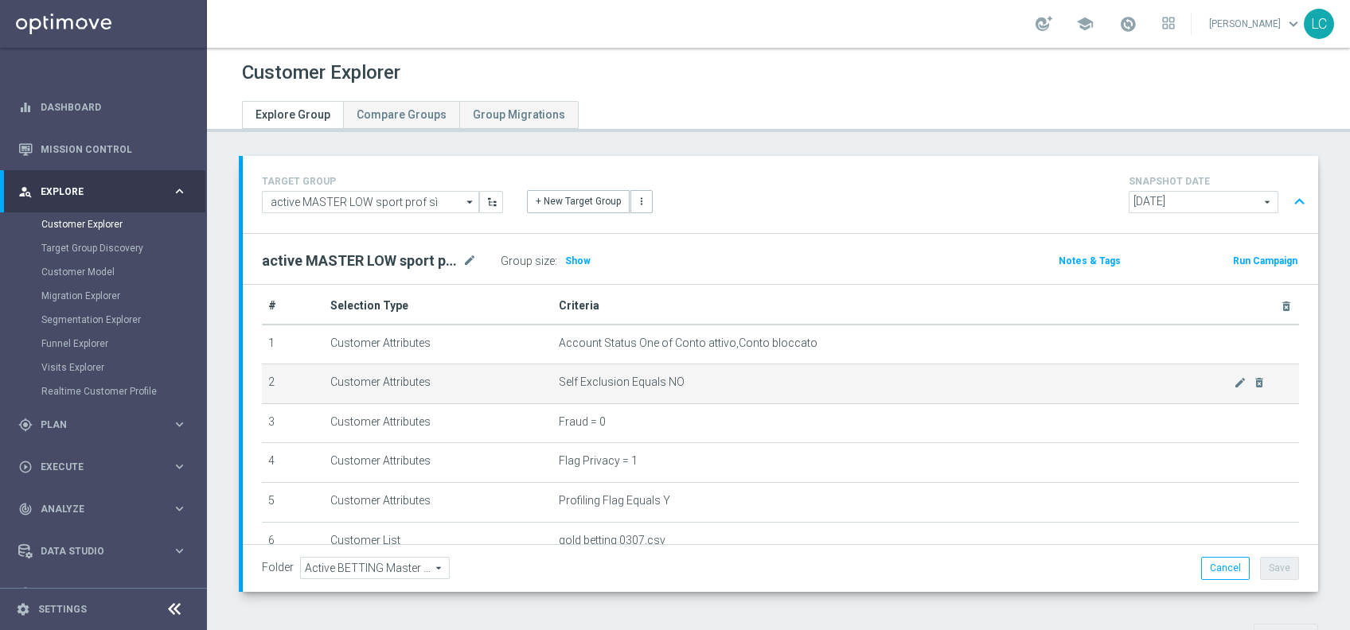
scroll to position [17, 0]
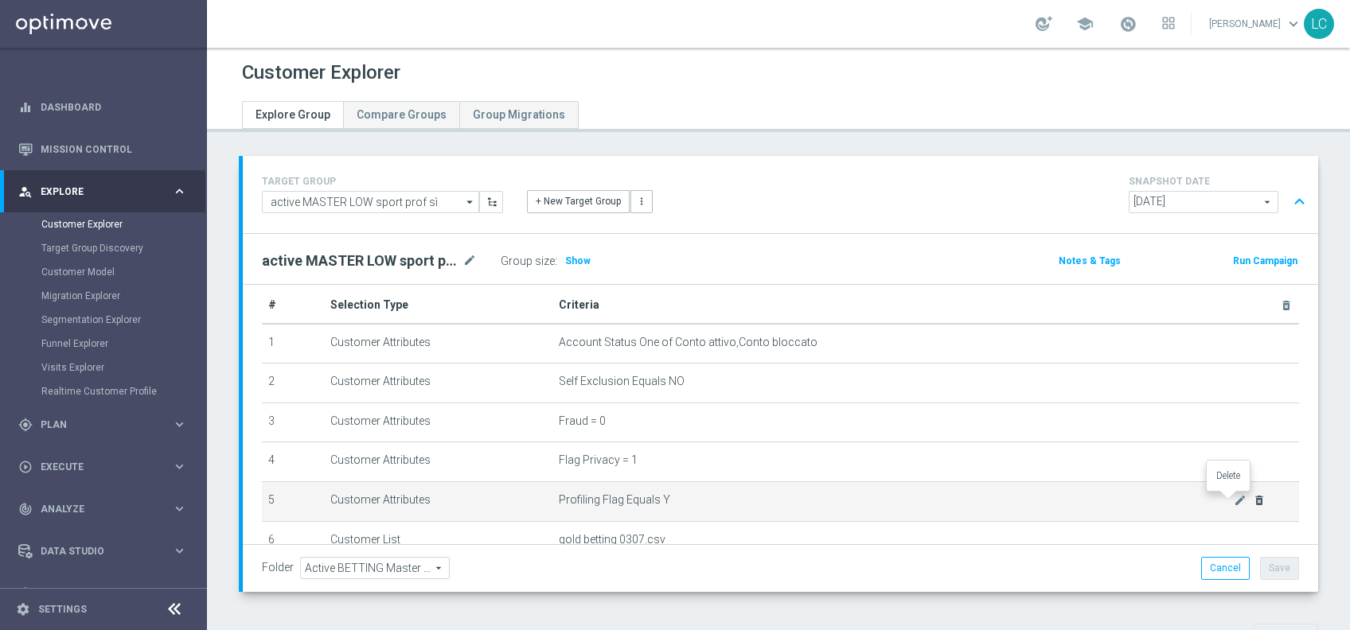
click at [1253, 505] on icon "delete_forever" at bounding box center [1259, 500] width 13 height 13
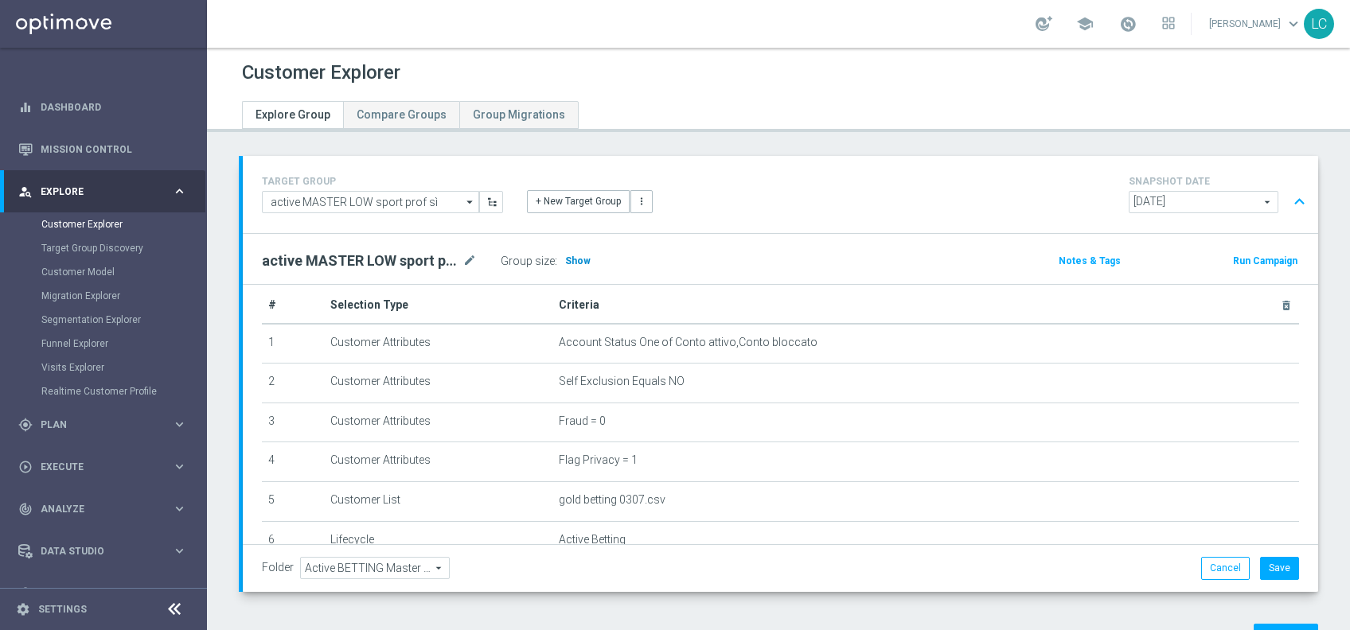
click at [571, 262] on span "Show" at bounding box center [577, 260] width 25 height 11
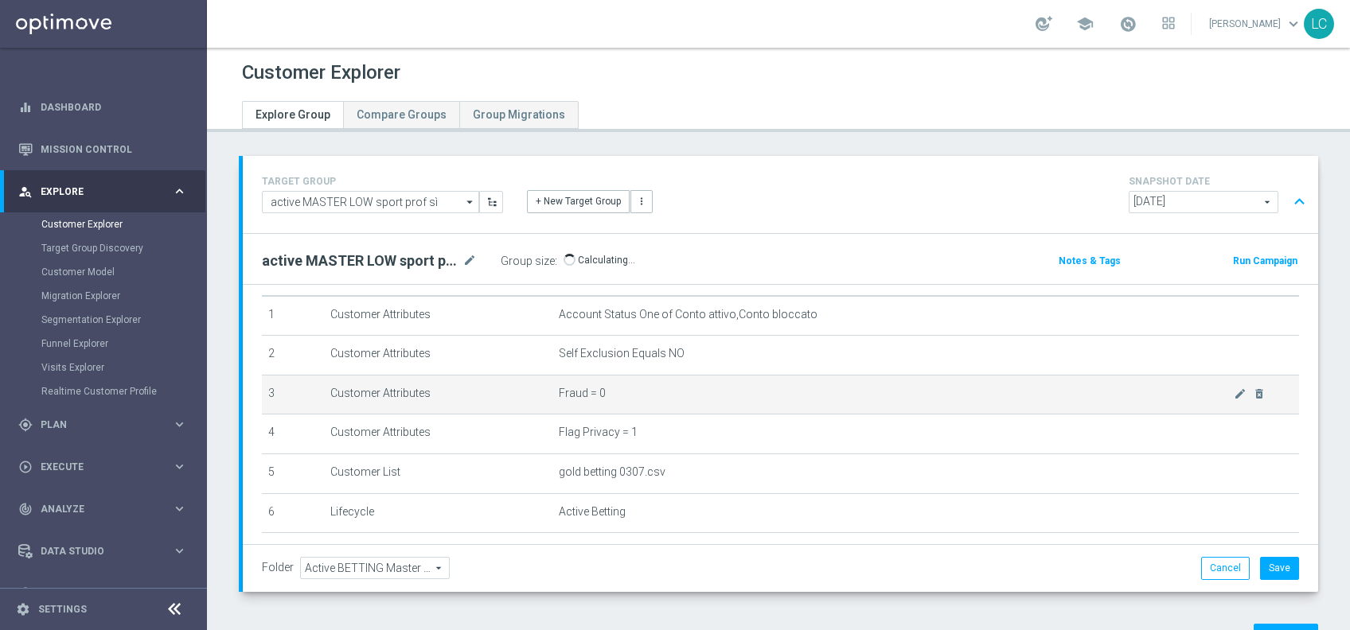
scroll to position [50, 0]
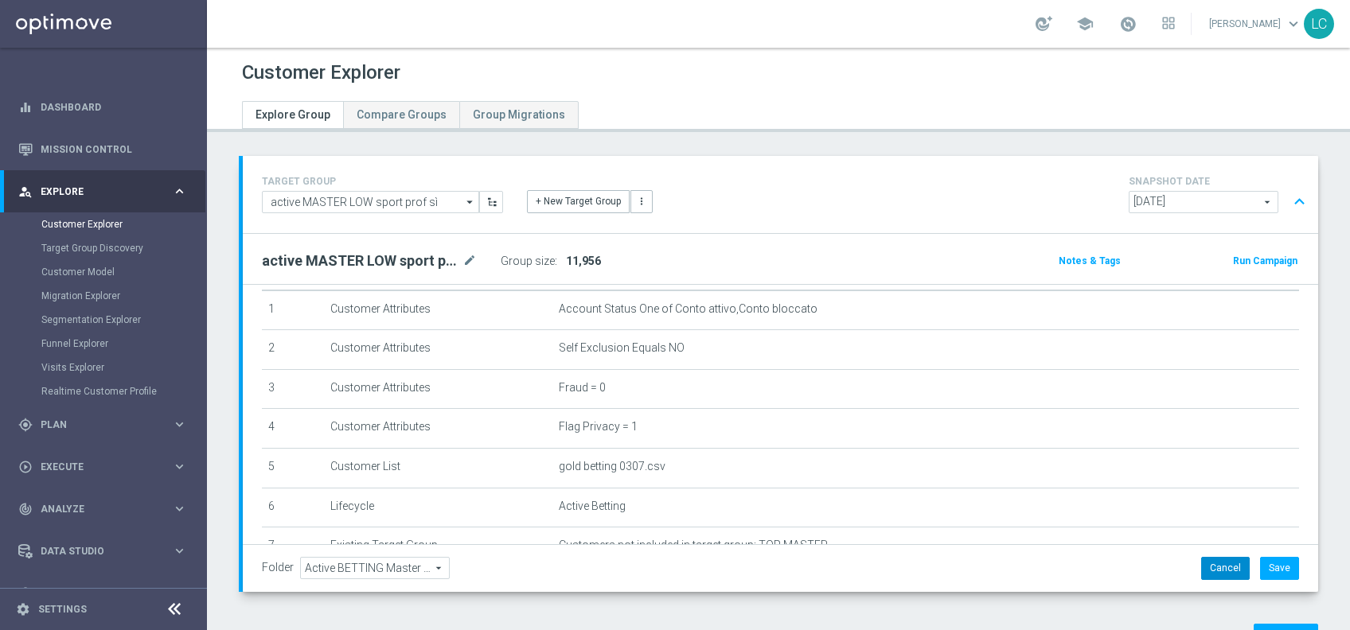
click at [1201, 560] on button "Cancel" at bounding box center [1225, 568] width 49 height 22
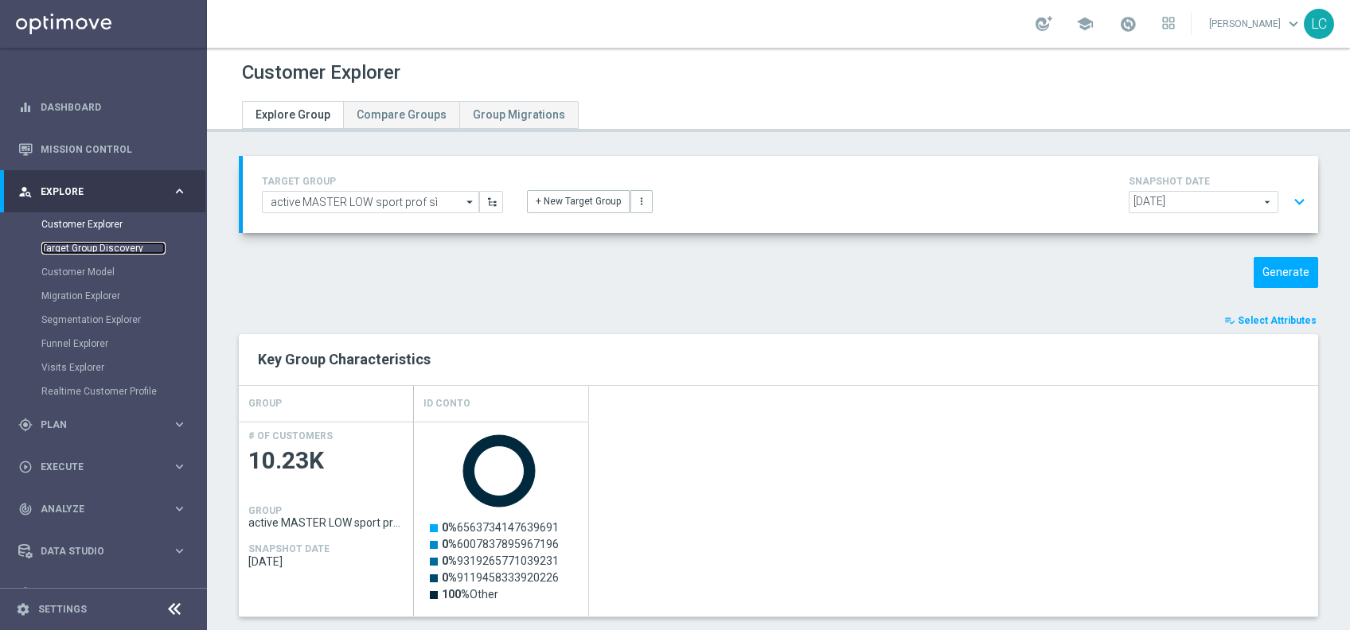
click at [98, 245] on link "Target Group Discovery" at bounding box center [103, 248] width 124 height 13
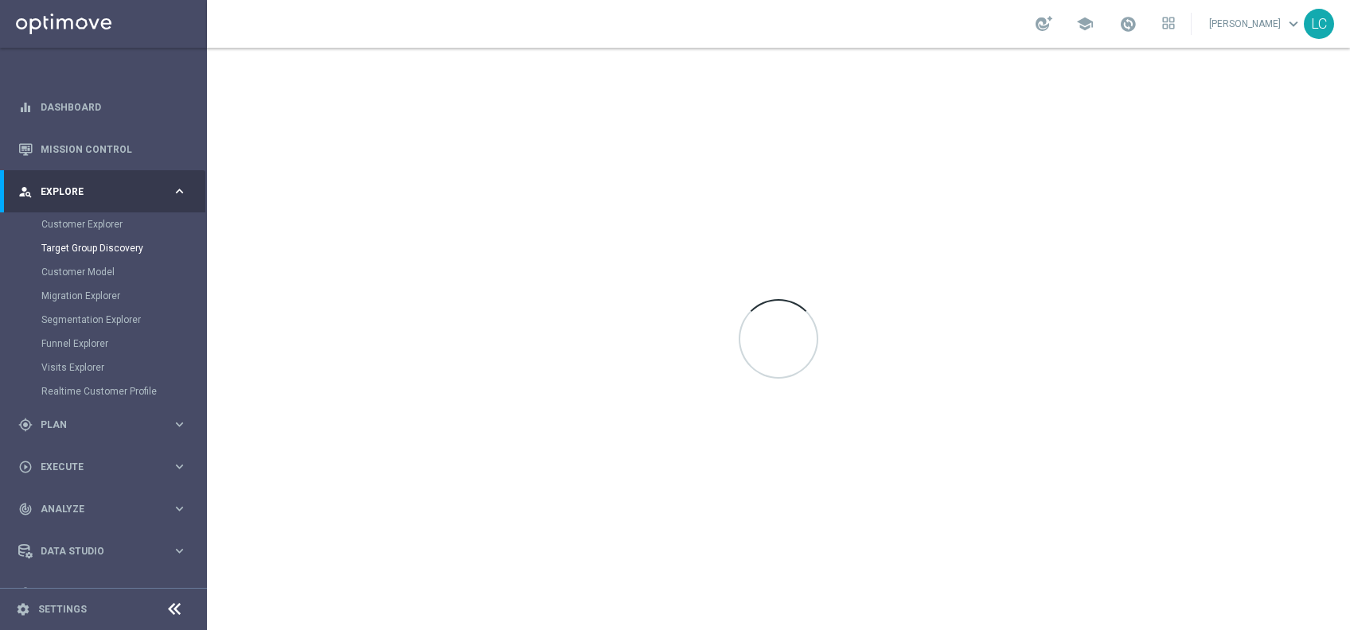
click at [95, 231] on div "Customer Explorer" at bounding box center [123, 224] width 164 height 24
click at [97, 228] on div "Customer Explorer" at bounding box center [123, 224] width 164 height 24
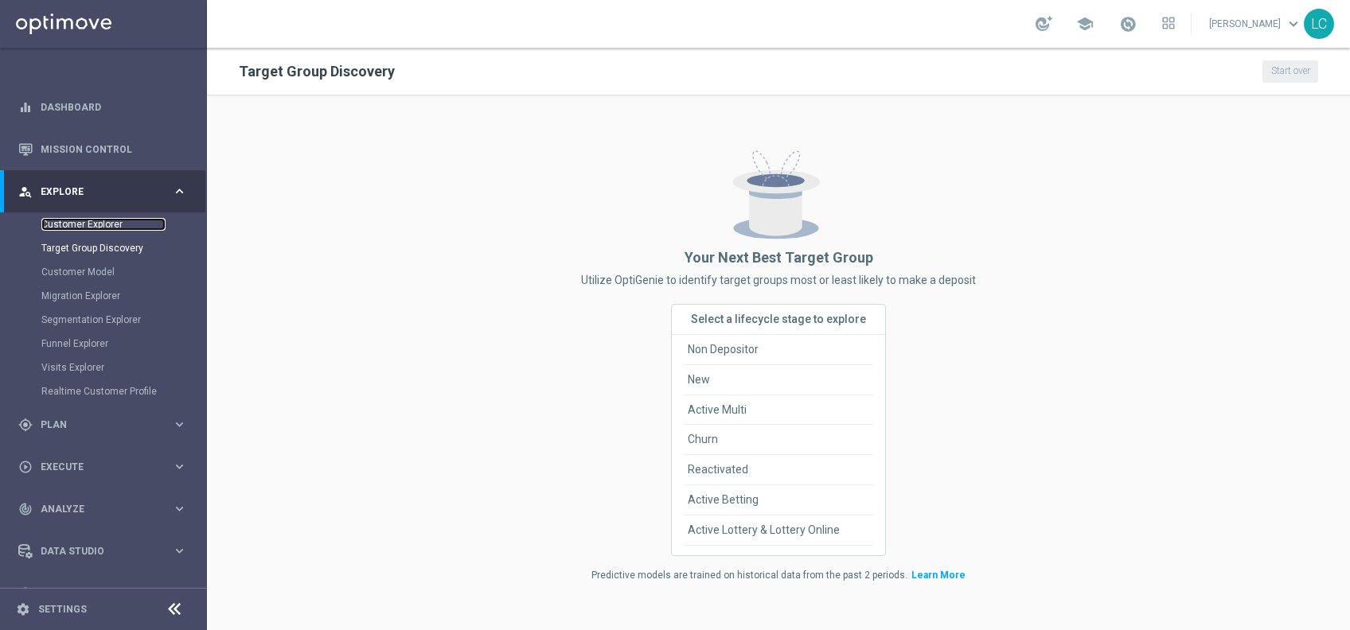
click at [97, 228] on link "Customer Explorer" at bounding box center [103, 224] width 124 height 13
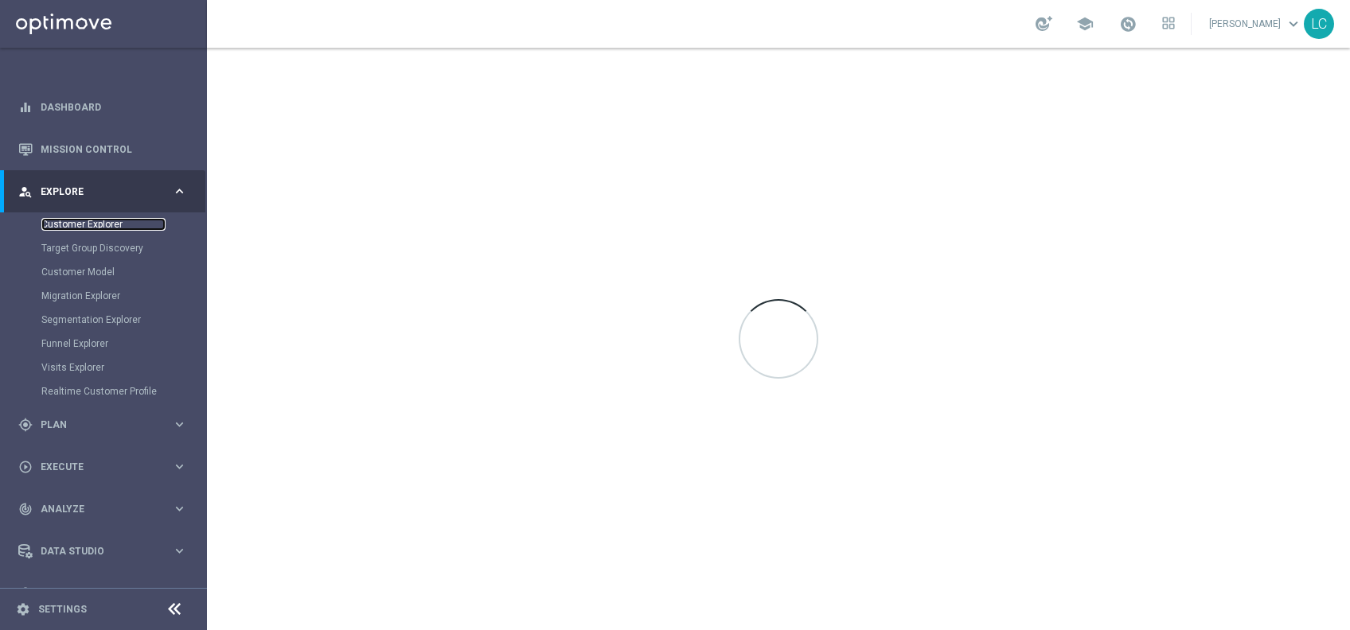
click at [97, 228] on link "Customer Explorer" at bounding box center [103, 224] width 124 height 13
